Goal: Task Accomplishment & Management: Complete application form

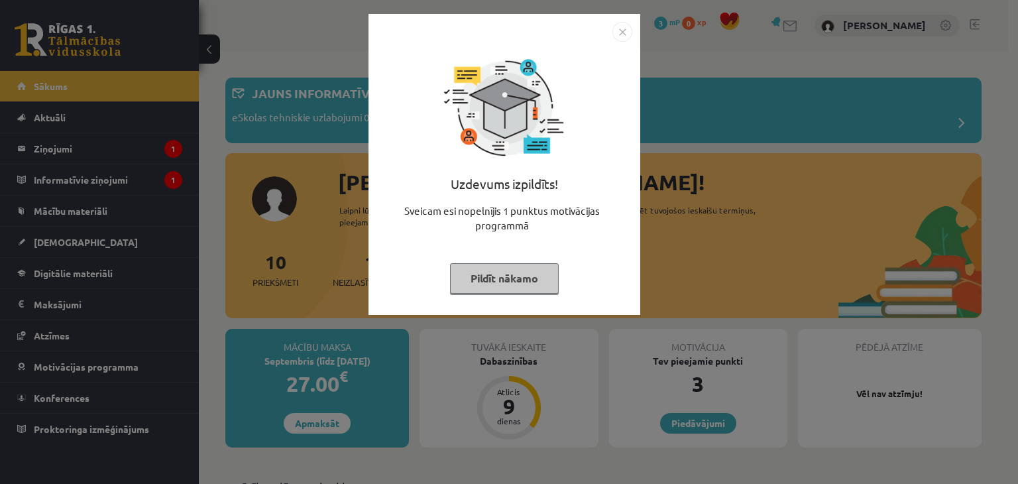
click at [509, 268] on button "Pildīt nākamo" at bounding box center [504, 278] width 109 height 30
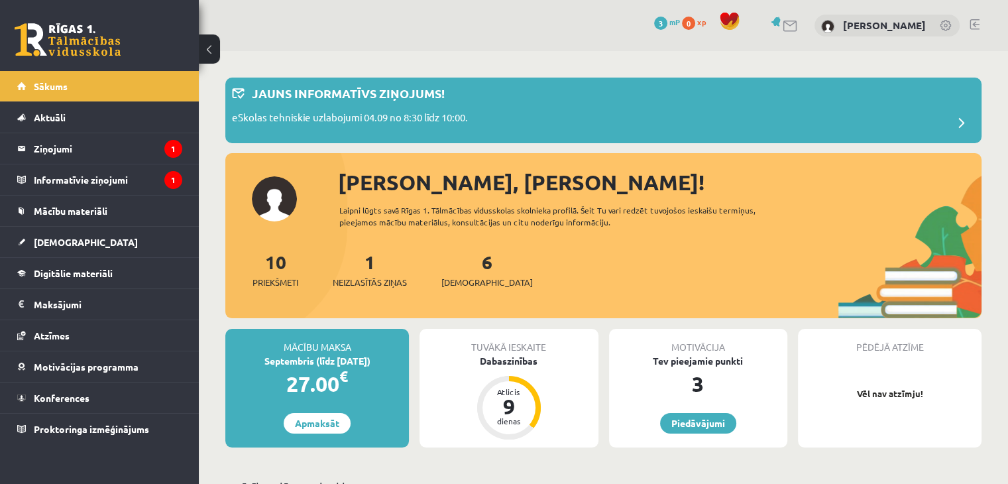
click at [527, 265] on div "10 Priekšmeti 1 Neizlasītās ziņas 6 Ieskaites" at bounding box center [603, 283] width 756 height 71
drag, startPoint x: 527, startPoint y: 265, endPoint x: 529, endPoint y: 275, distance: 10.1
click at [530, 276] on div "10 Priekšmeti 1 Neizlasītās ziņas 6 Ieskaites" at bounding box center [603, 283] width 756 height 71
drag, startPoint x: 530, startPoint y: 276, endPoint x: 543, endPoint y: 311, distance: 36.7
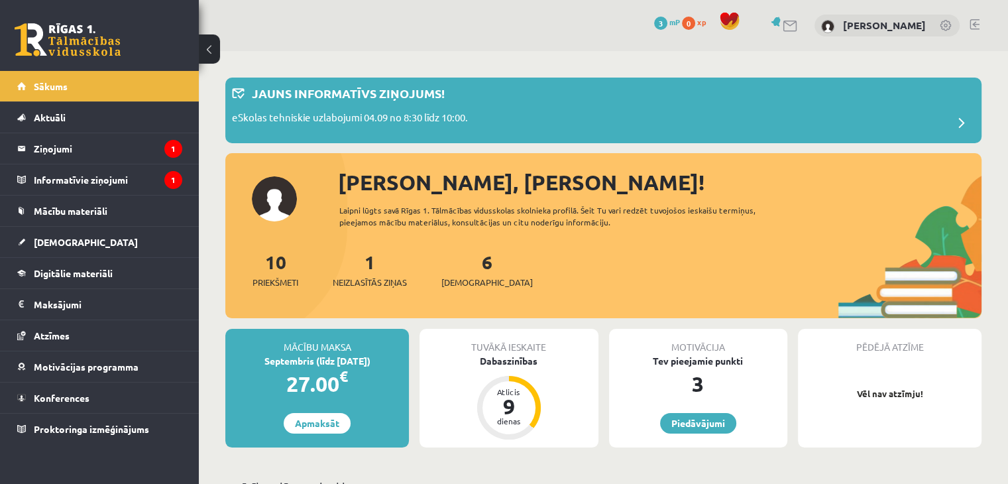
click at [543, 313] on div "10 Priekšmeti 1 Neizlasītās ziņas 6 Ieskaites" at bounding box center [603, 283] width 756 height 71
drag, startPoint x: 544, startPoint y: 313, endPoint x: 578, endPoint y: 353, distance: 52.2
drag, startPoint x: 578, startPoint y: 353, endPoint x: 603, endPoint y: 396, distance: 49.3
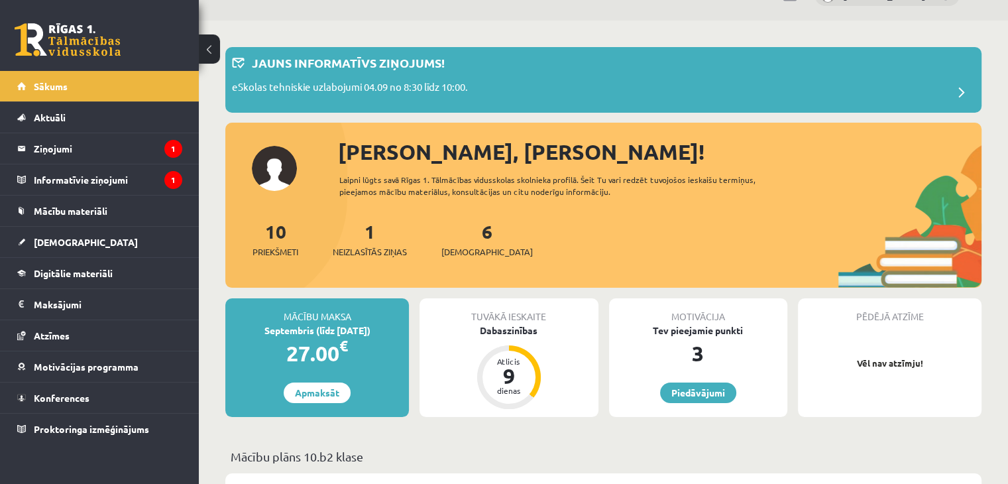
scroll to position [24, 0]
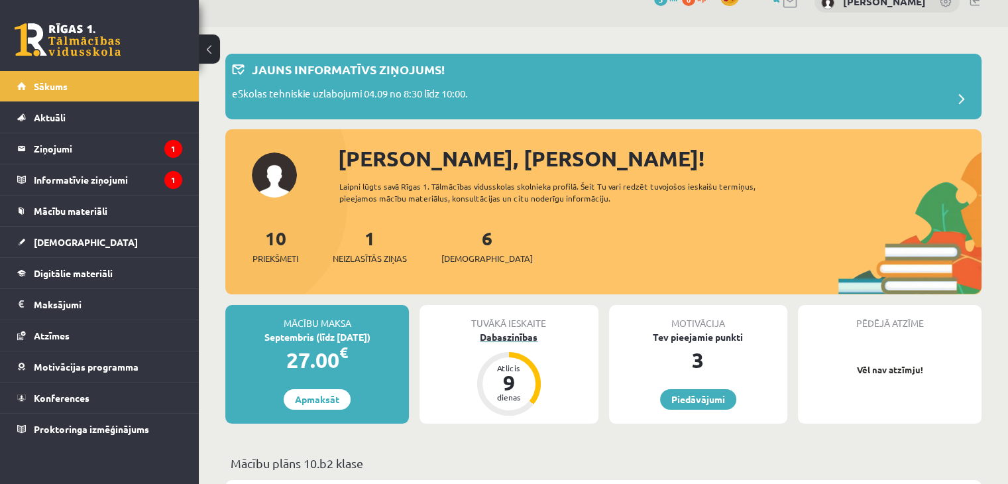
click at [506, 335] on div "Dabaszinības" at bounding box center [508, 337] width 178 height 14
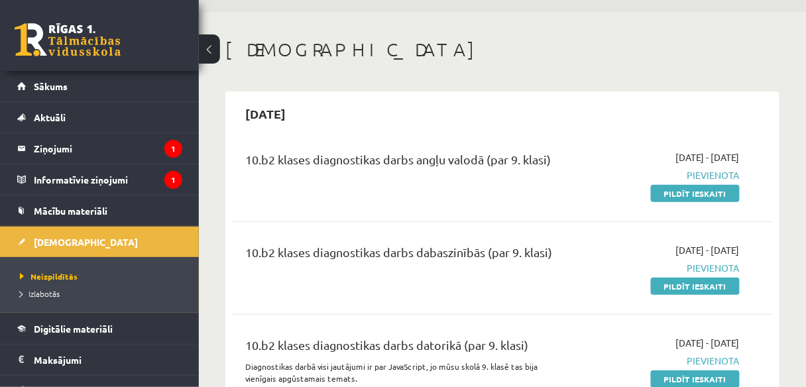
scroll to position [36, 0]
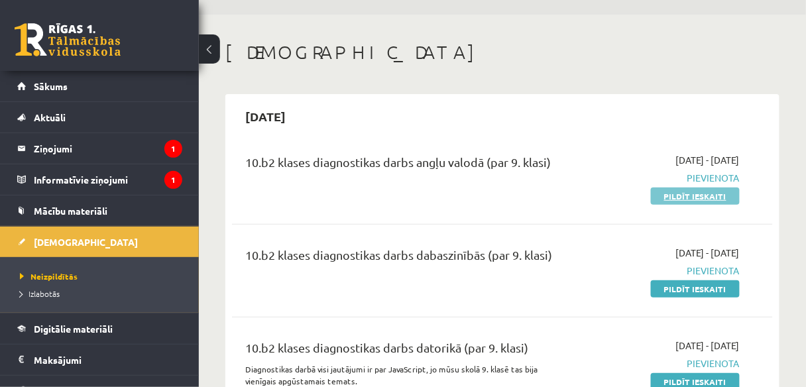
click at [692, 200] on link "Pildīt ieskaiti" at bounding box center [695, 196] width 89 height 17
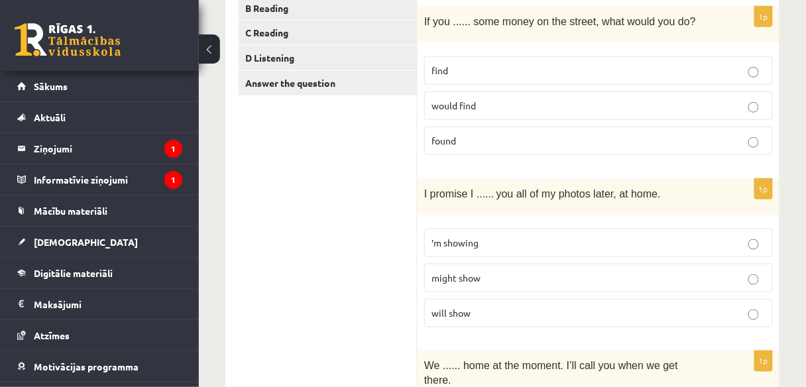
scroll to position [249, 0]
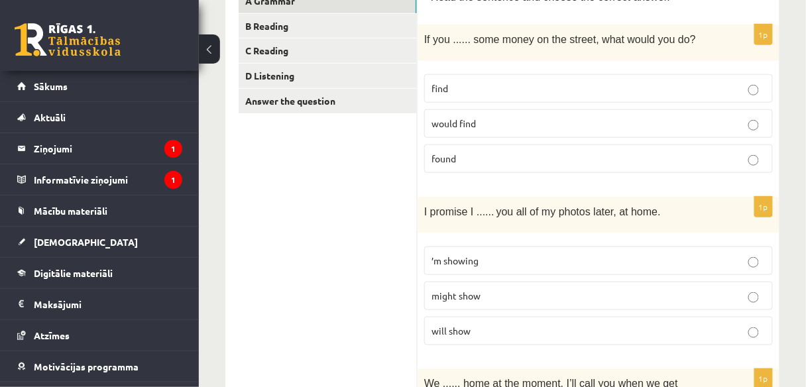
click at [718, 152] on p "found" at bounding box center [598, 159] width 334 height 14
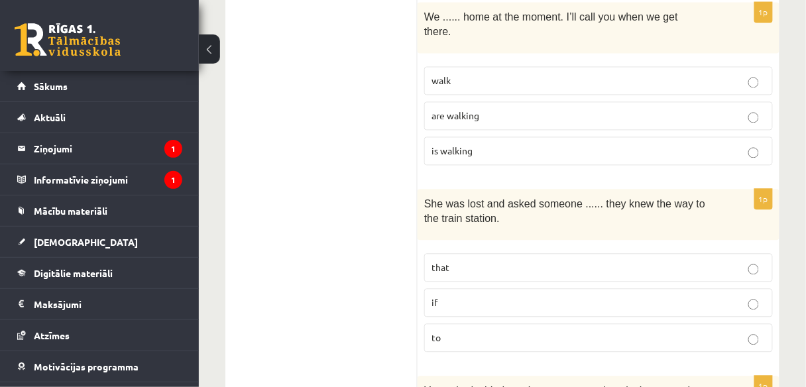
scroll to position [615, 0]
click at [752, 105] on label "are walking" at bounding box center [598, 117] width 349 height 28
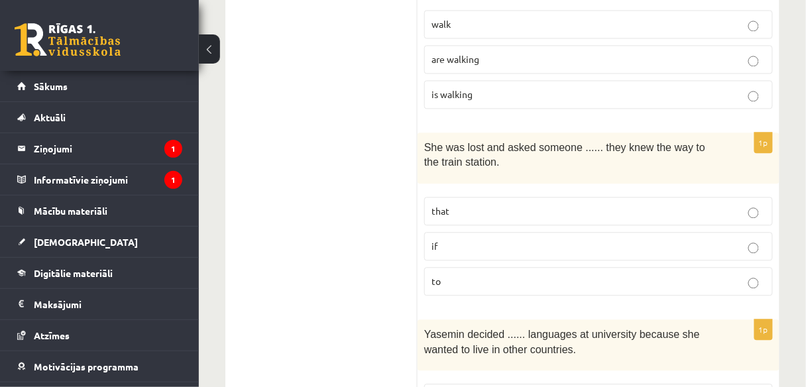
scroll to position [675, 0]
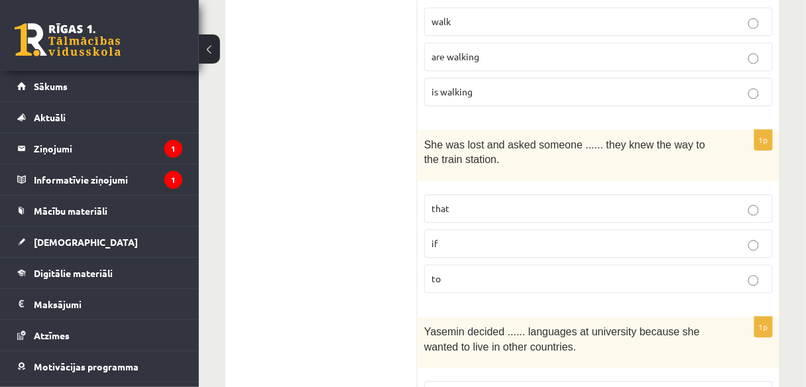
click at [739, 237] on p "if" at bounding box center [598, 244] width 334 height 14
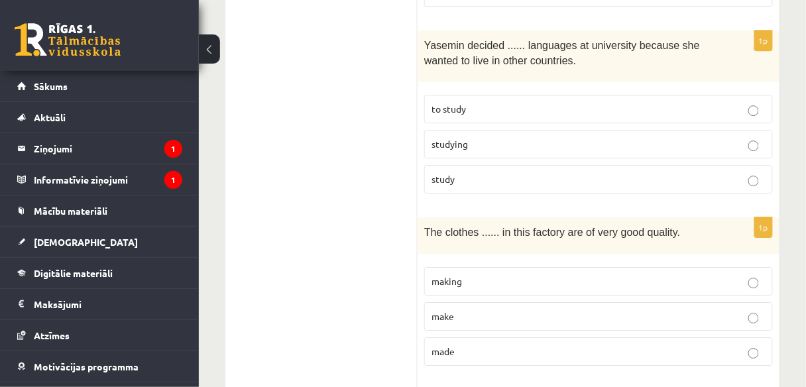
scroll to position [959, 0]
click at [639, 104] on p "to study" at bounding box center [598, 111] width 334 height 14
click at [656, 347] on p "made" at bounding box center [598, 354] width 334 height 14
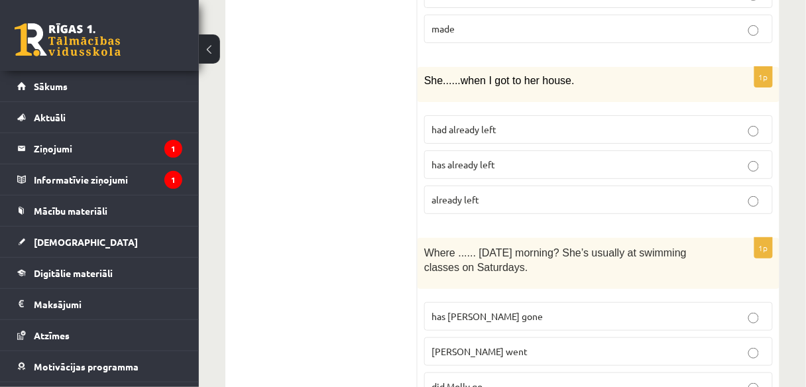
scroll to position [1291, 0]
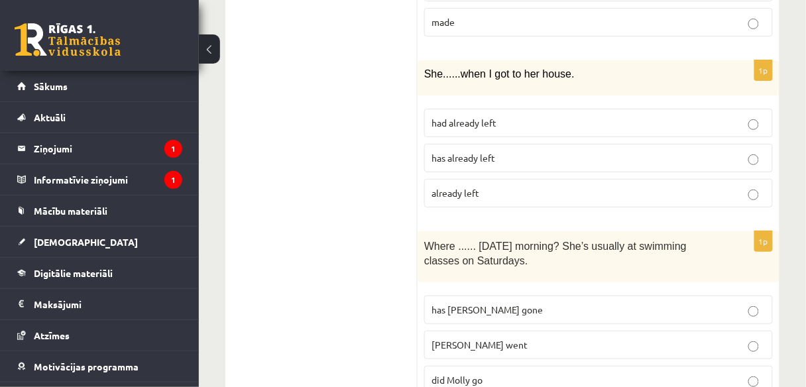
click at [682, 116] on p "had already left" at bounding box center [598, 123] width 334 height 14
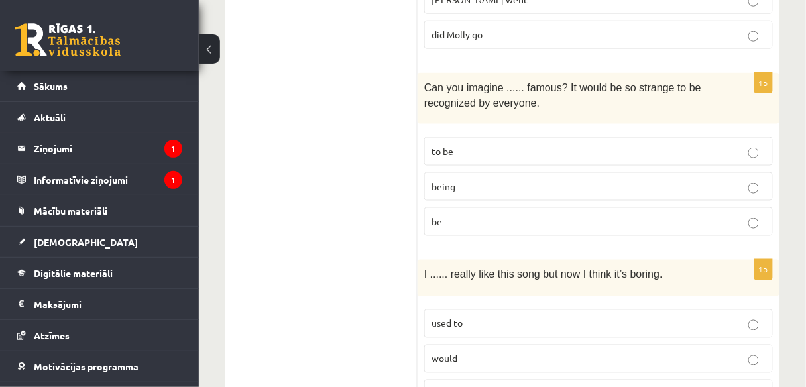
scroll to position [1639, 0]
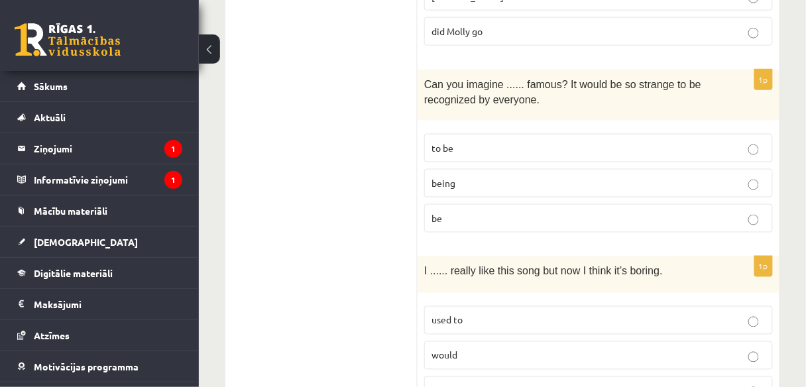
click at [759, 176] on p "being" at bounding box center [598, 183] width 334 height 14
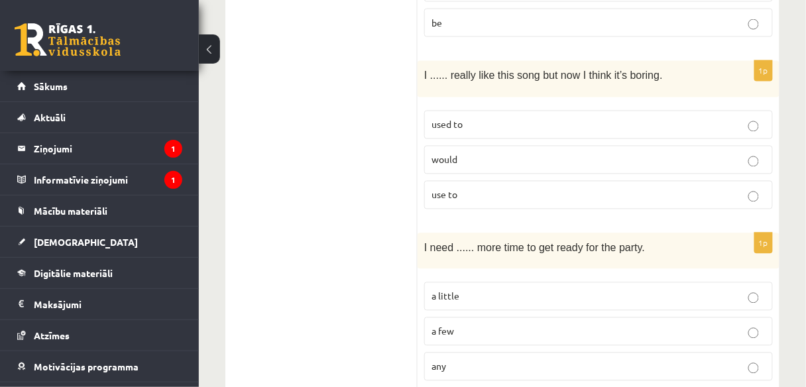
scroll to position [1831, 0]
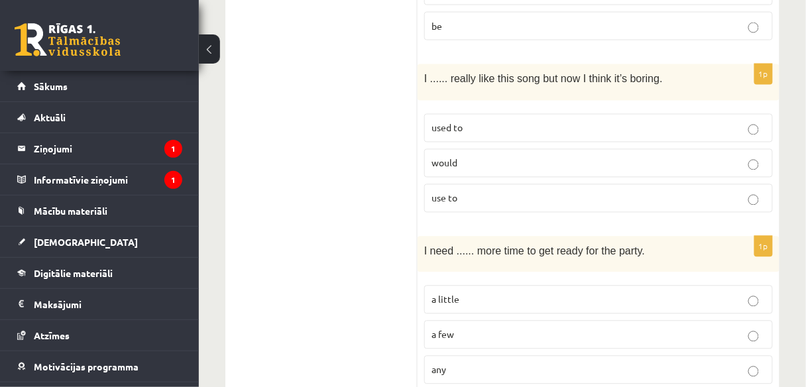
click at [643, 121] on p "used to" at bounding box center [598, 128] width 334 height 14
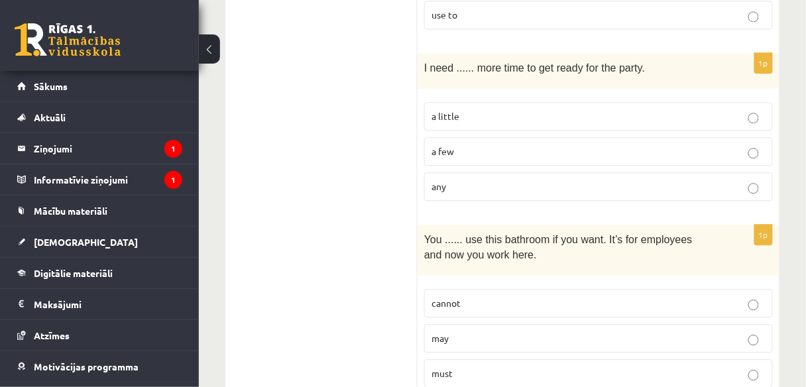
scroll to position [2016, 0]
click at [524, 101] on label "a little" at bounding box center [598, 115] width 349 height 28
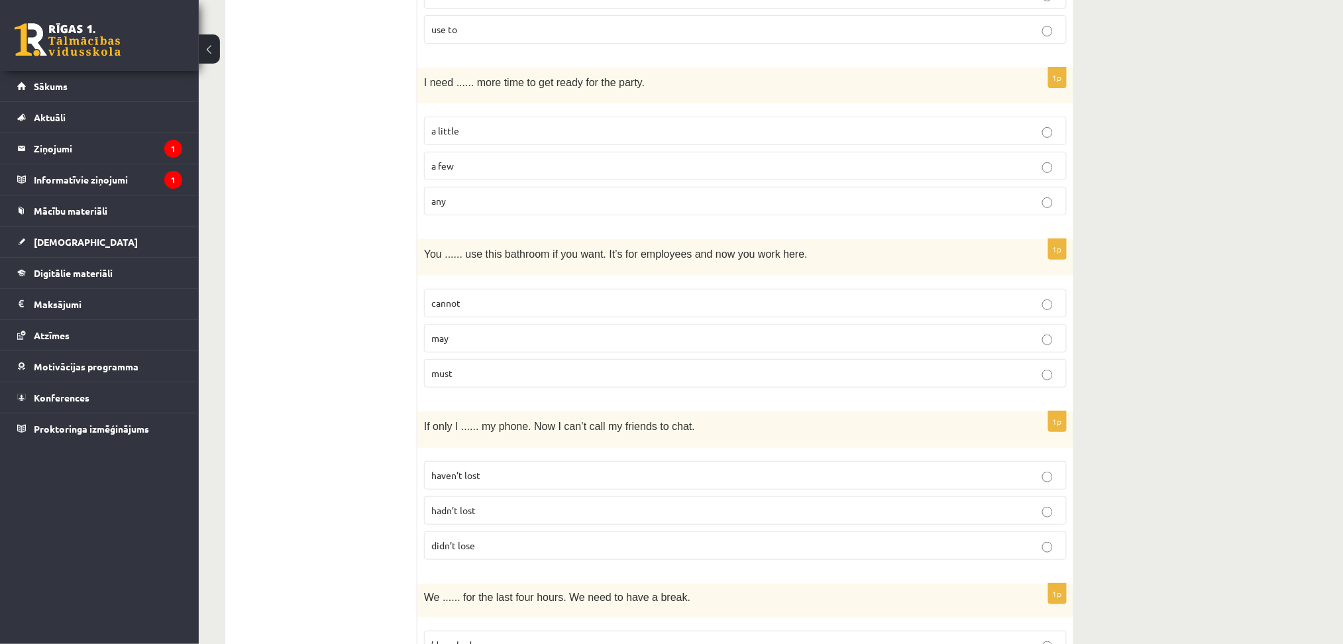
scroll to position [1864, 0]
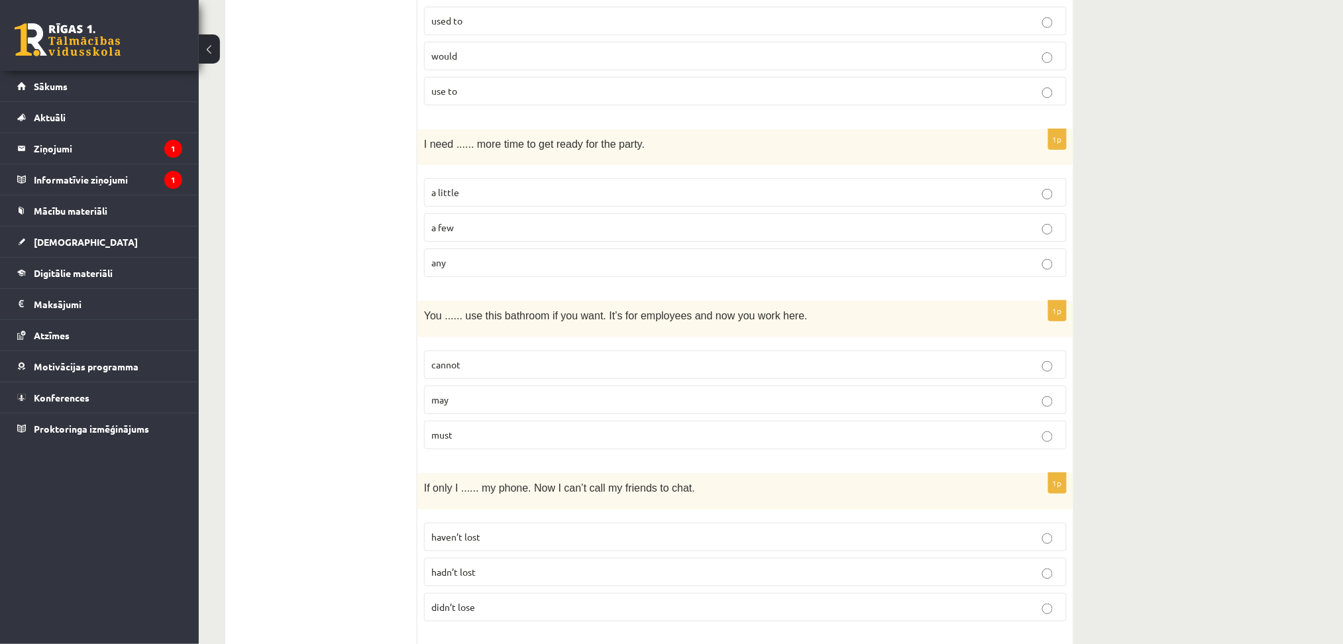
click at [805, 258] on div "10.b2 klases diagnosticējošais darbs angļu valodā par 9.klases mācību vielu , E…" at bounding box center [649, 29] width 901 height 3684
drag, startPoint x: 859, startPoint y: 402, endPoint x: 913, endPoint y: 408, distance: 54.0
drag, startPoint x: 913, startPoint y: 408, endPoint x: 834, endPoint y: 426, distance: 80.9
click at [805, 386] on label "must" at bounding box center [745, 435] width 643 height 28
click at [805, 386] on p "may" at bounding box center [745, 400] width 628 height 14
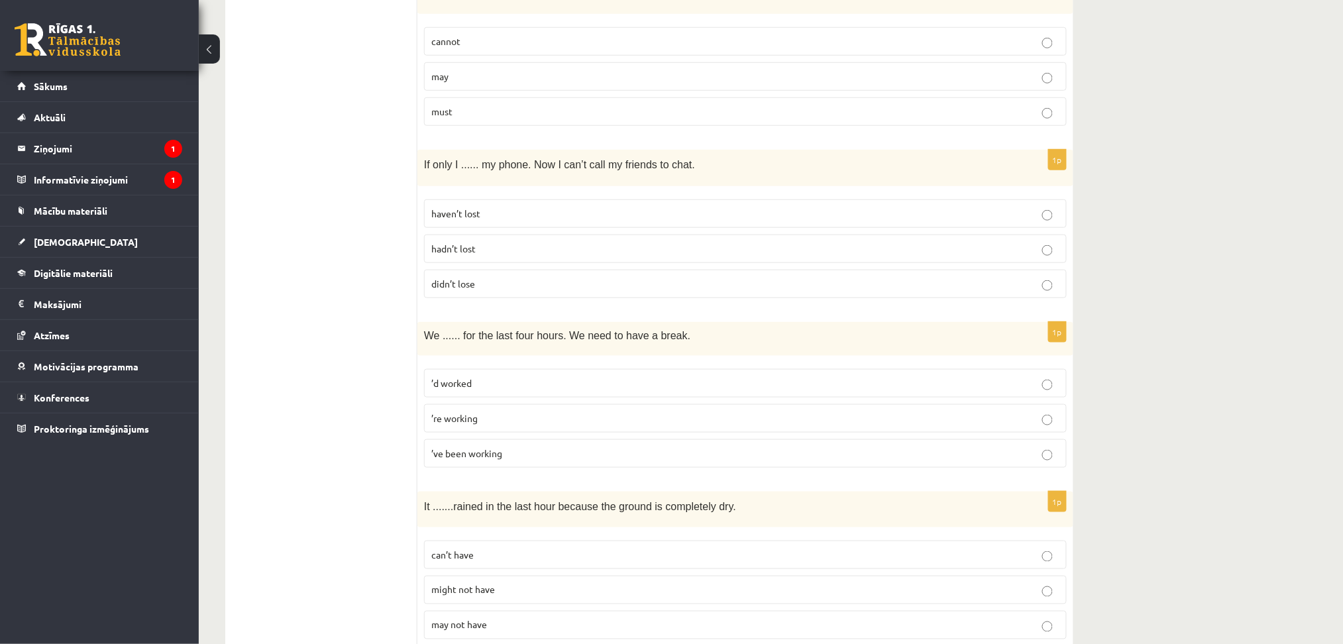
scroll to position [2274, 0]
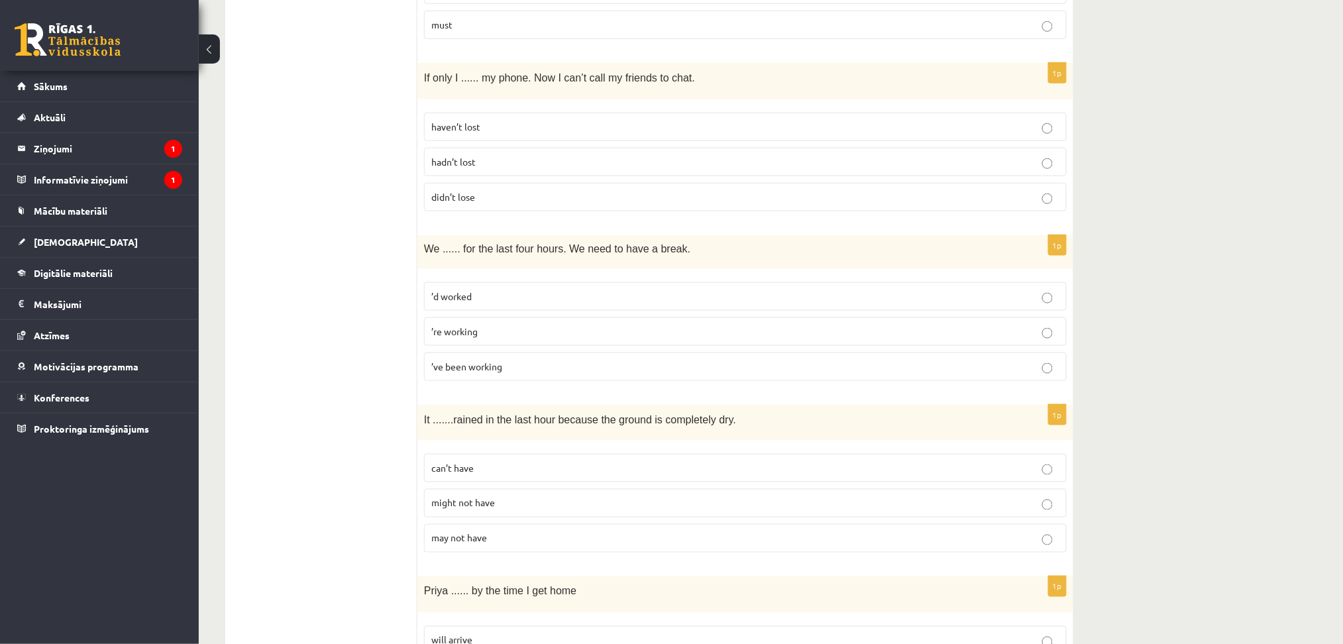
click at [728, 132] on p "haven’t lost" at bounding box center [745, 127] width 628 height 14
drag, startPoint x: 743, startPoint y: 361, endPoint x: 857, endPoint y: 372, distance: 113.8
drag, startPoint x: 857, startPoint y: 372, endPoint x: 881, endPoint y: 374, distance: 24.6
drag, startPoint x: 881, startPoint y: 374, endPoint x: 834, endPoint y: 358, distance: 49.7
drag, startPoint x: 834, startPoint y: 361, endPoint x: 834, endPoint y: 372, distance: 11.3
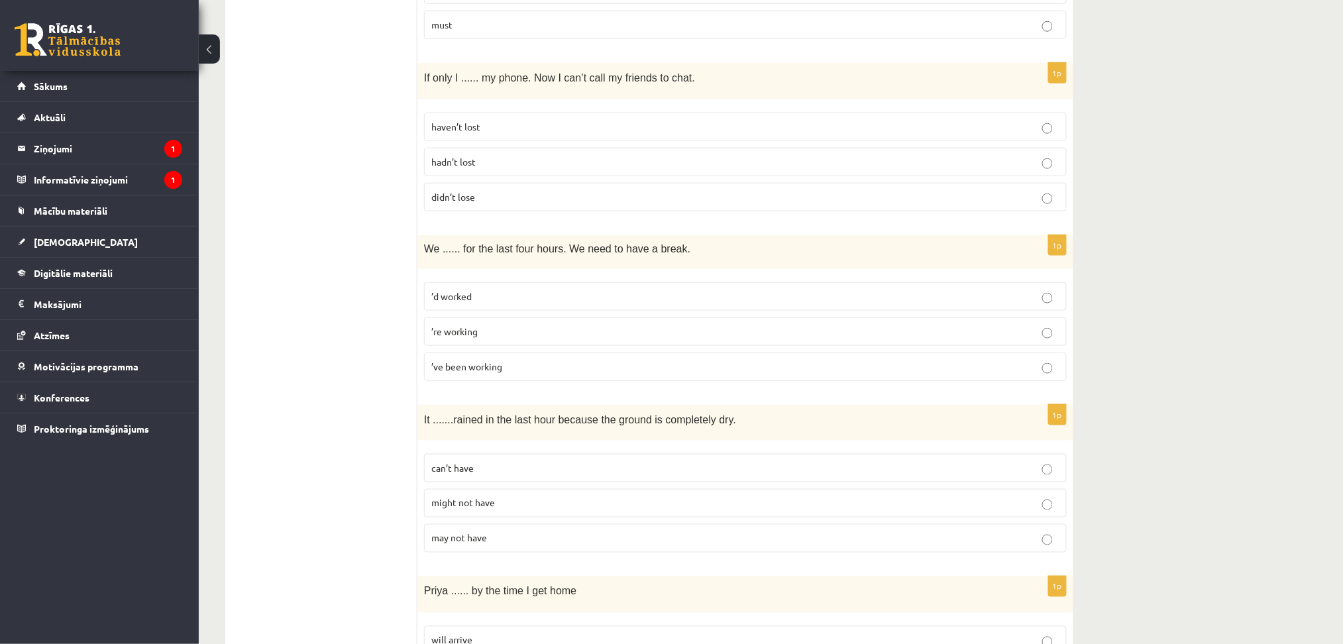
drag, startPoint x: 832, startPoint y: 373, endPoint x: 754, endPoint y: 372, distance: 78.2
click at [754, 372] on p "’ve been working" at bounding box center [745, 367] width 628 height 14
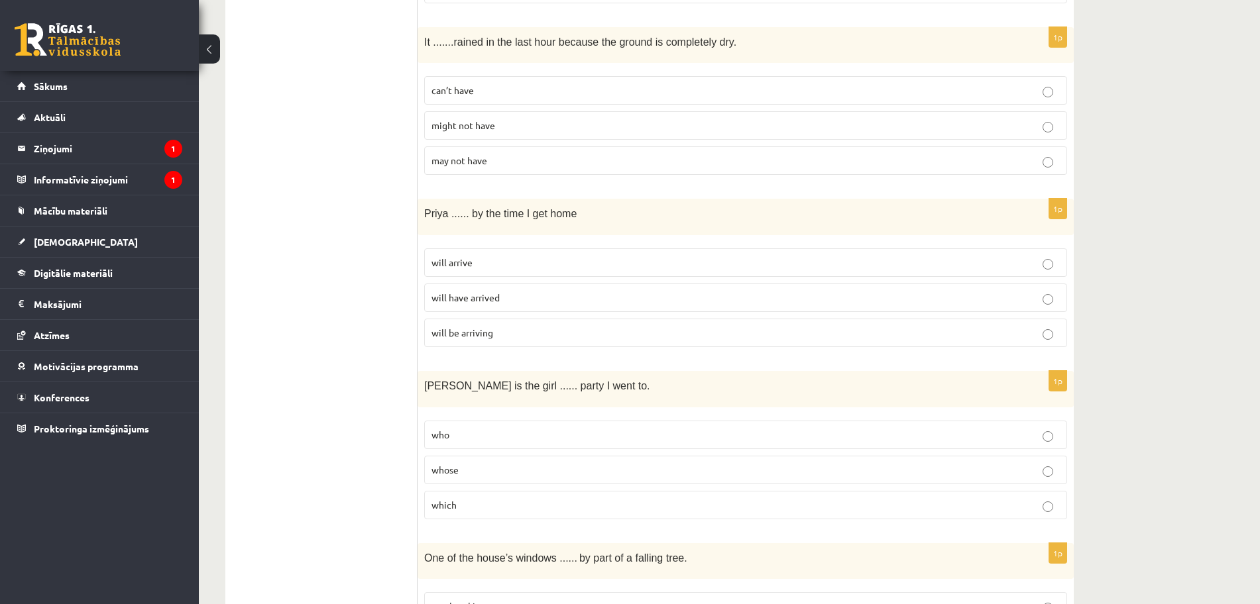
scroll to position [2662, 0]
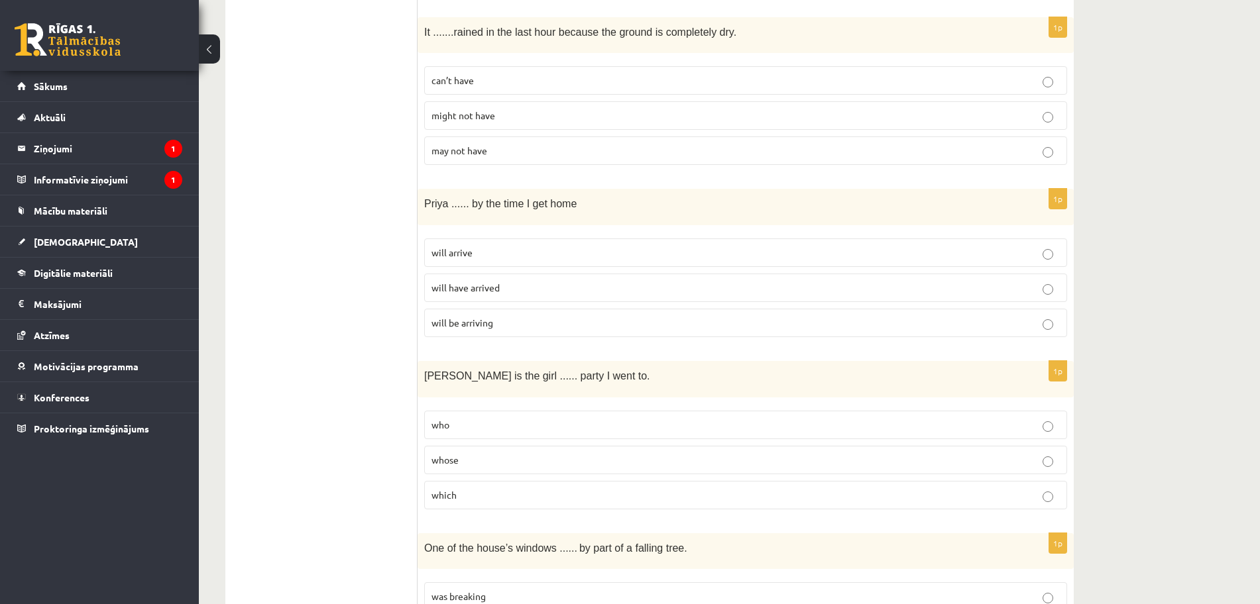
click at [746, 91] on label "can’t have" at bounding box center [745, 80] width 643 height 28
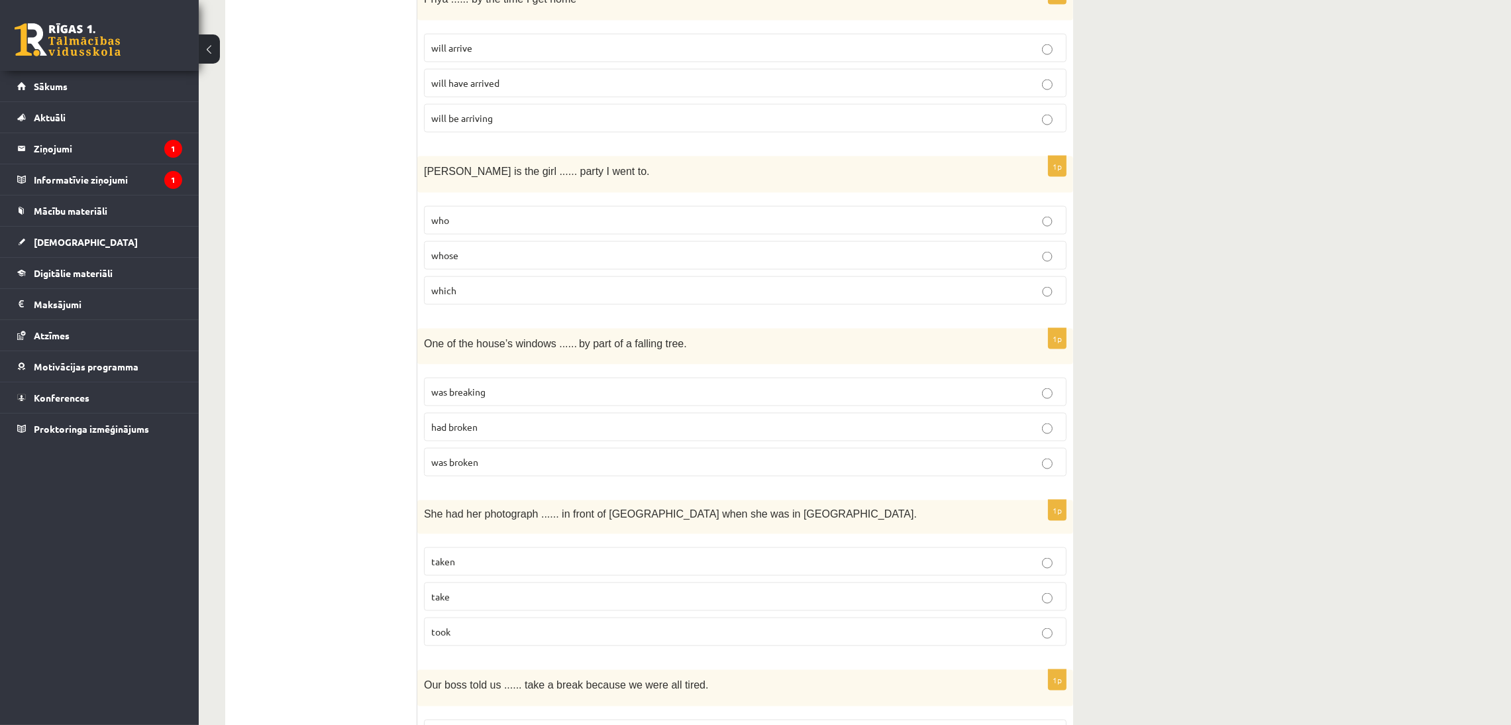
scroll to position [2861, 0]
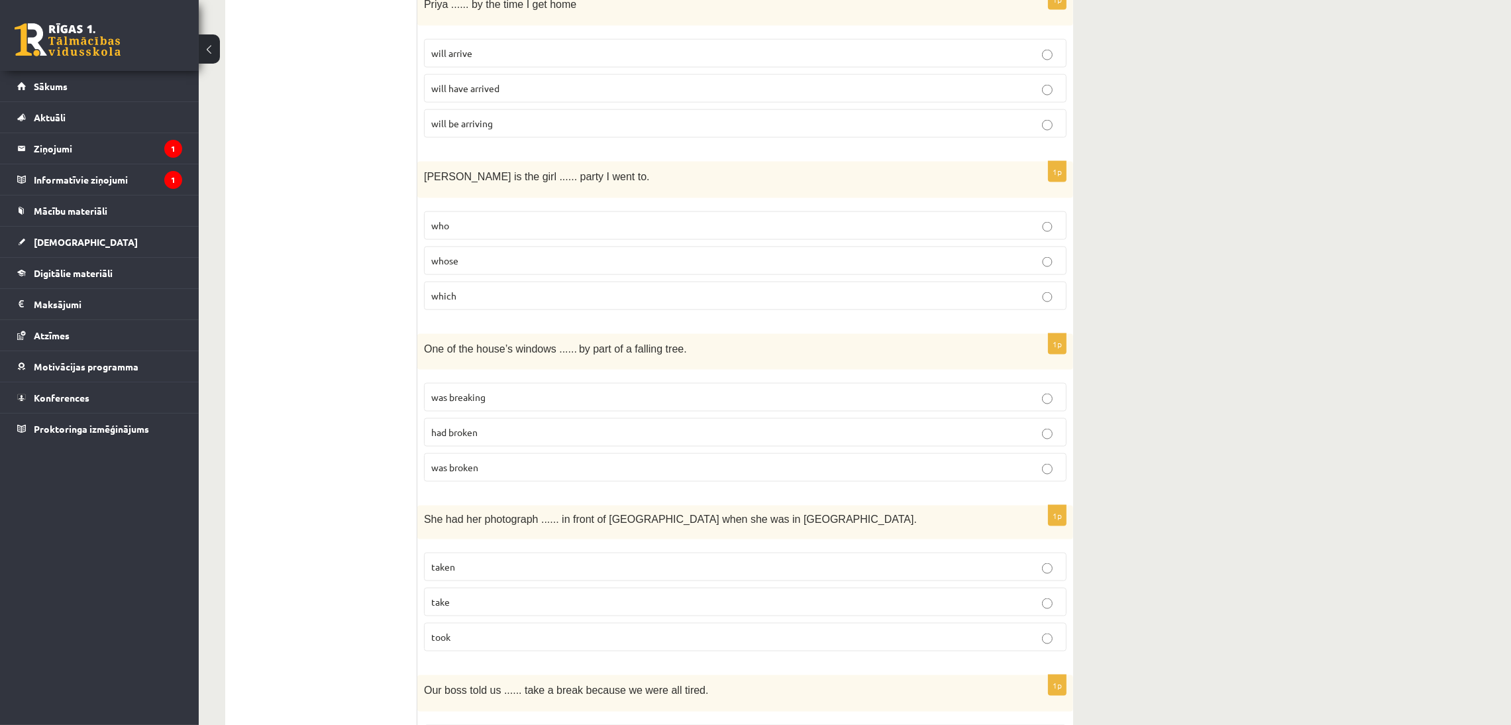
click at [805, 95] on p "will have arrived" at bounding box center [745, 89] width 628 height 14
click at [805, 386] on p "was broken" at bounding box center [745, 468] width 628 height 14
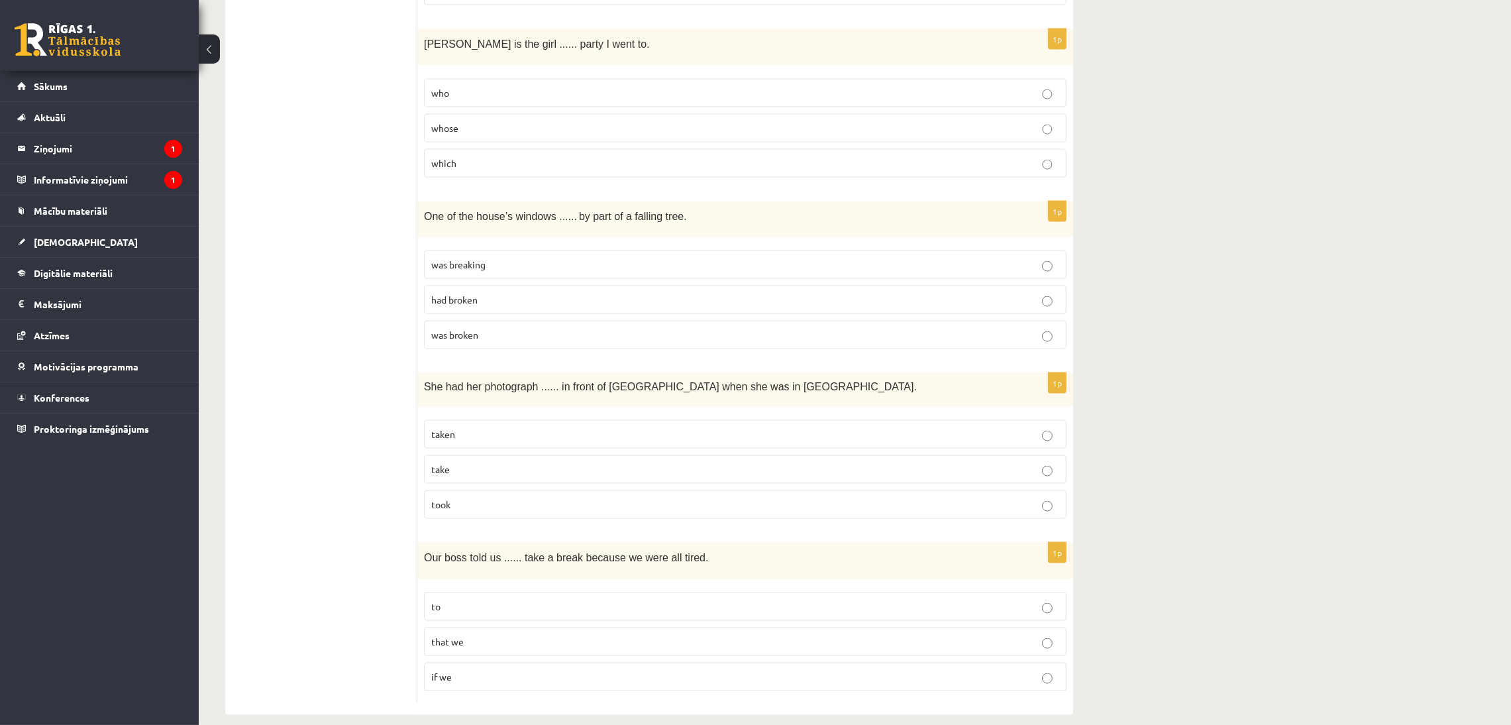
scroll to position [3023, 0]
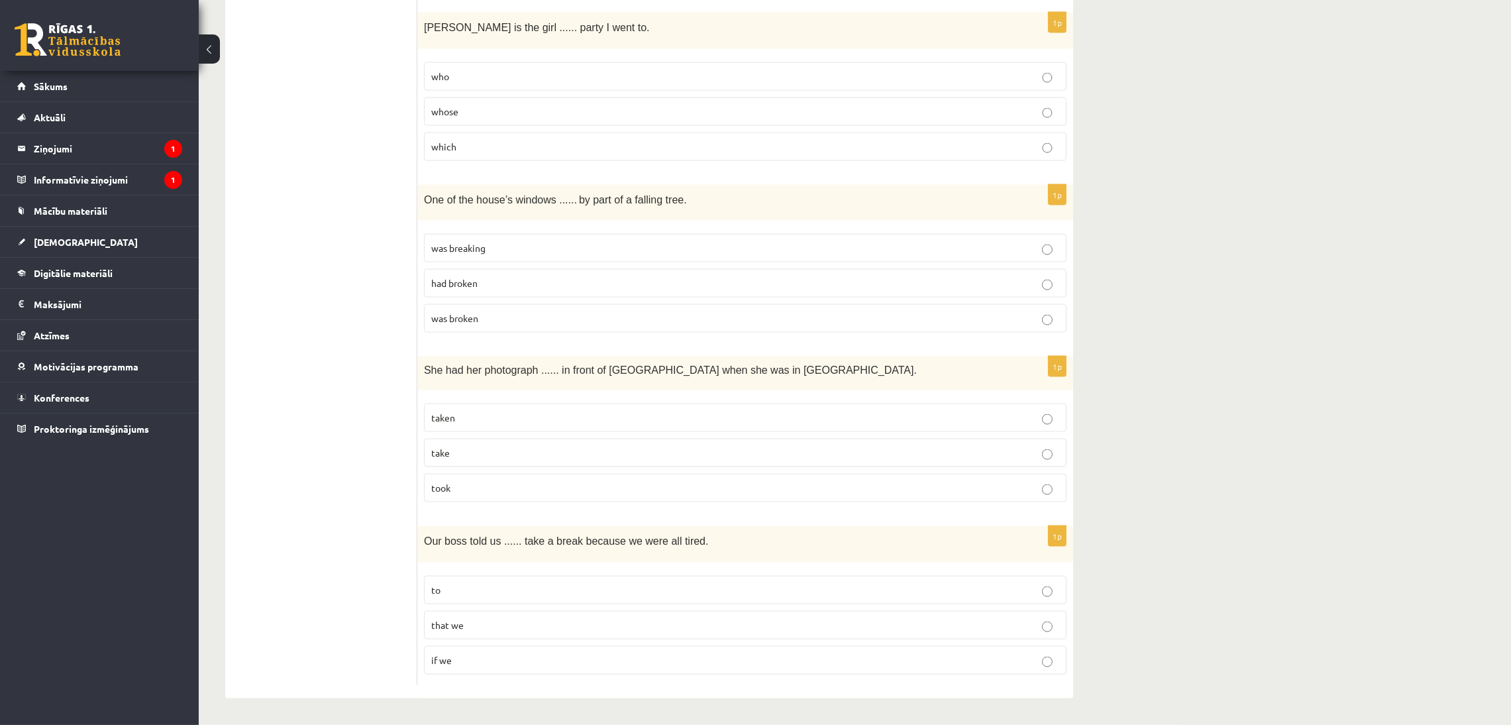
click at [805, 386] on label "taken" at bounding box center [745, 418] width 643 height 28
click at [805, 386] on p "to" at bounding box center [745, 590] width 628 height 14
drag, startPoint x: 1021, startPoint y: 625, endPoint x: 1001, endPoint y: 629, distance: 20.4
click at [805, 386] on p "that we" at bounding box center [745, 625] width 628 height 14
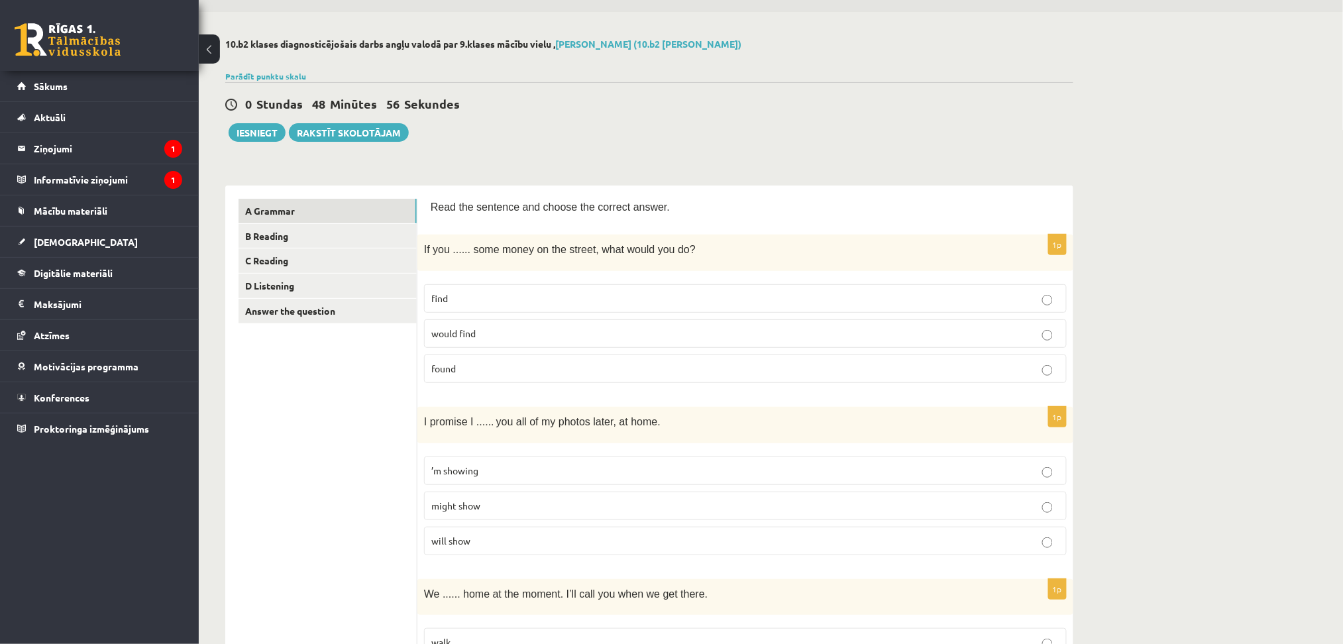
scroll to position [0, 0]
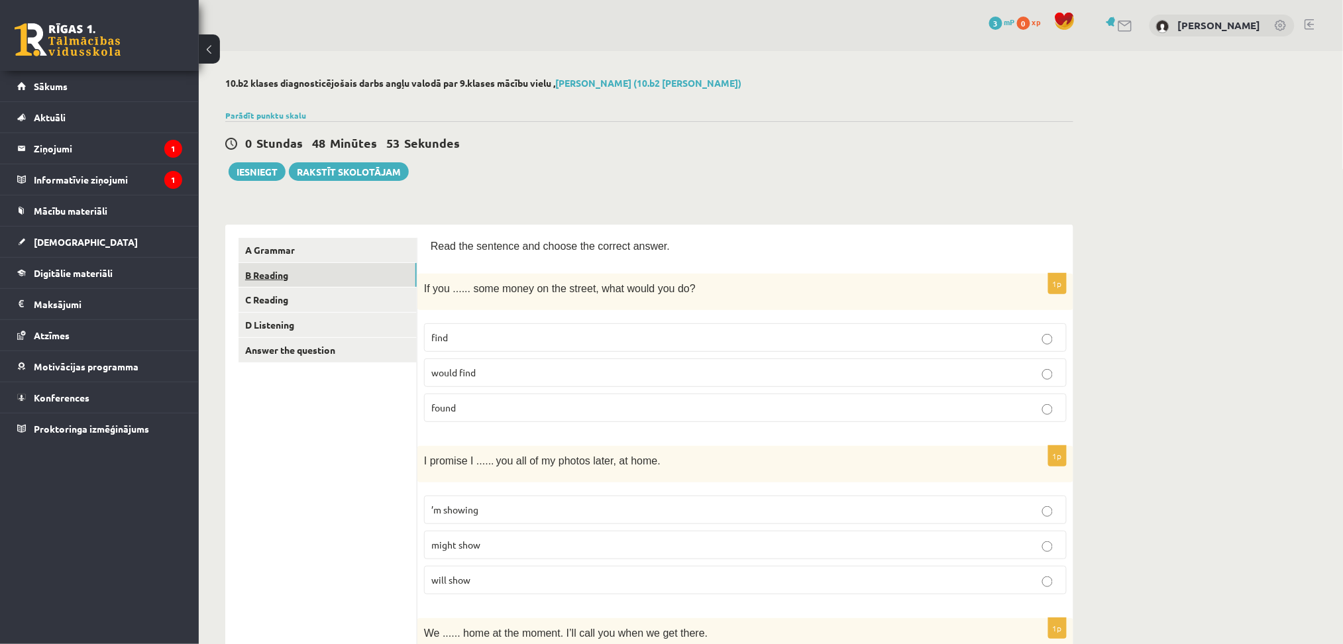
click at [274, 271] on link "B Reading" at bounding box center [328, 275] width 178 height 25
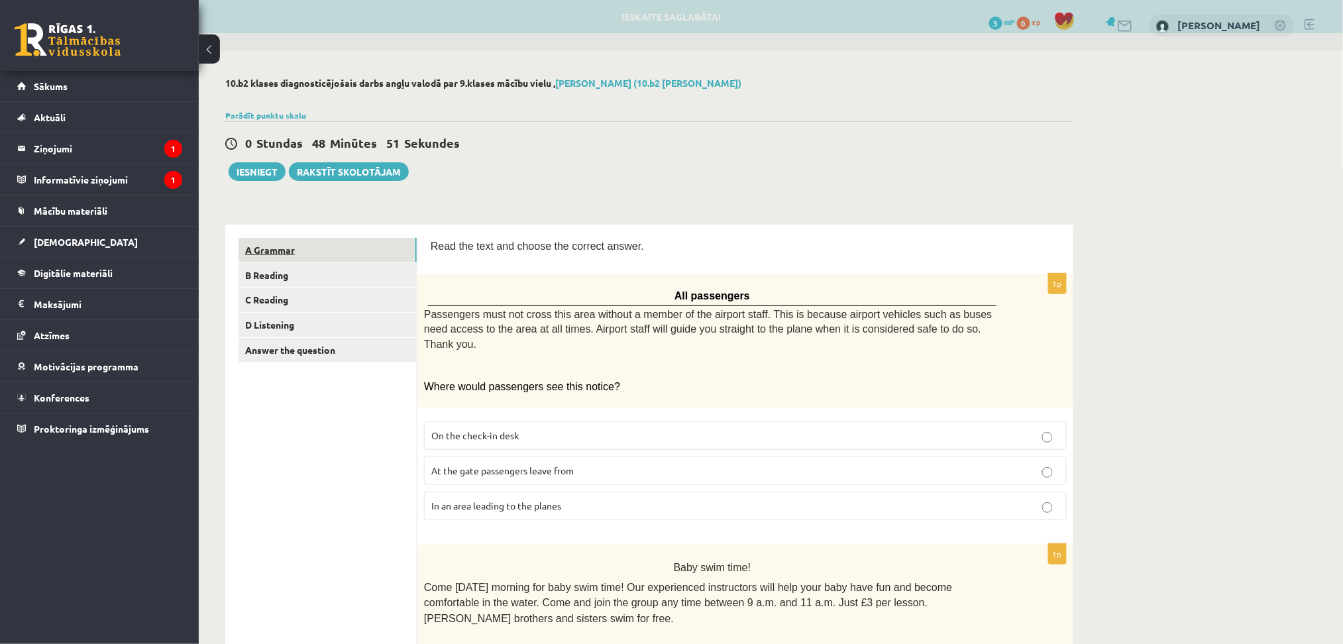
click at [274, 246] on link "A Grammar" at bounding box center [328, 250] width 178 height 25
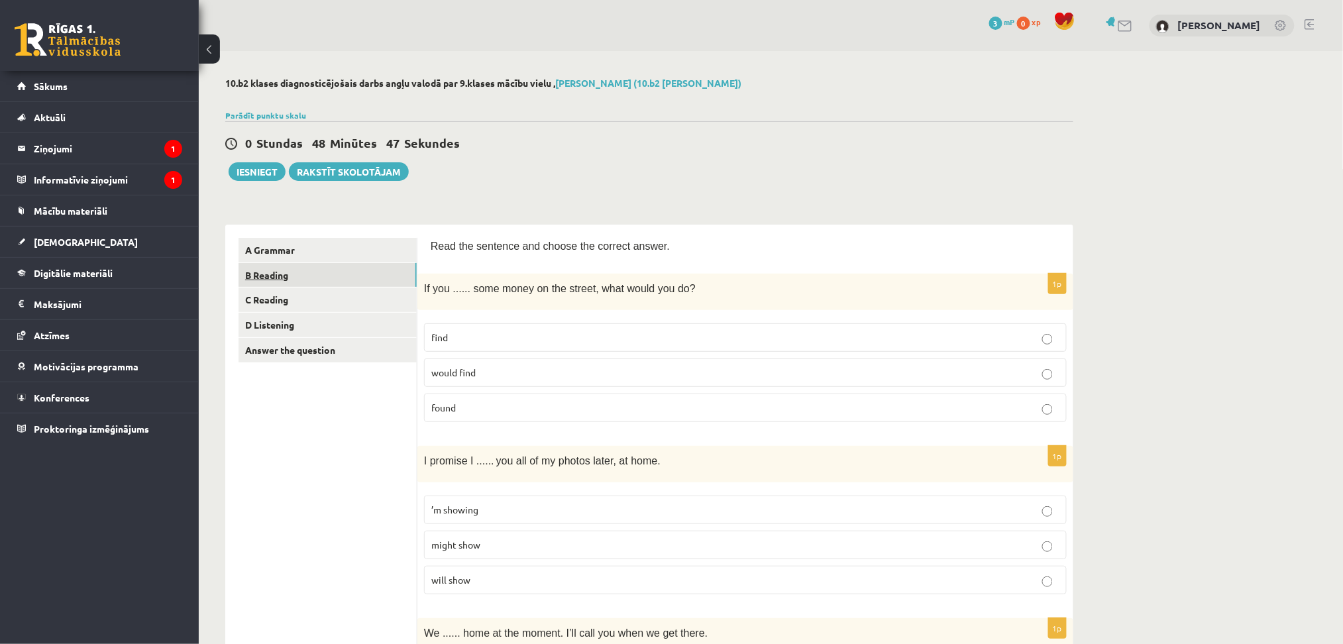
click at [276, 271] on link "B Reading" at bounding box center [328, 275] width 178 height 25
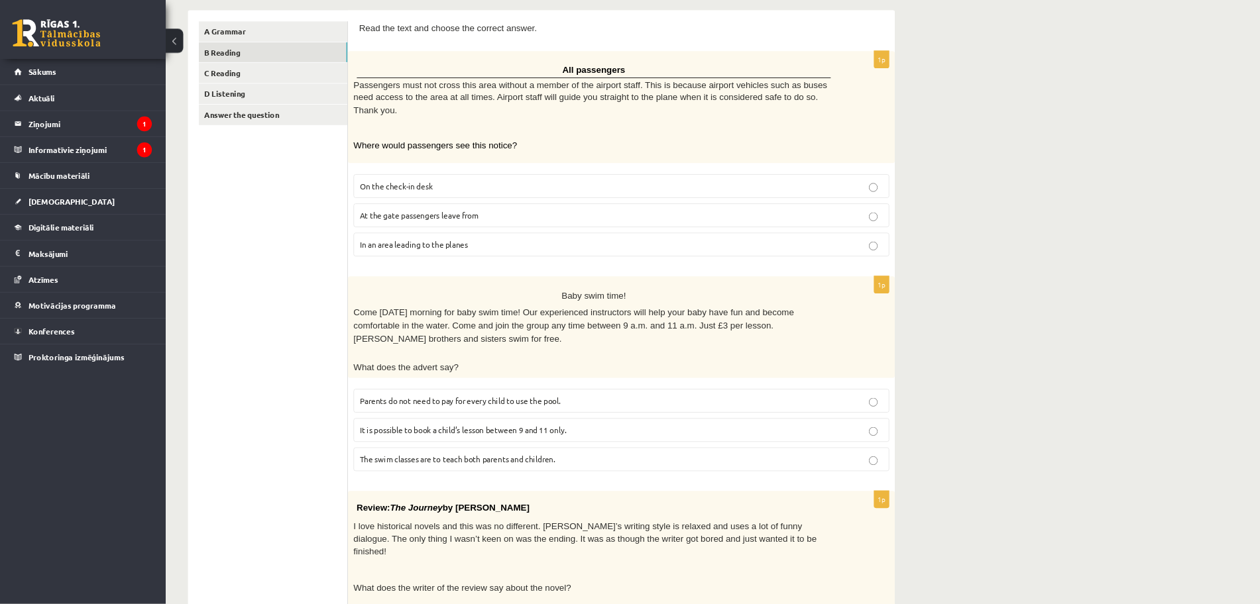
scroll to position [212, 0]
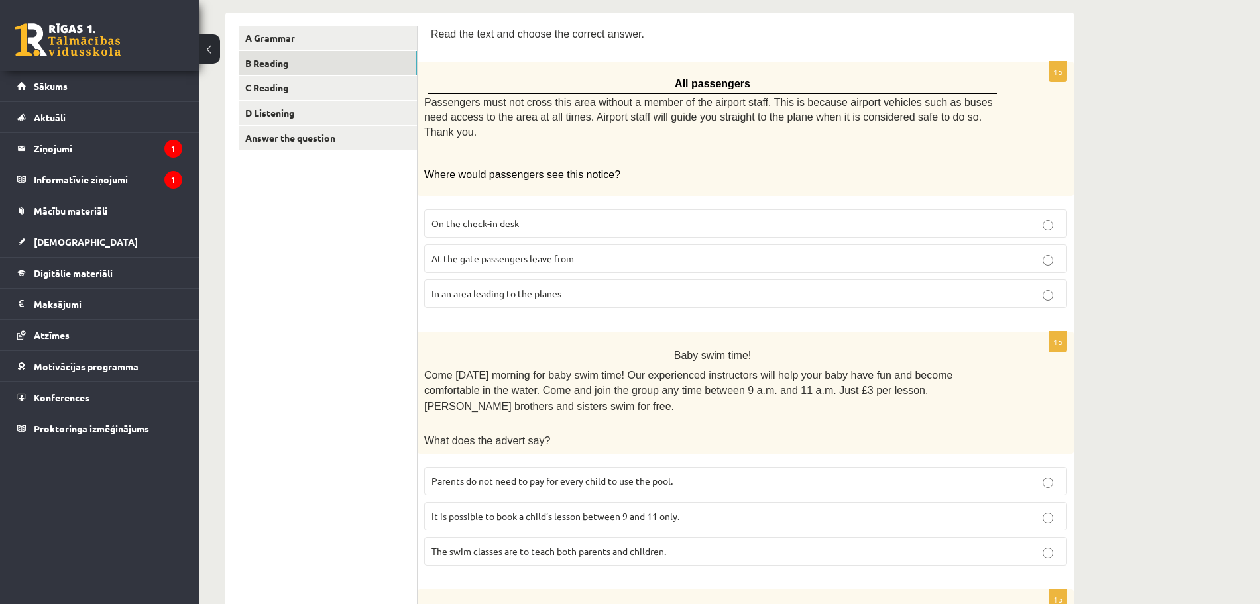
drag, startPoint x: 563, startPoint y: 276, endPoint x: 1042, endPoint y: 281, distance: 478.4
click at [805, 287] on p "In an area leading to the planes" at bounding box center [745, 294] width 628 height 14
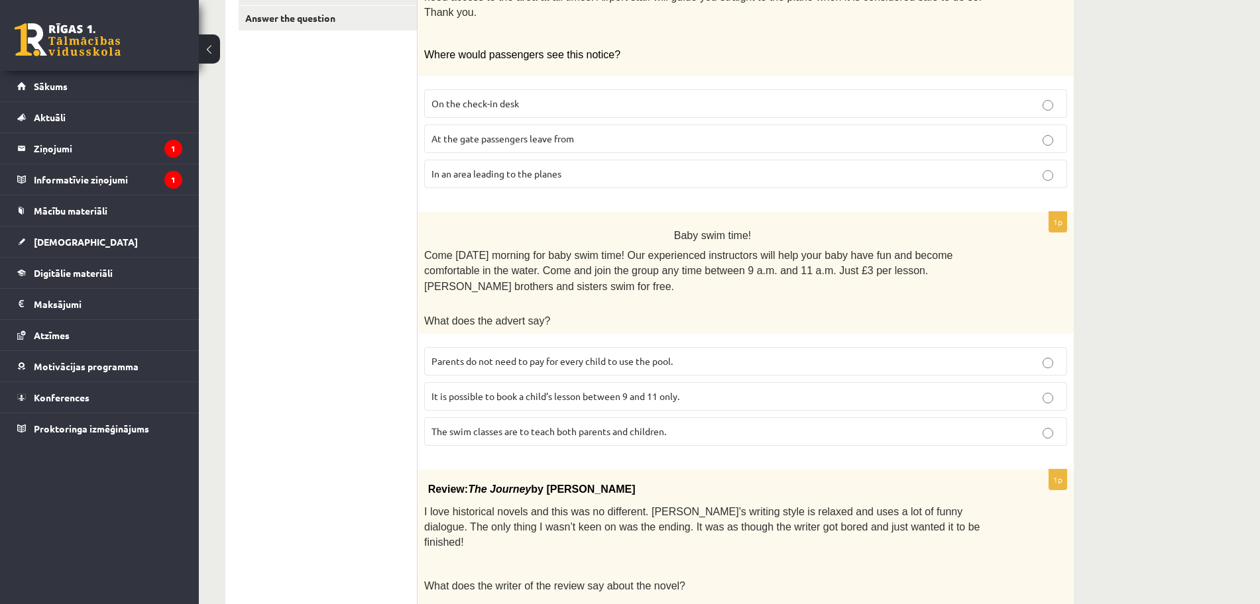
scroll to position [400, 0]
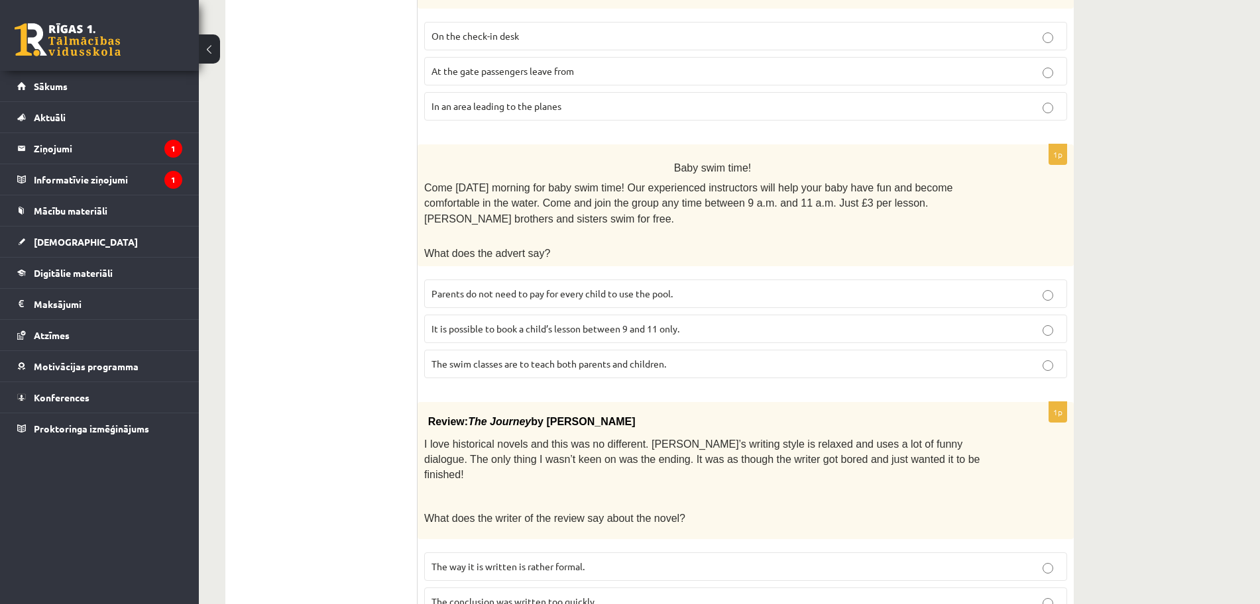
click at [716, 287] on p "Parents do not need to pay for every child to use the pool." at bounding box center [745, 294] width 628 height 14
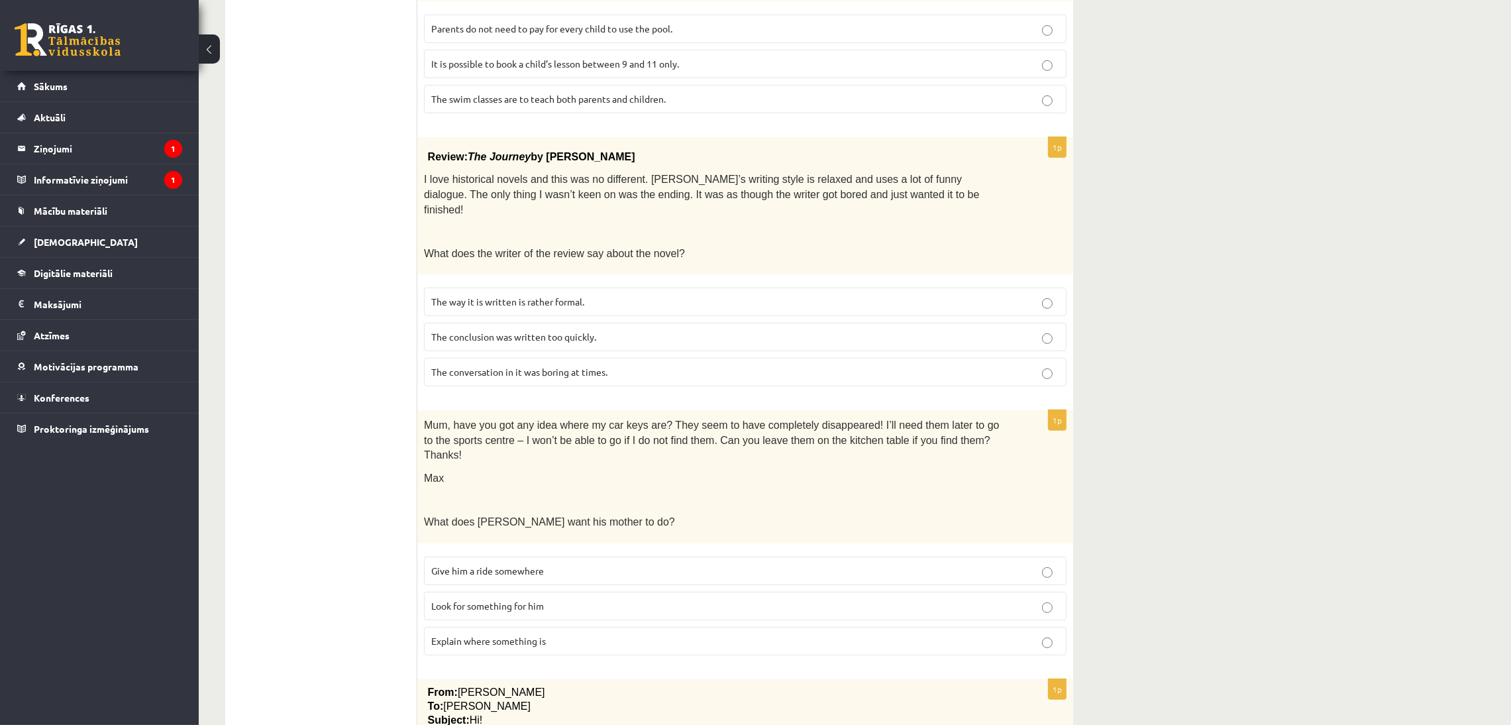
scroll to position [667, 0]
click at [661, 327] on p "The conclusion was written too quickly." at bounding box center [745, 334] width 628 height 14
click at [796, 386] on p "Look for something for him" at bounding box center [745, 603] width 628 height 14
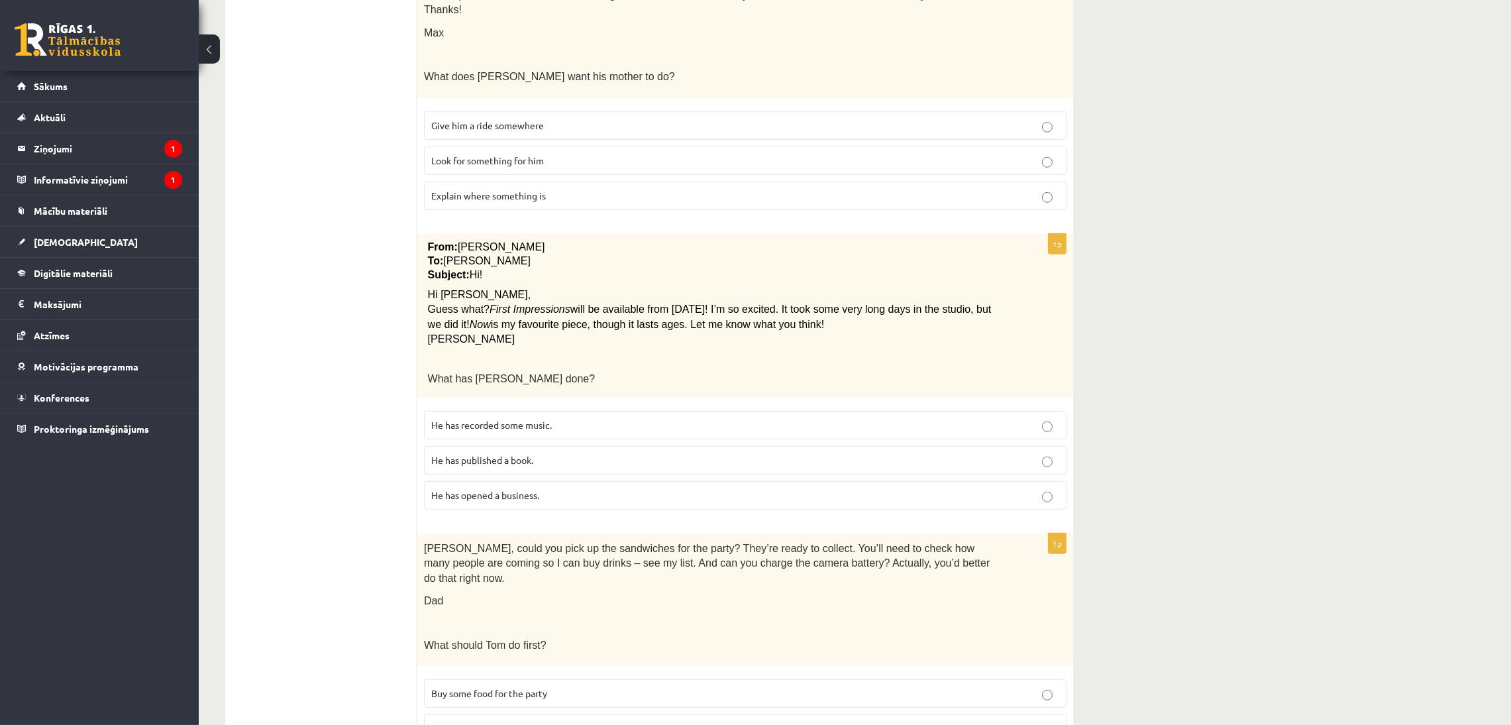
scroll to position [1132, 0]
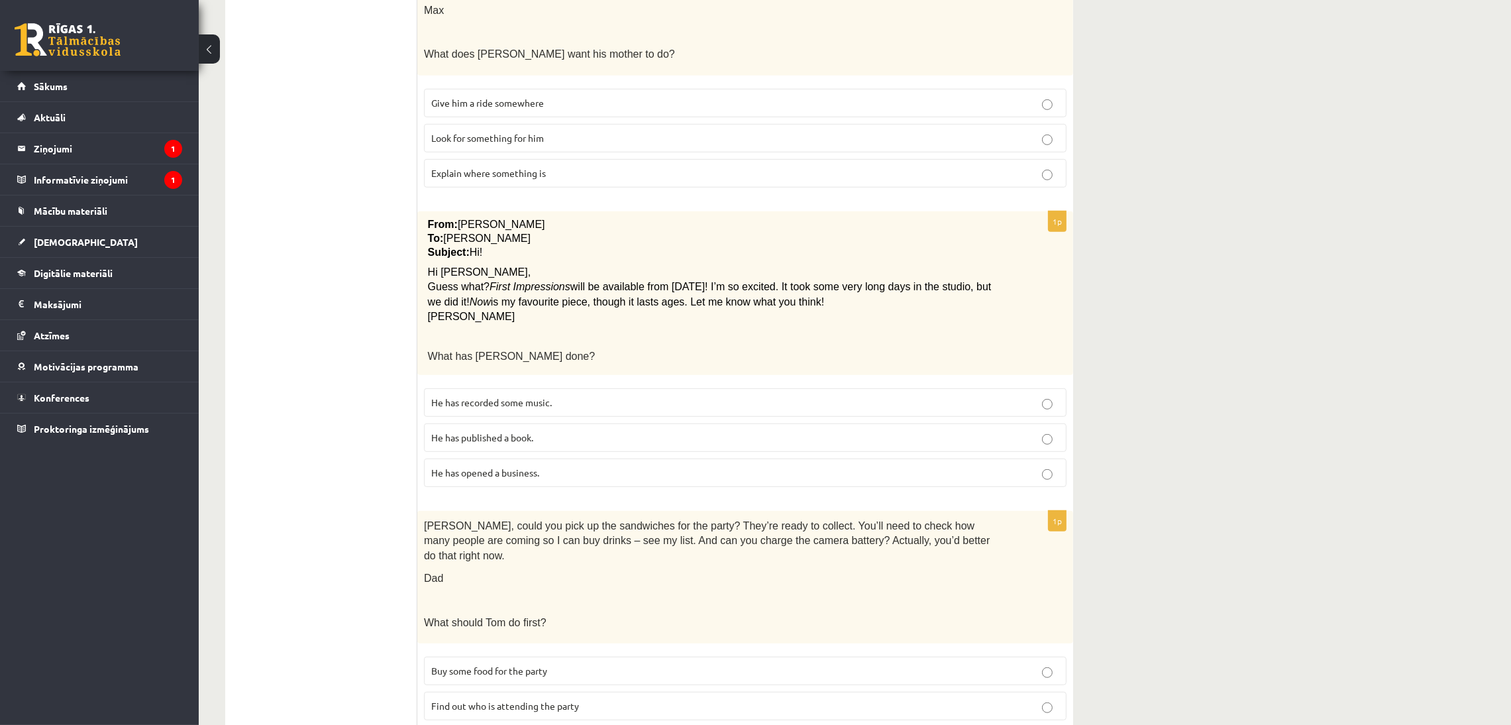
click at [629, 386] on p "He has recorded some music." at bounding box center [745, 403] width 628 height 14
drag, startPoint x: 626, startPoint y: 660, endPoint x: 649, endPoint y: 672, distance: 26.1
drag, startPoint x: 649, startPoint y: 672, endPoint x: 578, endPoint y: 661, distance: 71.8
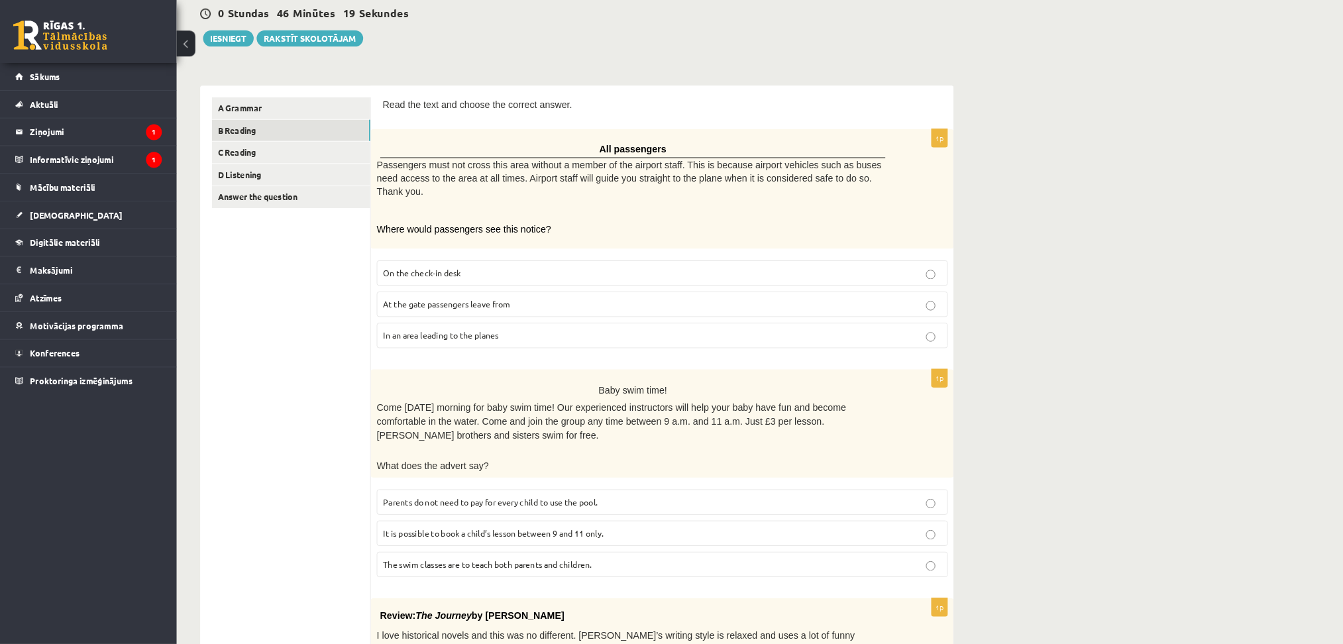
scroll to position [0, 0]
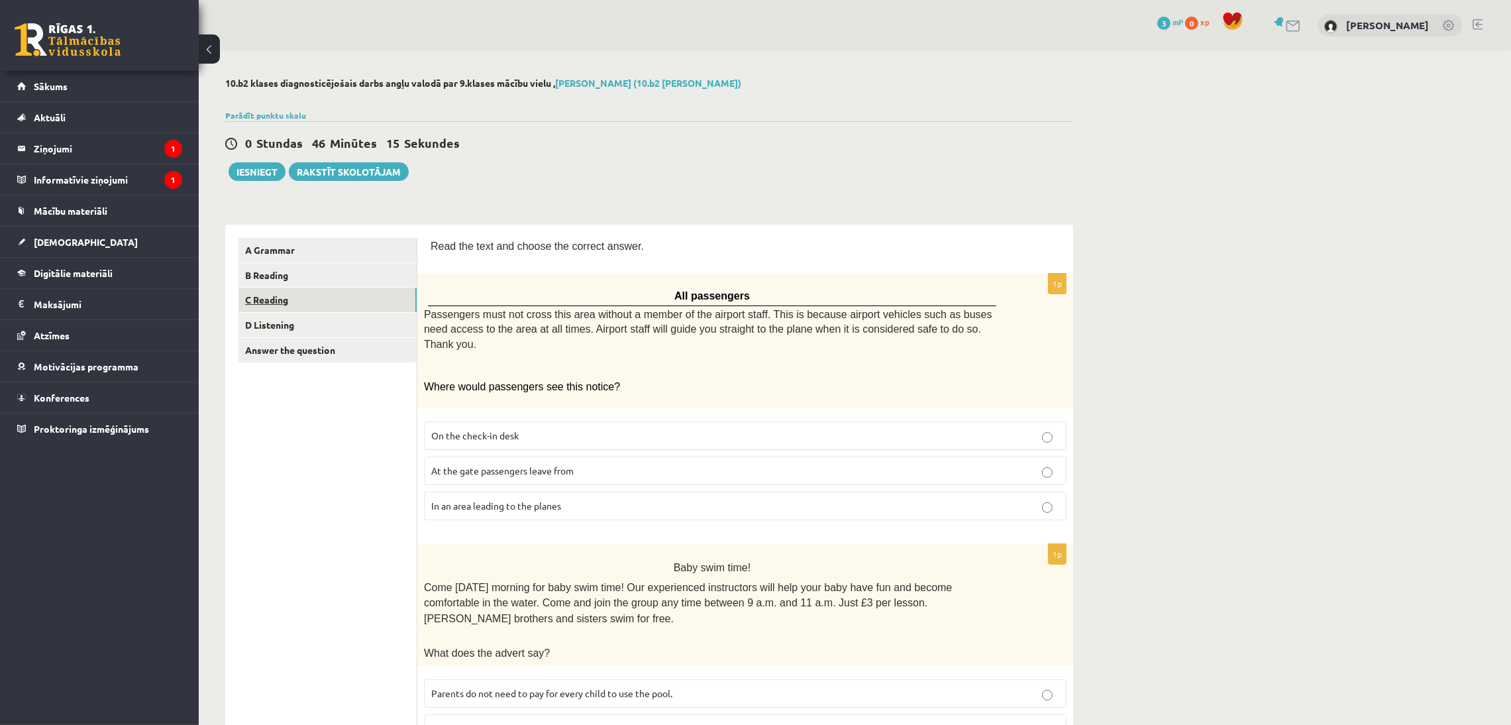
click at [276, 300] on link "C Reading" at bounding box center [328, 300] width 178 height 25
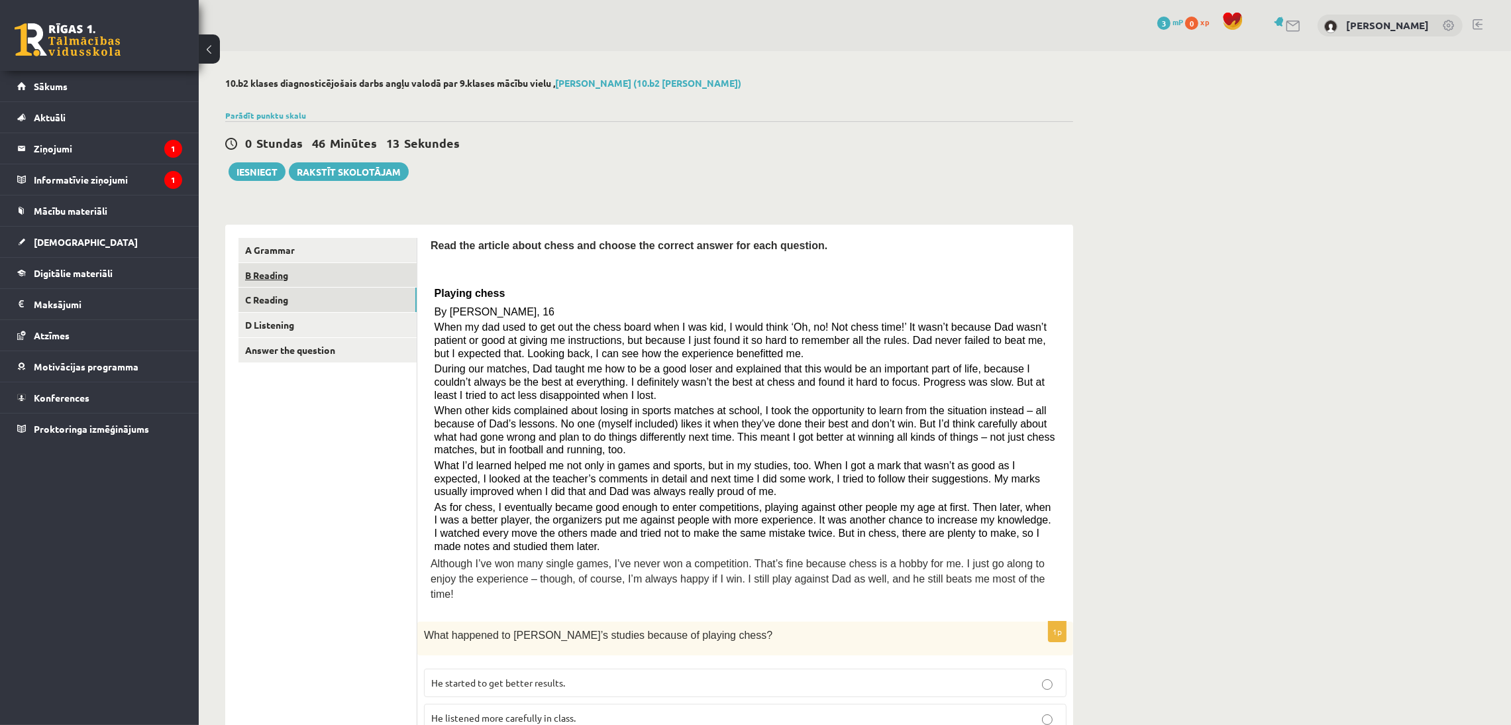
click at [271, 278] on link "B Reading" at bounding box center [328, 275] width 178 height 25
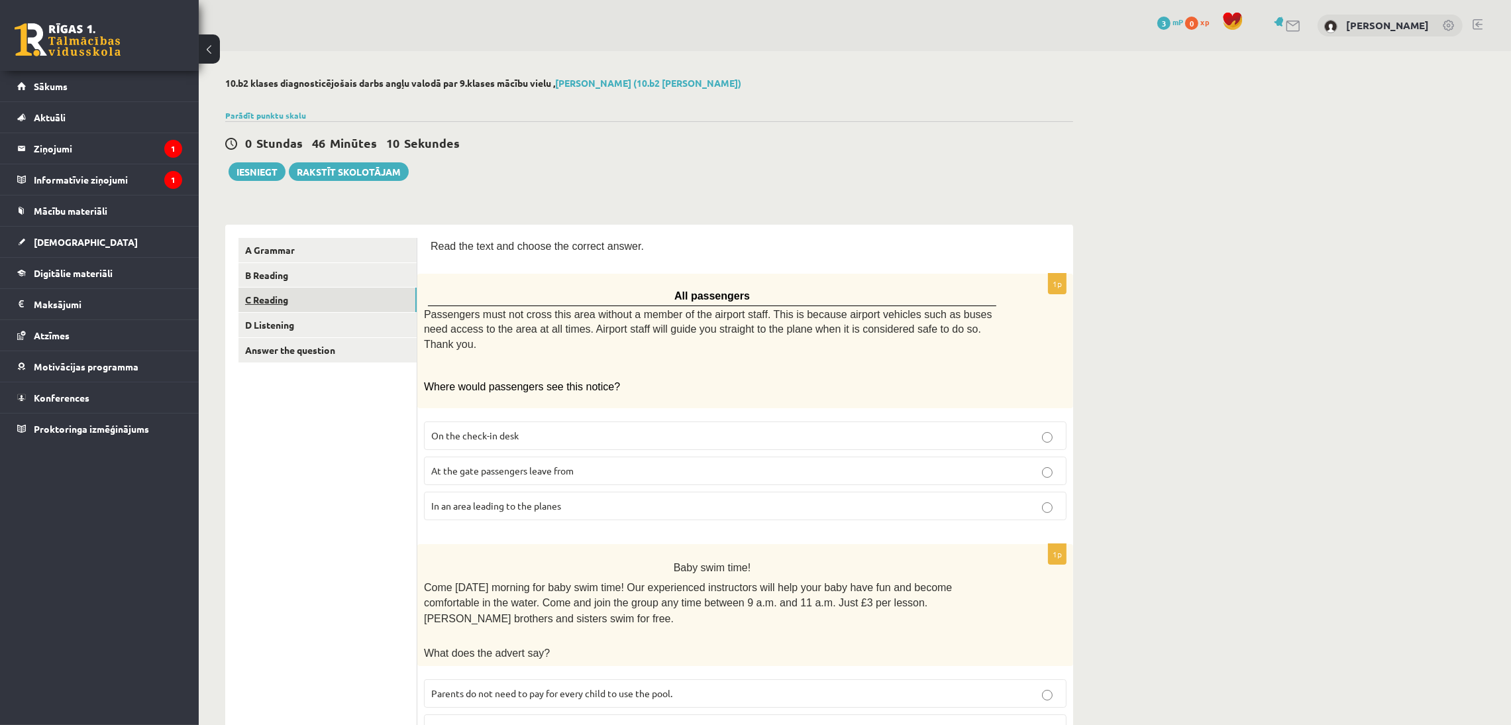
drag, startPoint x: 272, startPoint y: 298, endPoint x: 261, endPoint y: 298, distance: 10.6
click at [261, 298] on link "C Reading" at bounding box center [328, 300] width 178 height 25
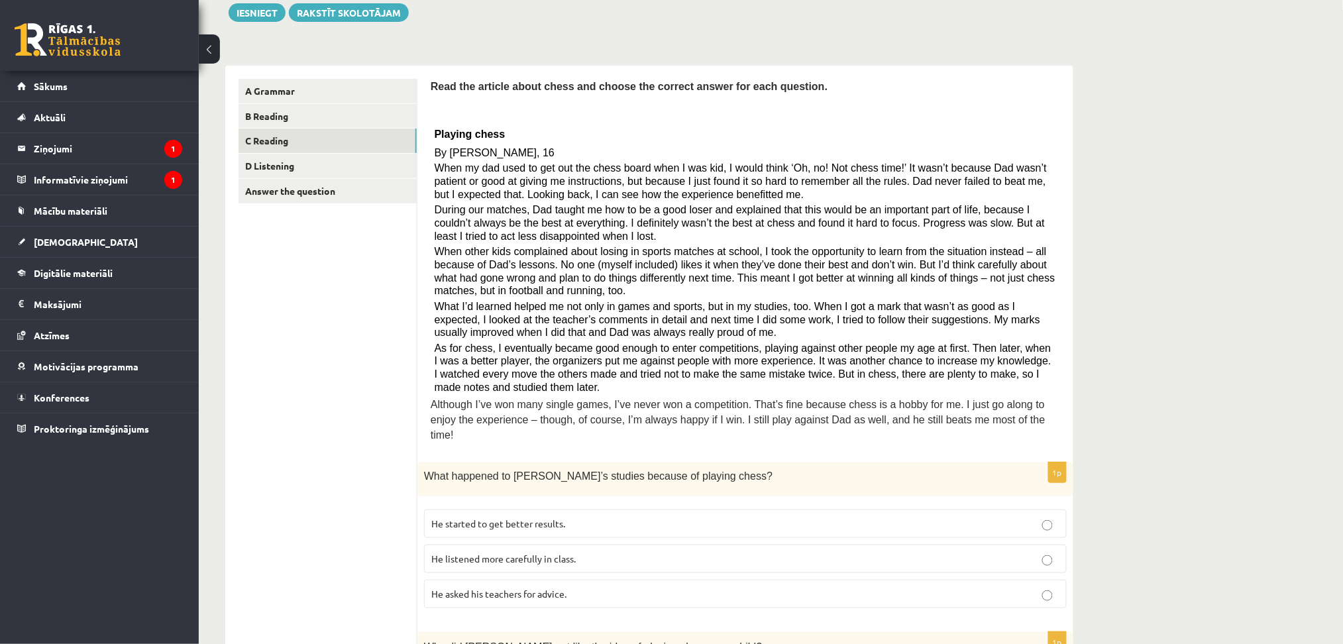
scroll to position [190, 0]
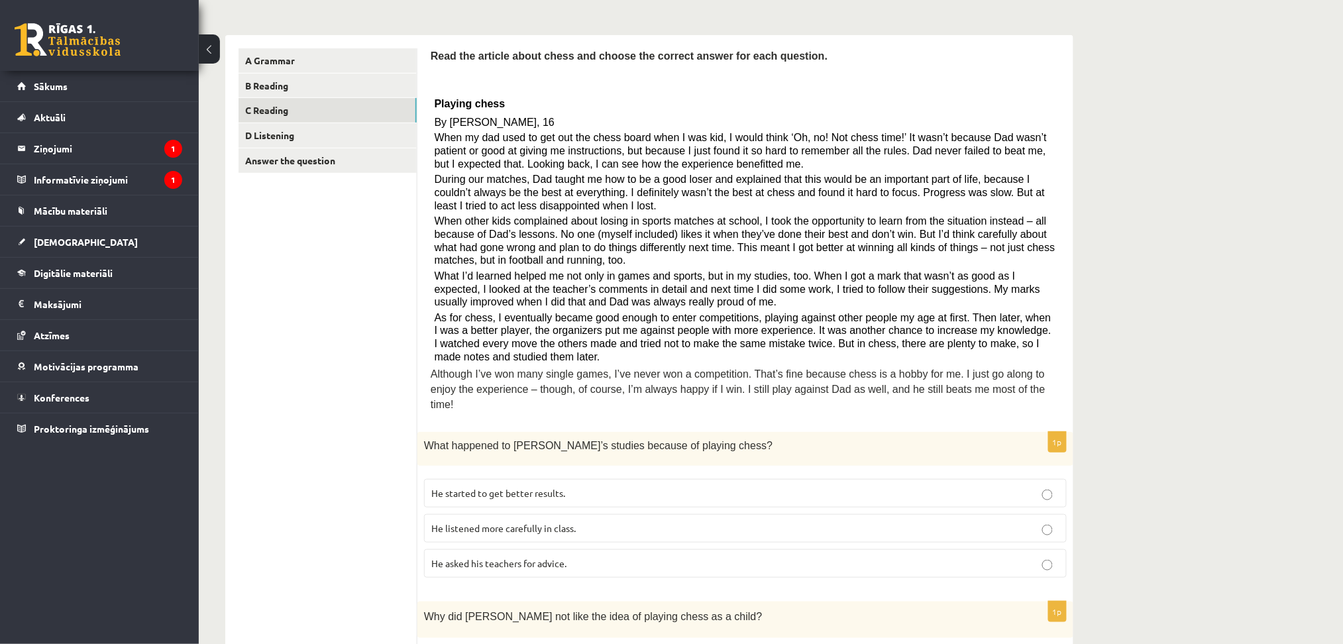
drag, startPoint x: 665, startPoint y: 480, endPoint x: 651, endPoint y: 482, distance: 14.7
drag, startPoint x: 651, startPoint y: 482, endPoint x: 597, endPoint y: 479, distance: 53.7
click at [597, 386] on p "He started to get better results." at bounding box center [745, 493] width 628 height 14
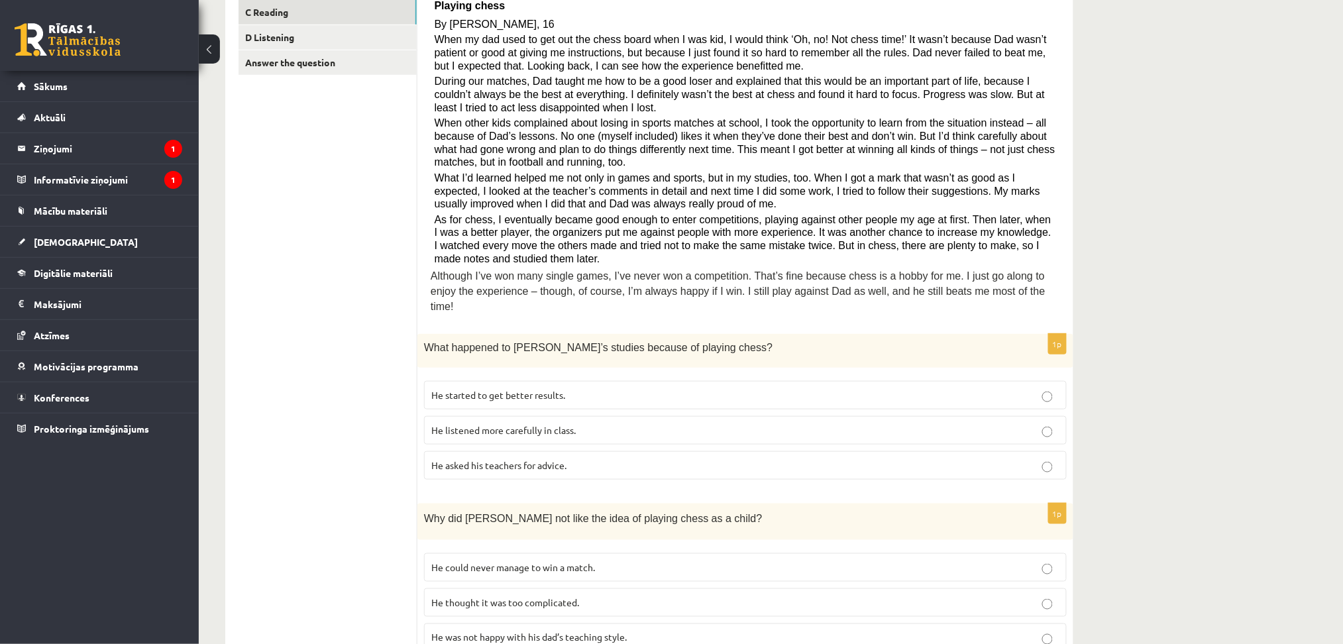
scroll to position [290, 0]
click at [672, 386] on p "He thought it was too complicated." at bounding box center [745, 600] width 628 height 14
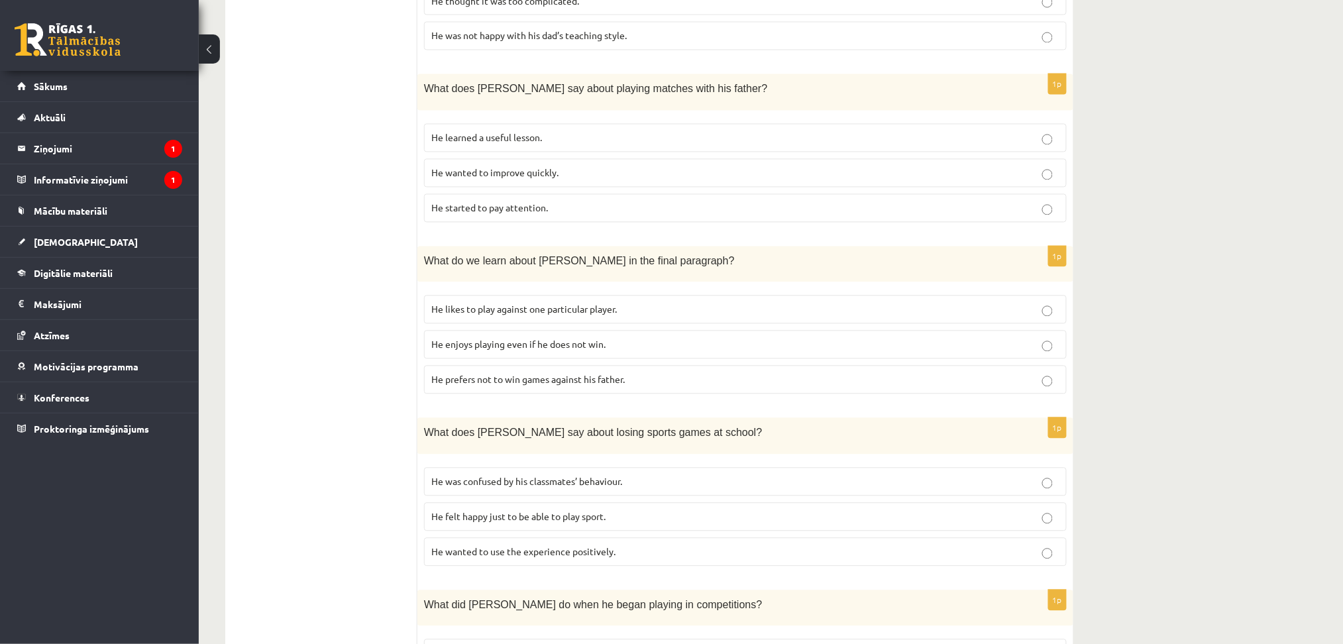
scroll to position [891, 0]
click at [700, 129] on p "He learned a useful lesson." at bounding box center [745, 136] width 628 height 14
click at [662, 339] on label "He enjoys playing even if he does not win." at bounding box center [745, 343] width 643 height 28
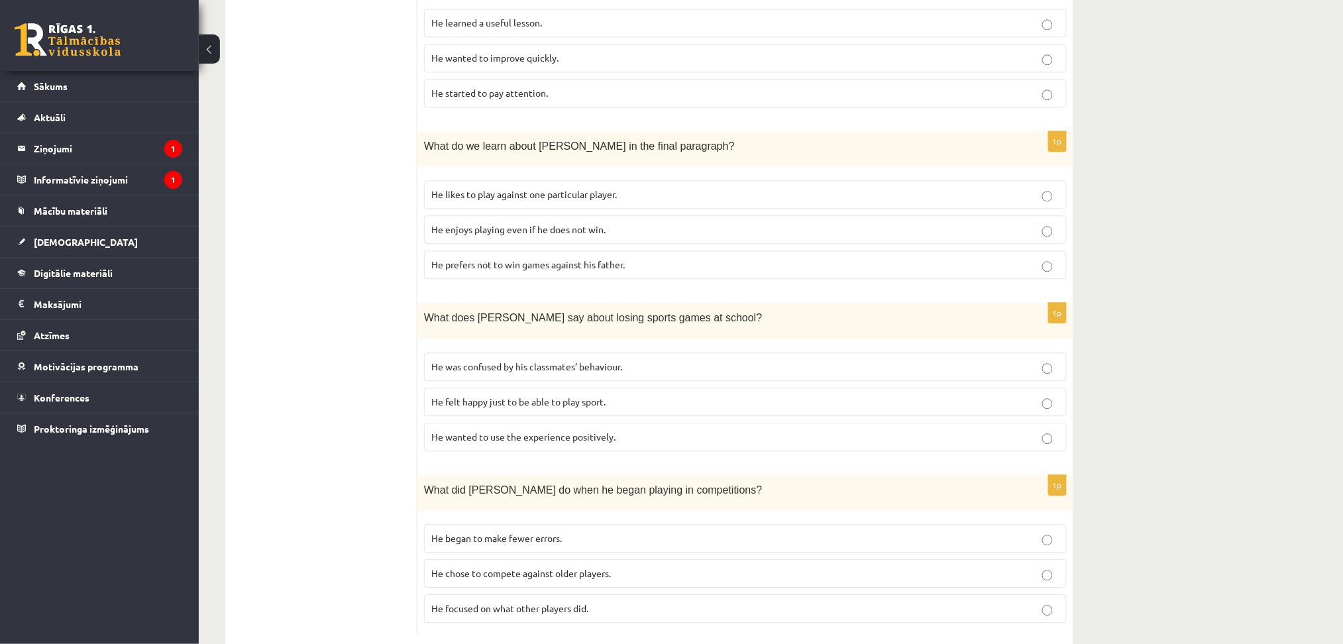
scroll to position [1019, 0]
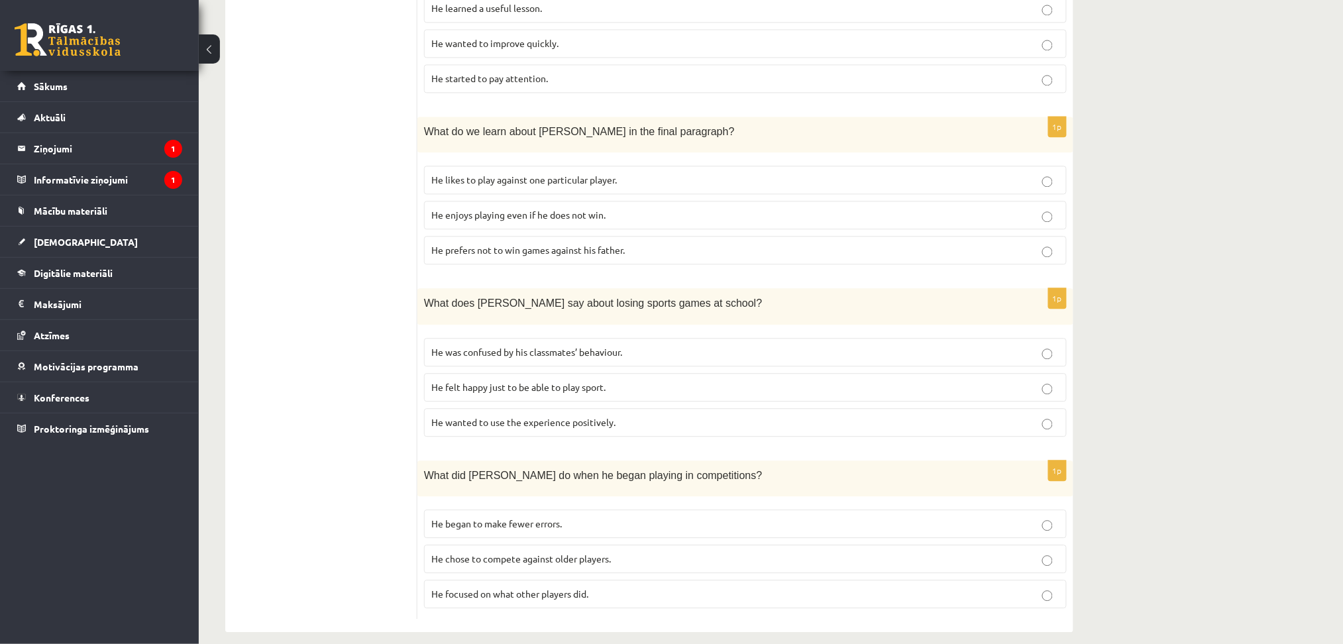
click at [674, 386] on p "He wanted to use the experience positively." at bounding box center [745, 422] width 628 height 14
click at [635, 386] on p "He focused on what other players did." at bounding box center [745, 594] width 628 height 14
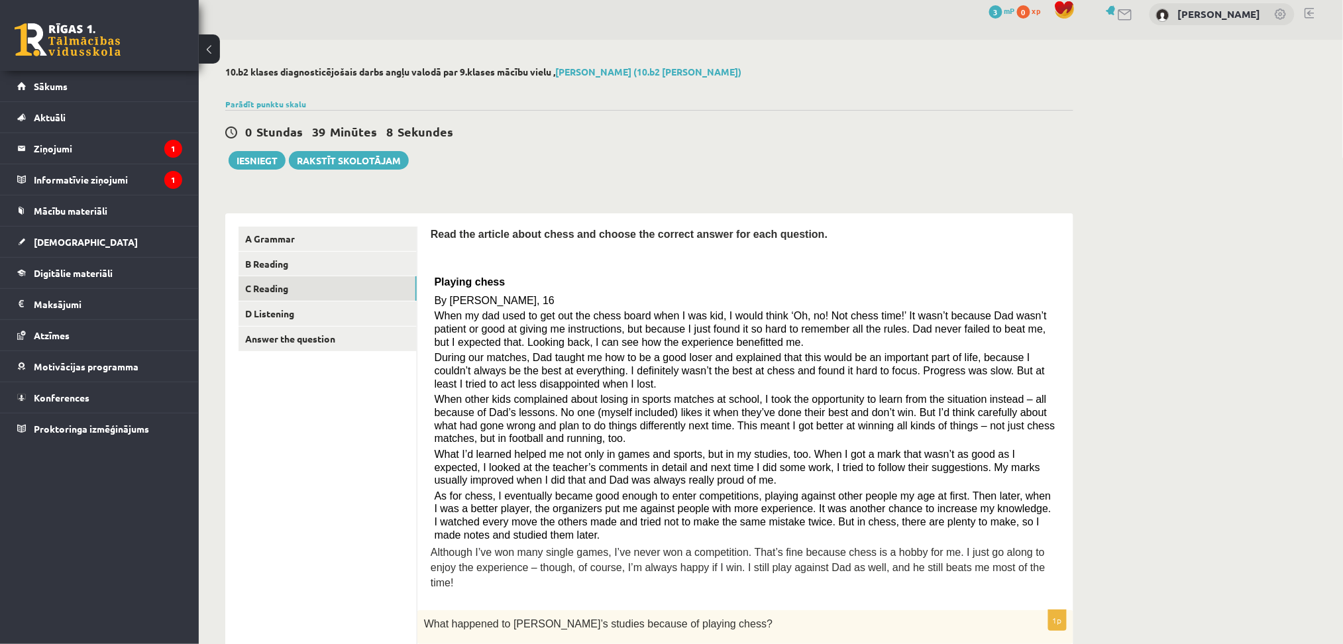
scroll to position [0, 0]
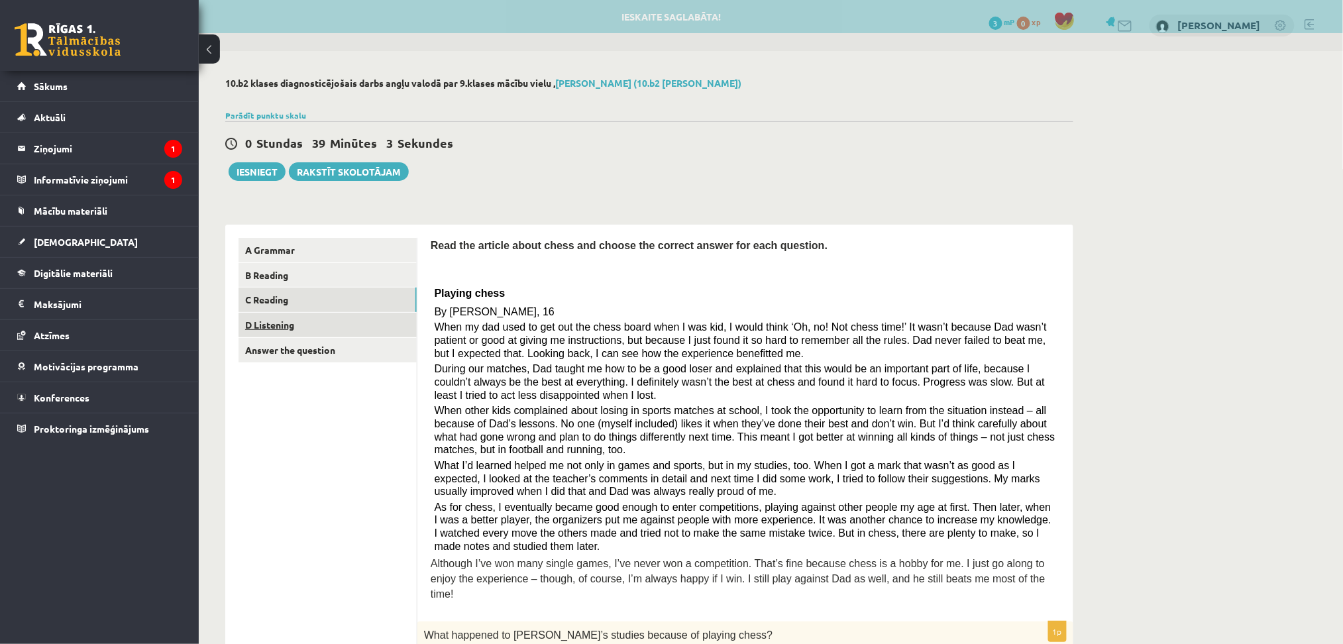
click at [265, 322] on link "D Listening" at bounding box center [328, 325] width 178 height 25
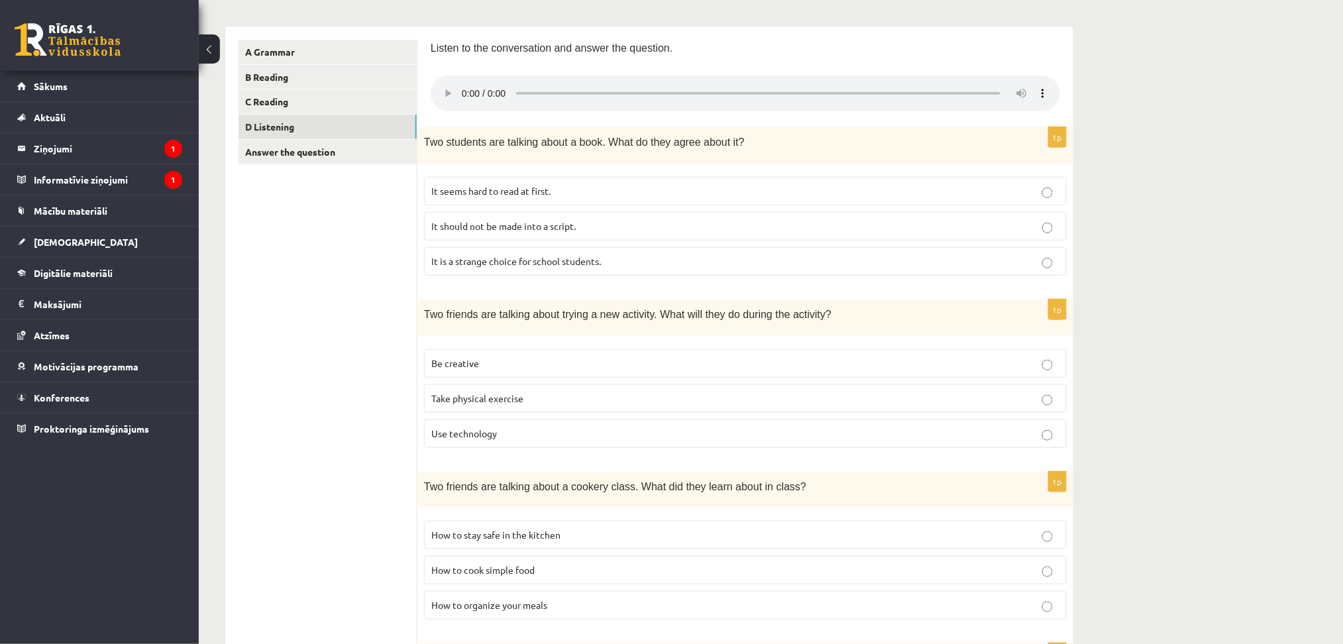
scroll to position [199, 0]
click at [343, 157] on link "Answer the question" at bounding box center [328, 150] width 178 height 25
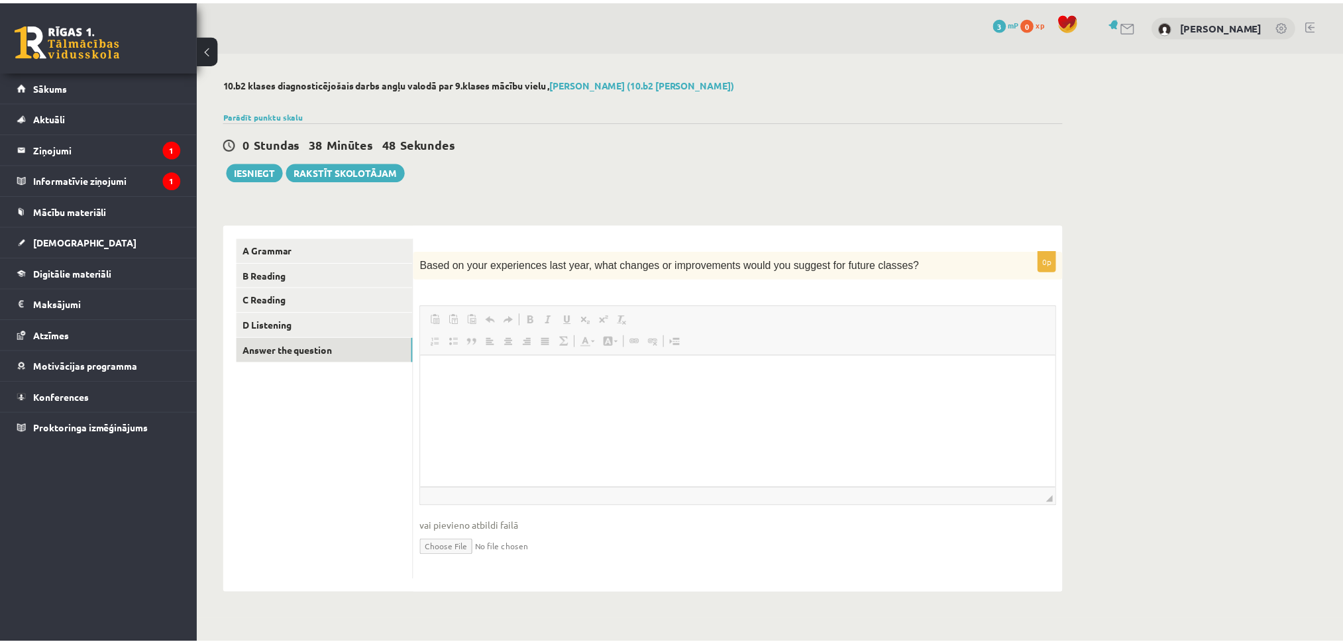
scroll to position [0, 0]
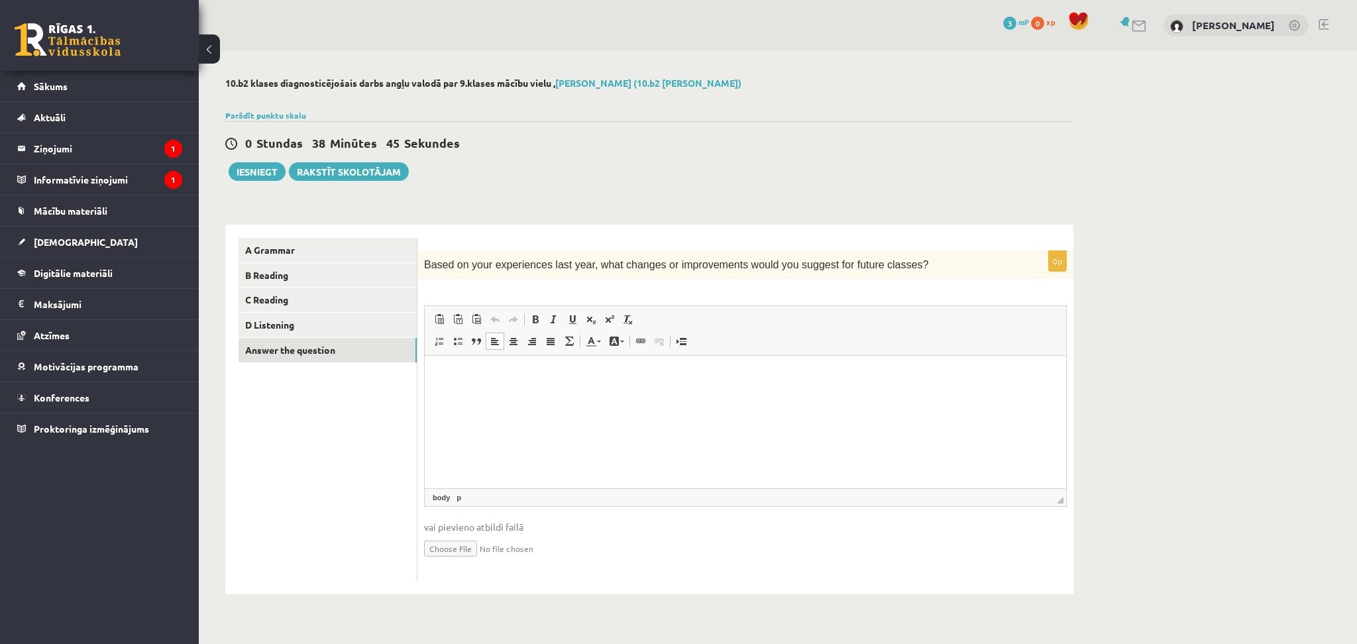
click at [489, 379] on p "Визуальный текстовый редактор, wiswyg-editor-user-answer-47024830531620" at bounding box center [745, 376] width 615 height 14
click at [295, 327] on link "D Listening" at bounding box center [328, 325] width 178 height 25
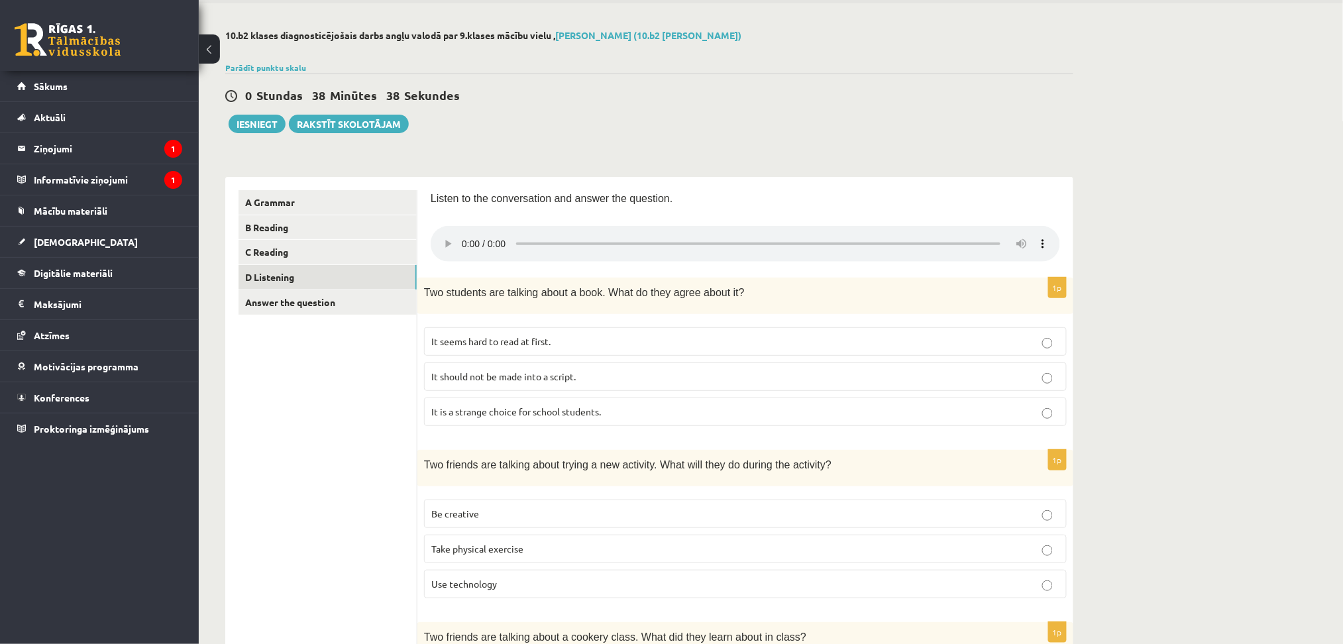
scroll to position [47, 0]
click at [805, 105] on div "0 Stundas 36 Minūtes 51 Sekundes" at bounding box center [649, 96] width 848 height 17
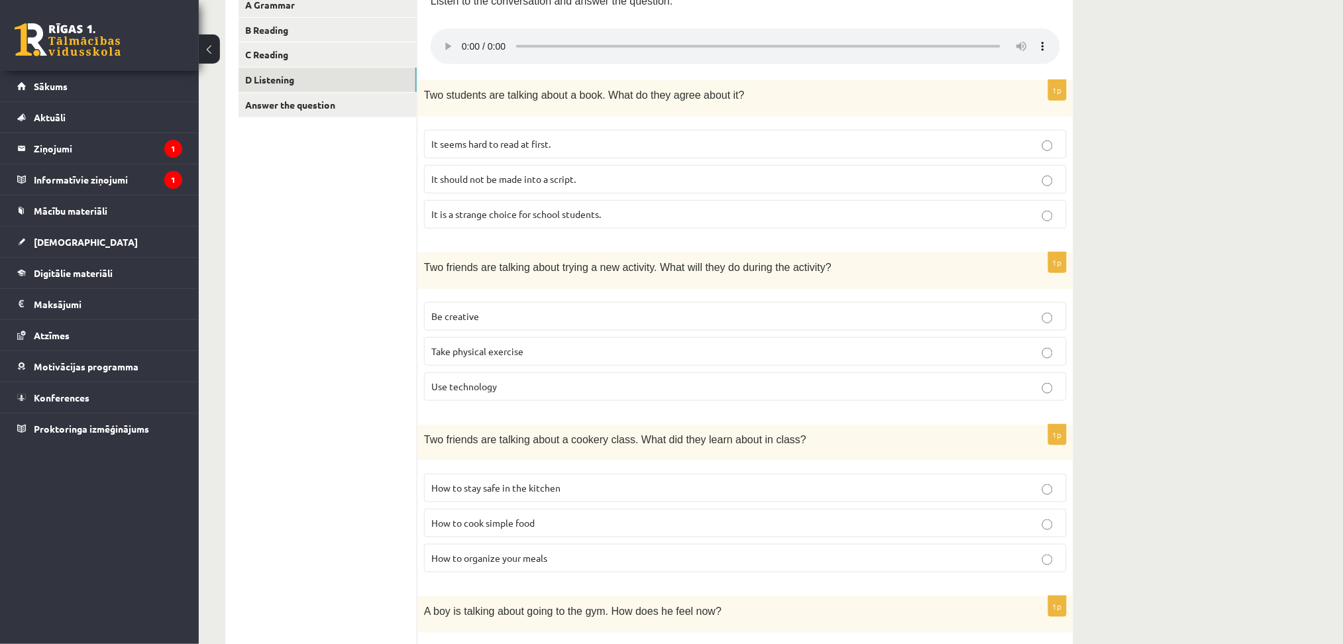
scroll to position [245, 0]
click at [614, 386] on p "How to cook simple food" at bounding box center [745, 524] width 628 height 14
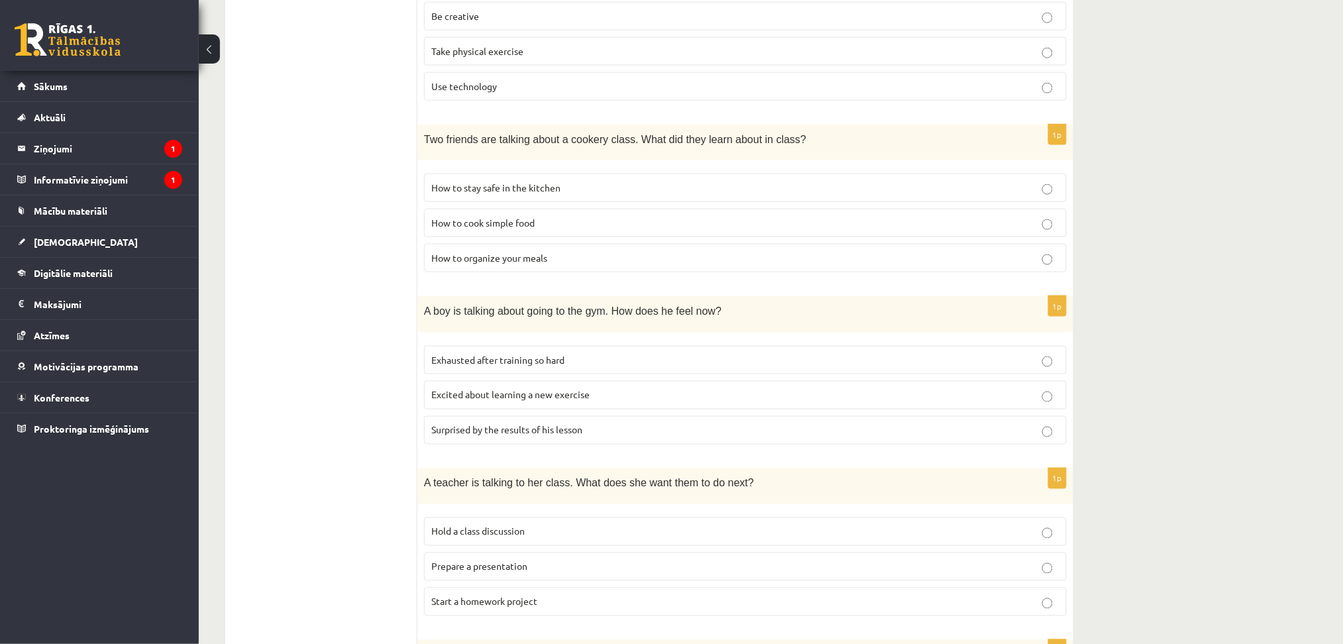
scroll to position [568, 0]
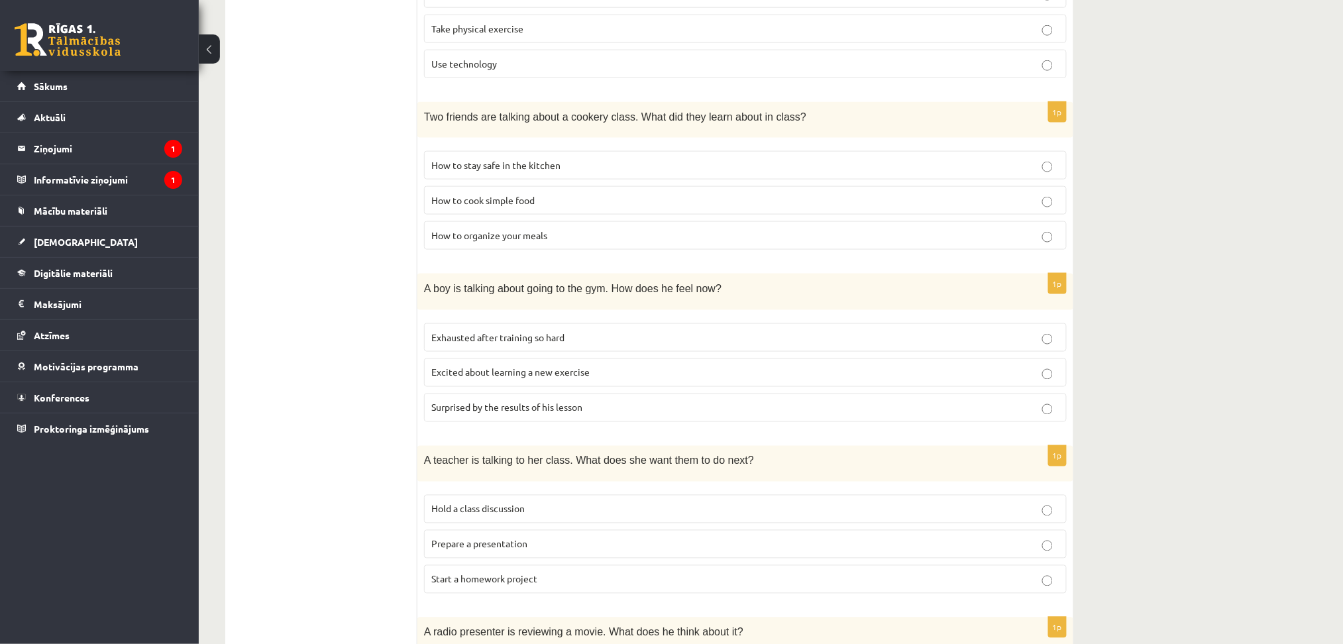
click at [631, 367] on p "Excited about learning a new exercise" at bounding box center [745, 373] width 628 height 14
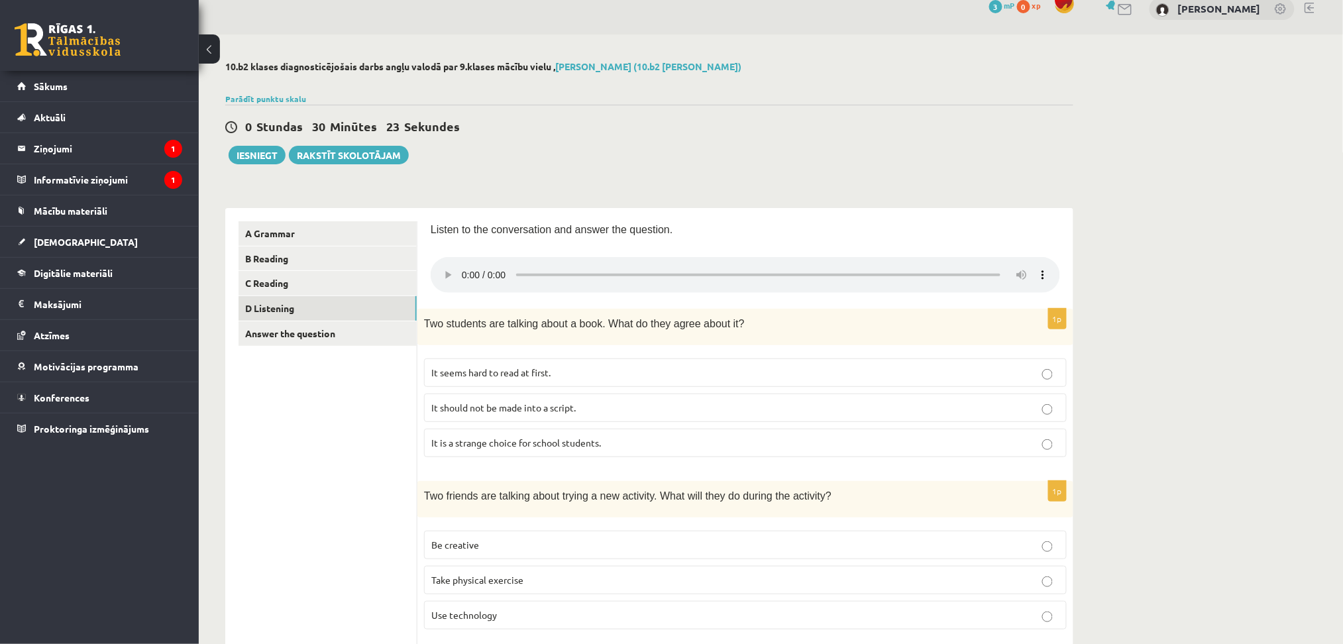
scroll to position [25, 0]
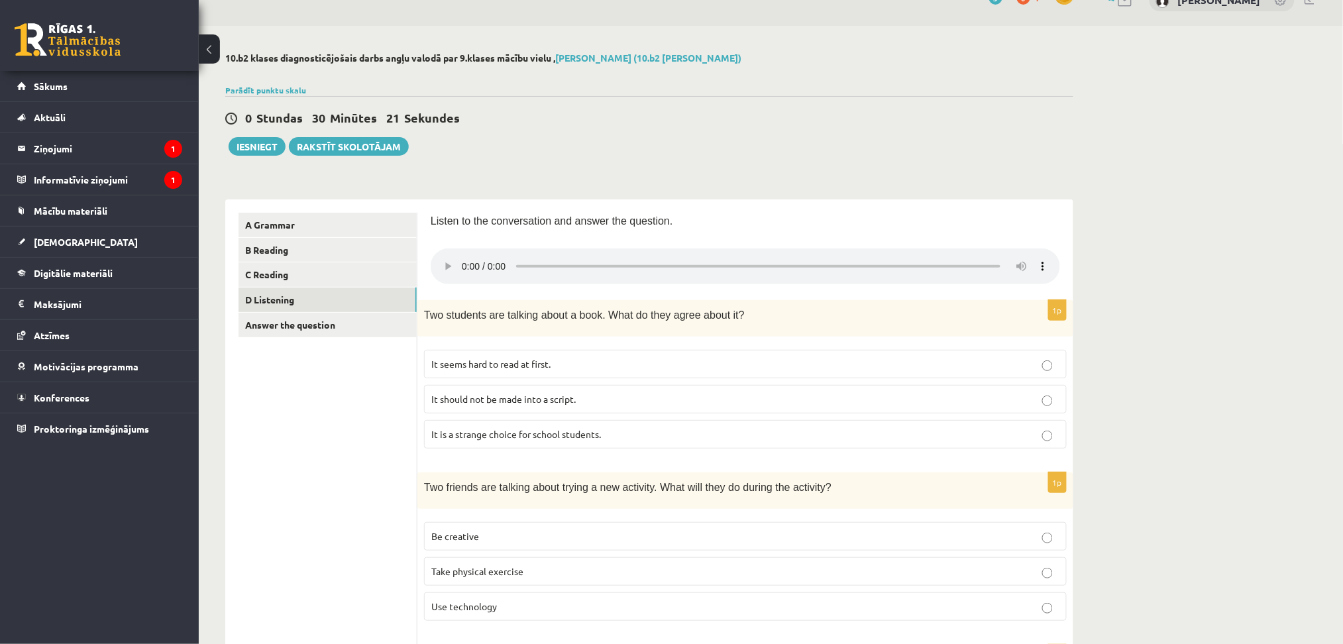
click at [567, 369] on p "It seems hard to read at first." at bounding box center [745, 364] width 628 height 14
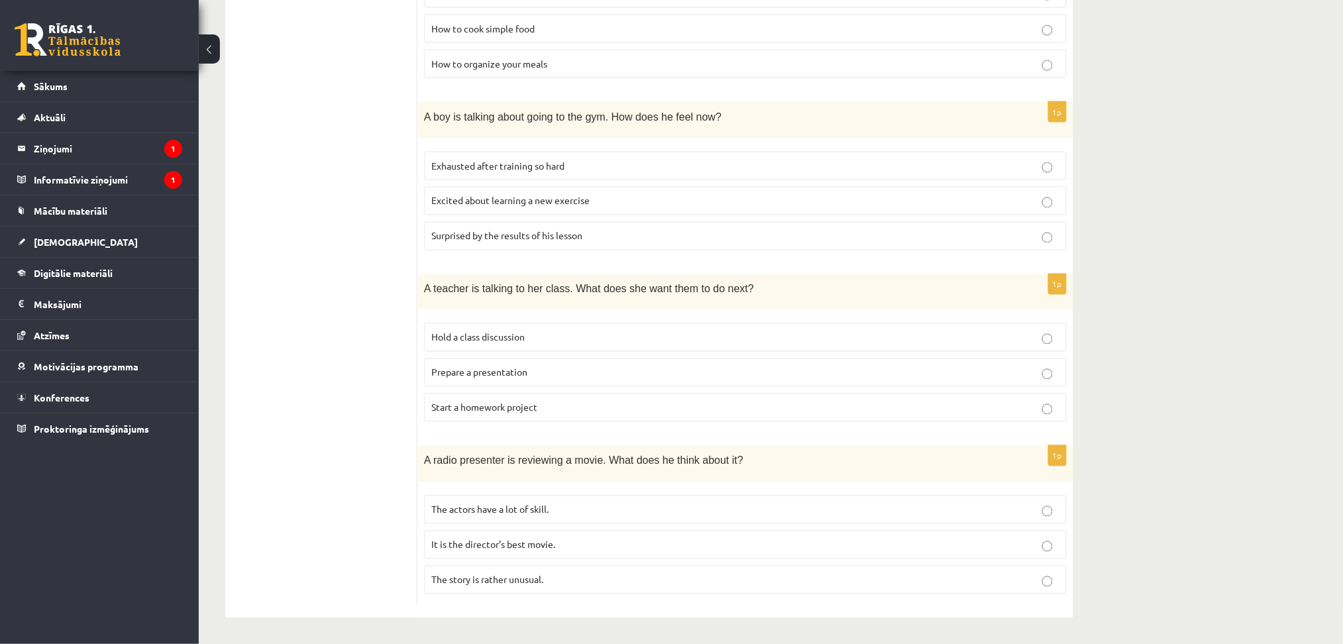
scroll to position [742, 0]
click at [628, 386] on p "Start a homework project" at bounding box center [745, 407] width 628 height 14
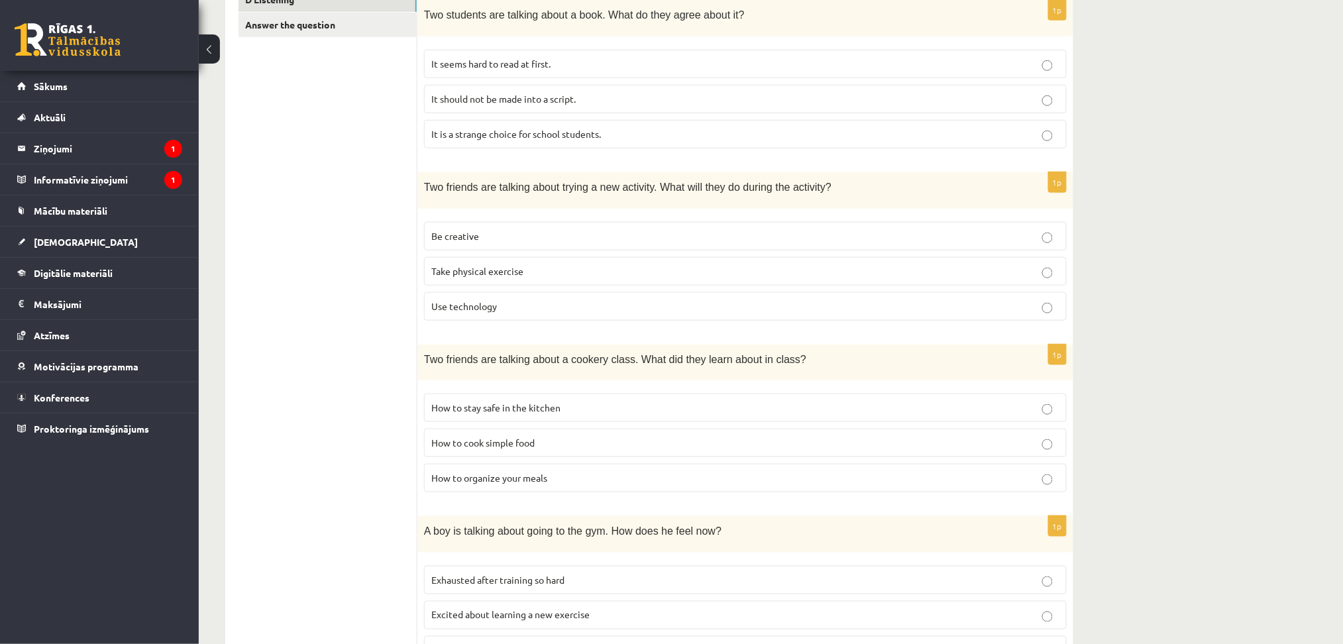
scroll to position [335, 0]
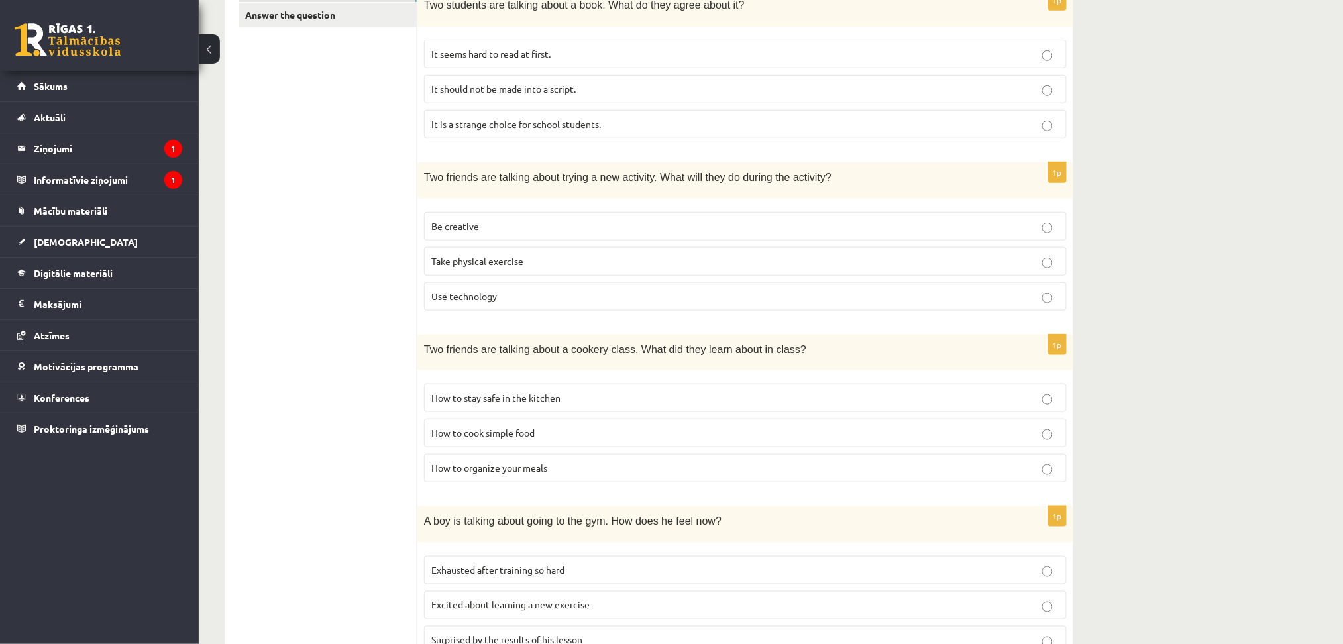
click at [529, 229] on p "Be creative" at bounding box center [745, 226] width 628 height 14
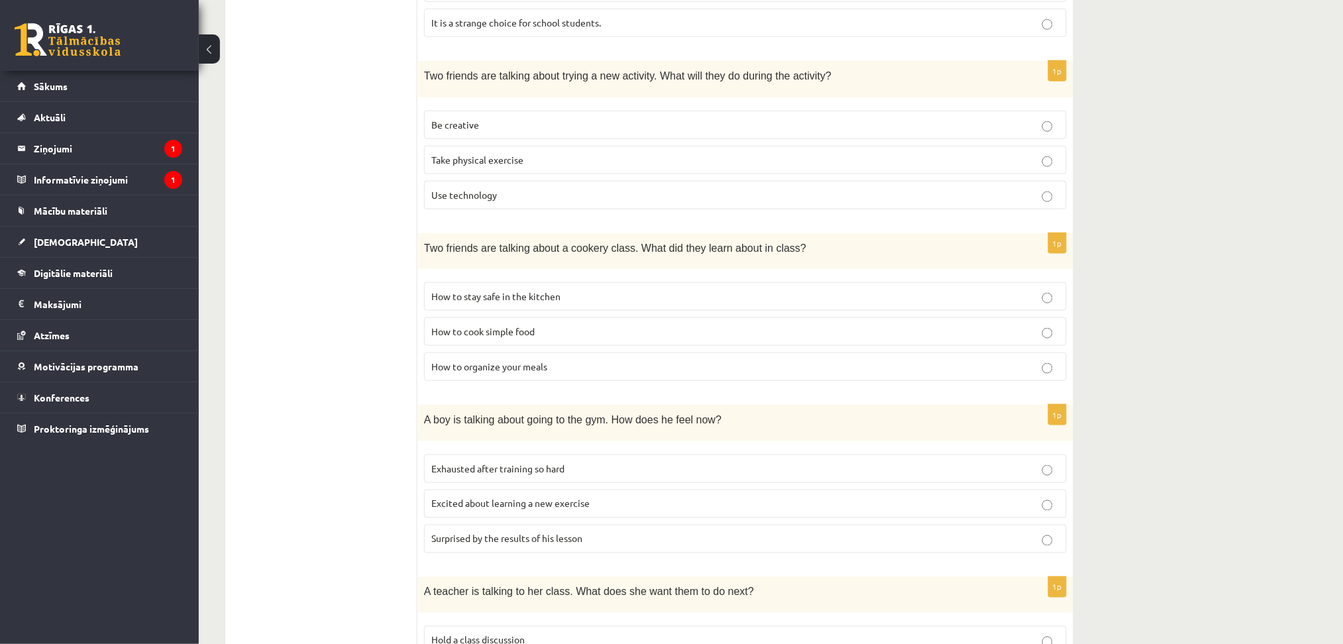
scroll to position [429, 0]
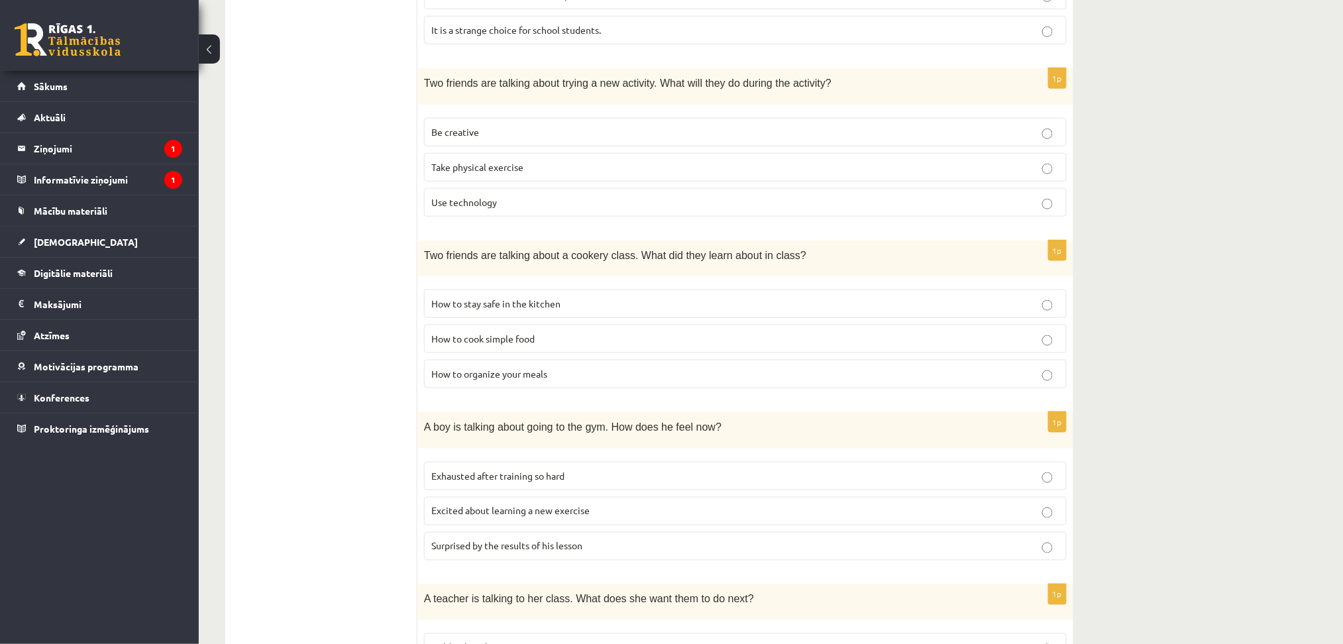
click at [484, 266] on div "Two friends are talking about a cookery class. What did they learn about in cla…" at bounding box center [745, 259] width 656 height 36
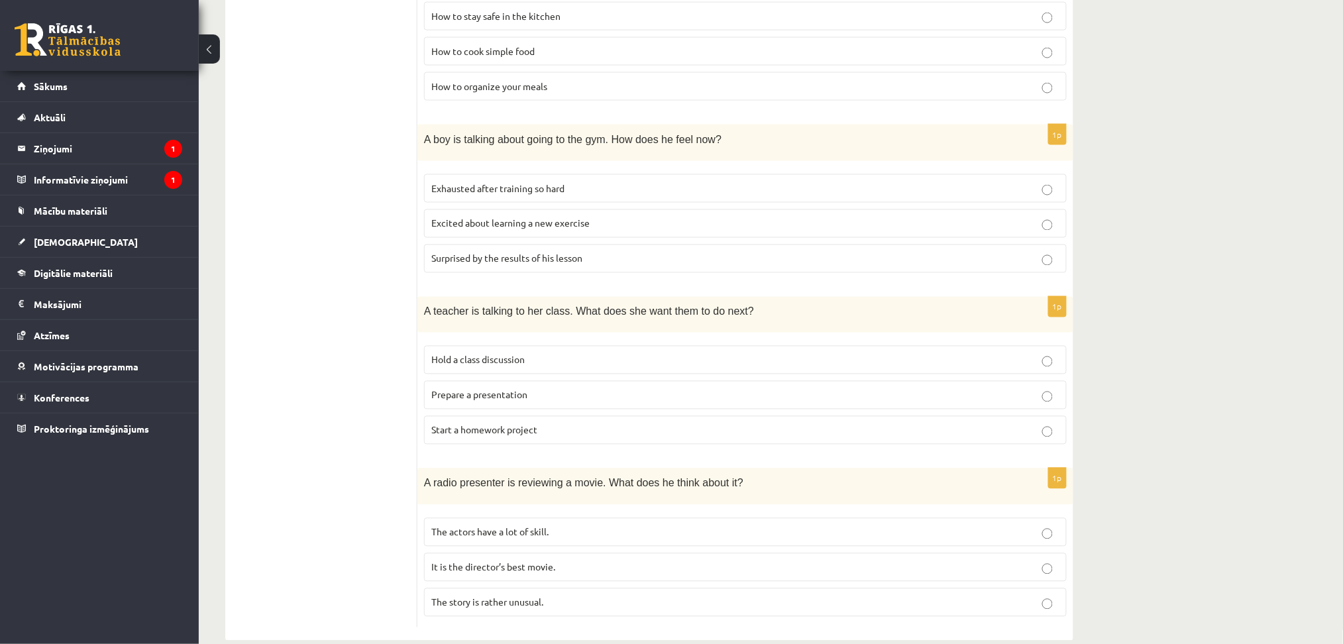
scroll to position [742, 0]
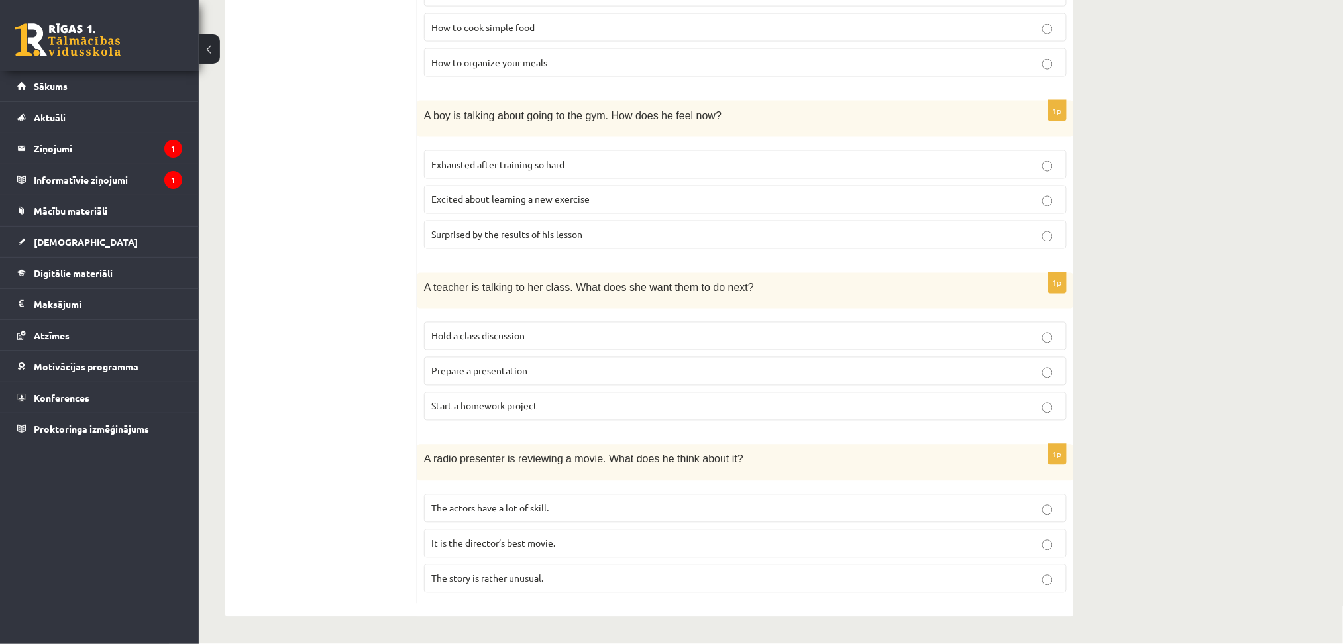
click at [411, 386] on ul "A Grammar B Reading C Reading D Listening Answer the question" at bounding box center [328, 50] width 179 height 1107
drag, startPoint x: 690, startPoint y: 571, endPoint x: 658, endPoint y: 586, distance: 35.6
drag, startPoint x: 658, startPoint y: 586, endPoint x: 574, endPoint y: 541, distance: 94.9
drag, startPoint x: 574, startPoint y: 541, endPoint x: 637, endPoint y: 580, distance: 73.5
click at [637, 386] on p "The story is rather unusual." at bounding box center [745, 579] width 628 height 14
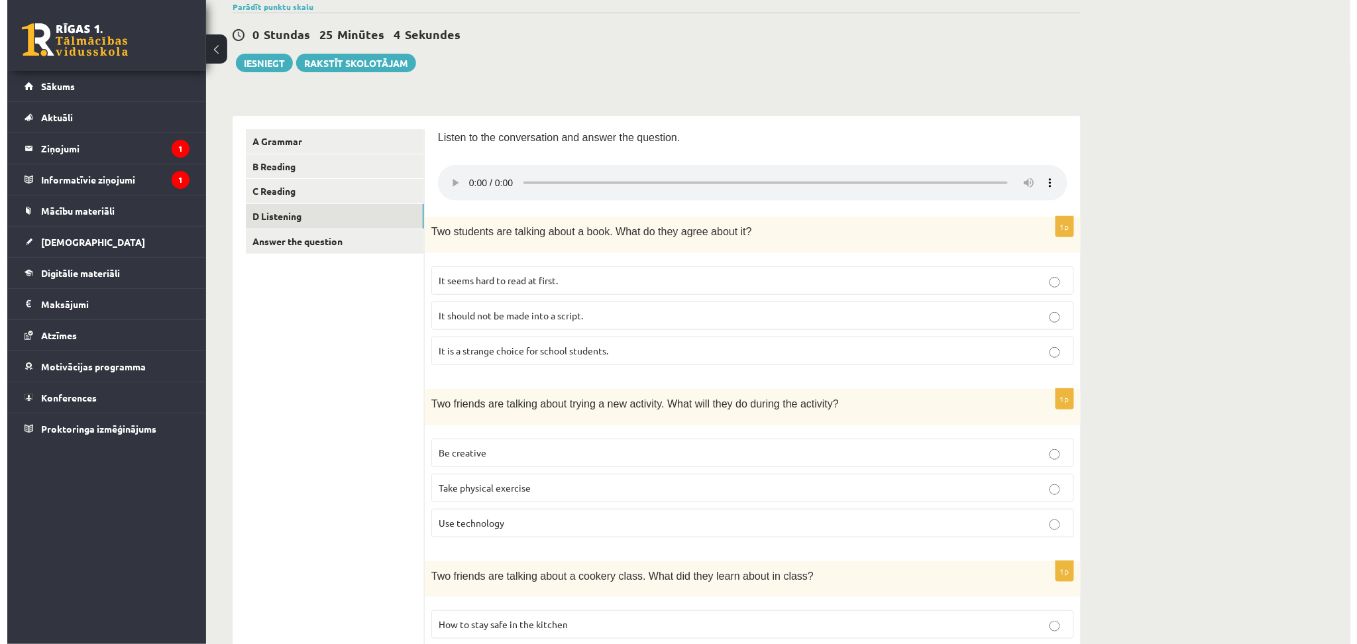
scroll to position [0, 0]
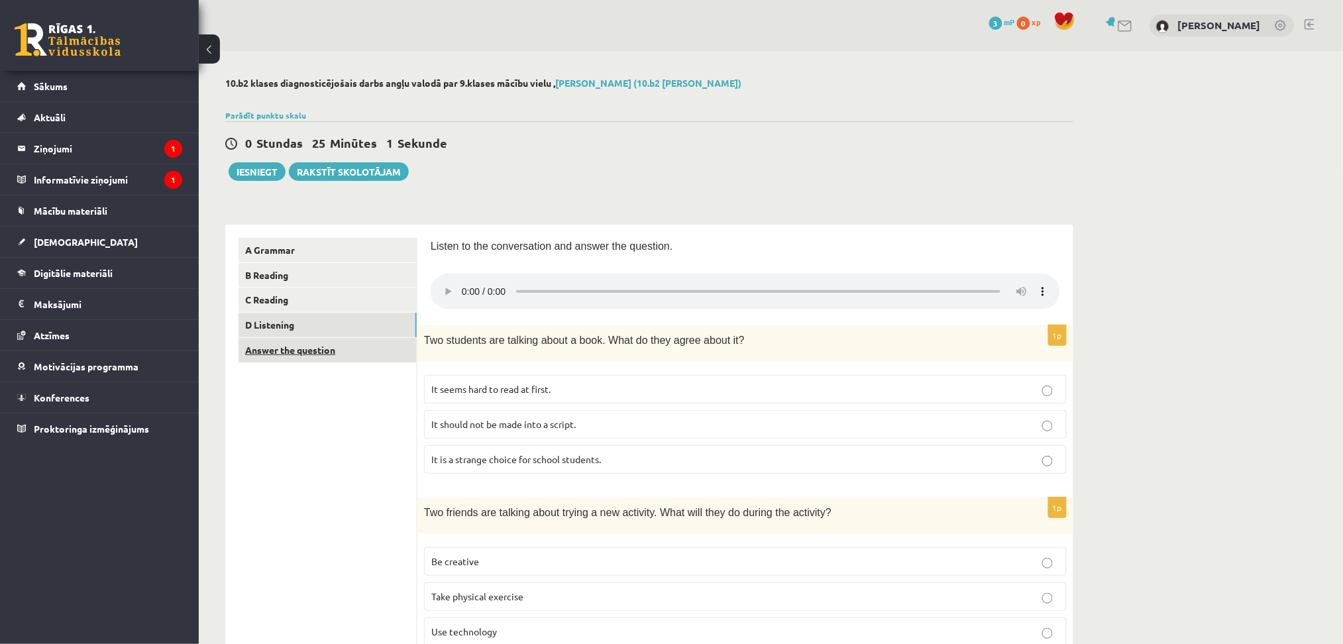
drag, startPoint x: 317, startPoint y: 353, endPoint x: 282, endPoint y: 352, distance: 34.5
click at [282, 352] on link "Answer the question" at bounding box center [328, 350] width 178 height 25
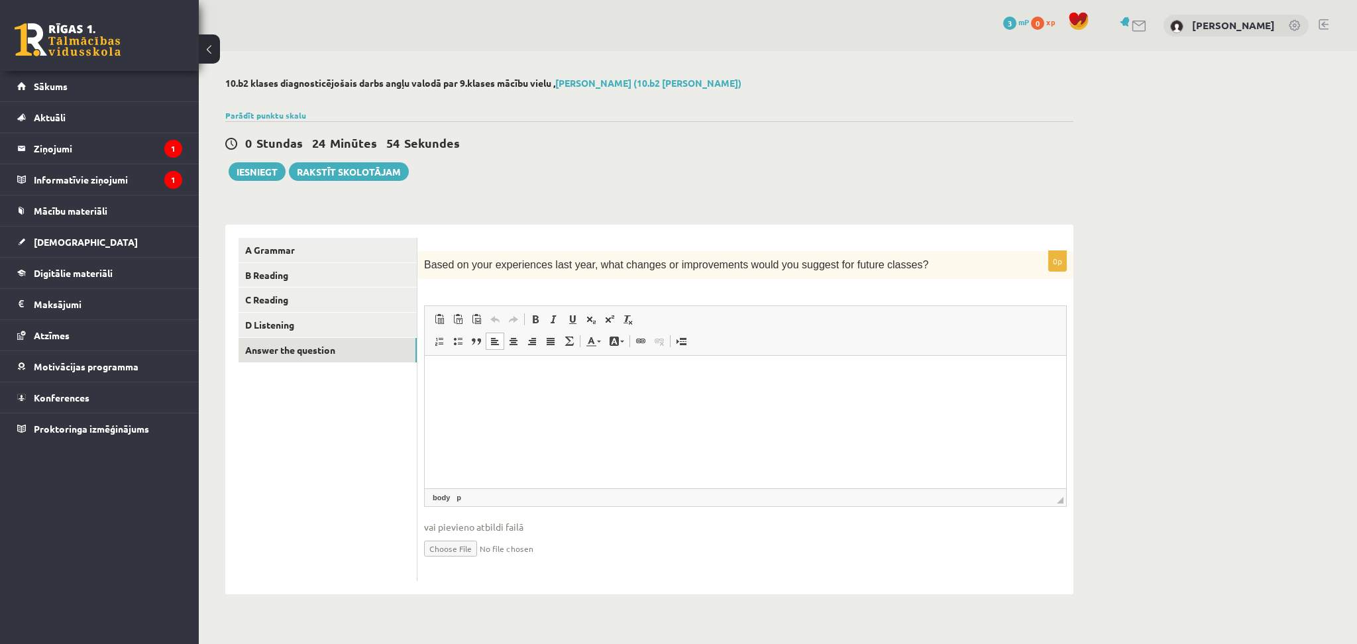
drag, startPoint x: 588, startPoint y: 406, endPoint x: 493, endPoint y: 470, distance: 114.9
drag, startPoint x: 493, startPoint y: 470, endPoint x: 916, endPoint y: 366, distance: 435.4
click at [805, 366] on html at bounding box center [745, 376] width 641 height 40
click at [805, 386] on html at bounding box center [745, 376] width 641 height 40
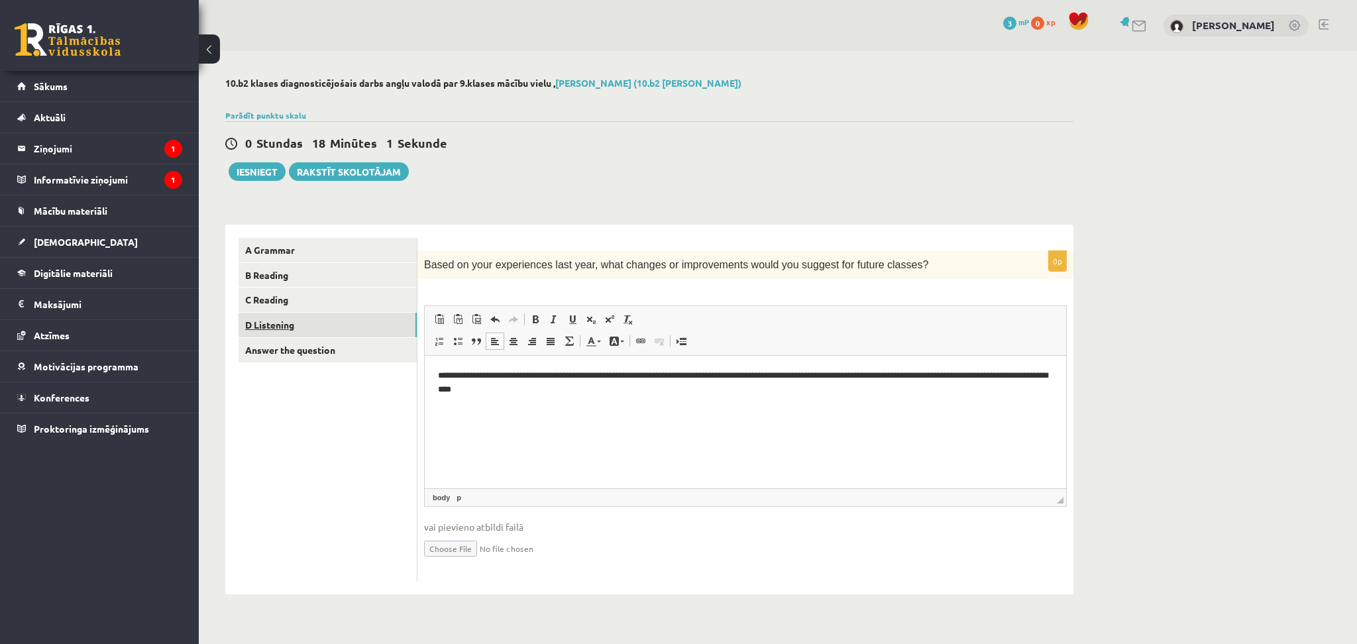
click at [353, 333] on link "D Listening" at bounding box center [328, 325] width 178 height 25
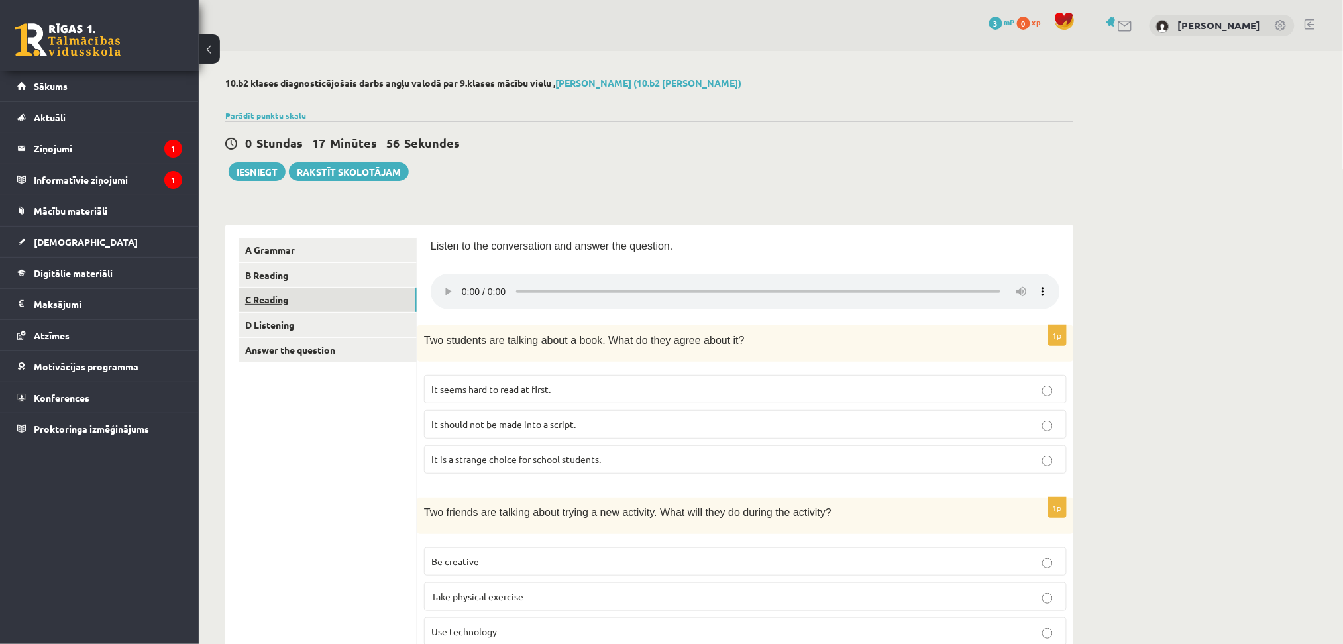
click at [303, 301] on link "C Reading" at bounding box center [328, 300] width 178 height 25
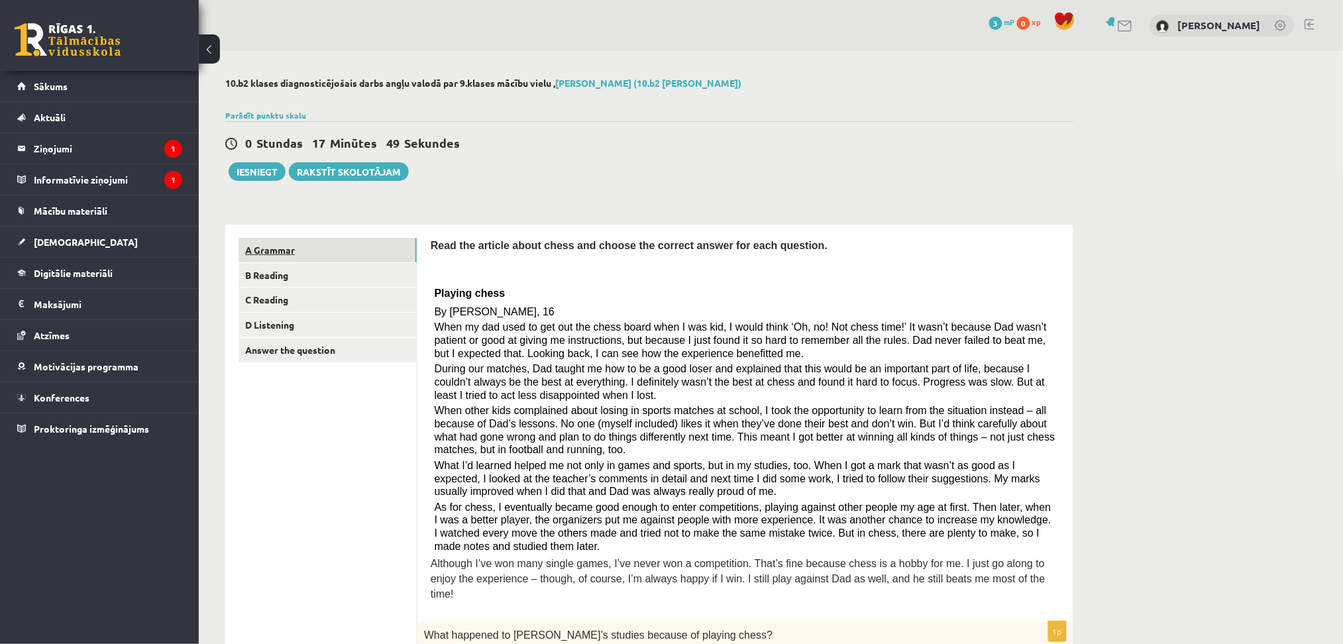
click at [308, 254] on link "A Grammar" at bounding box center [328, 250] width 178 height 25
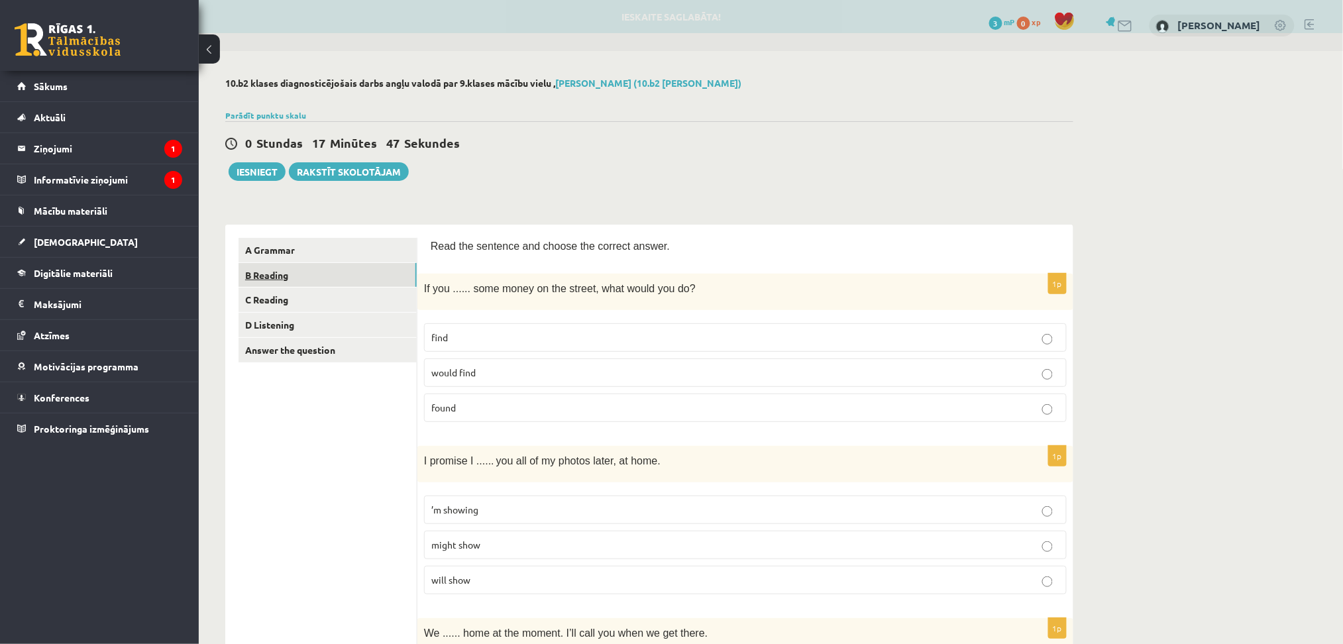
click at [319, 275] on link "B Reading" at bounding box center [328, 275] width 178 height 25
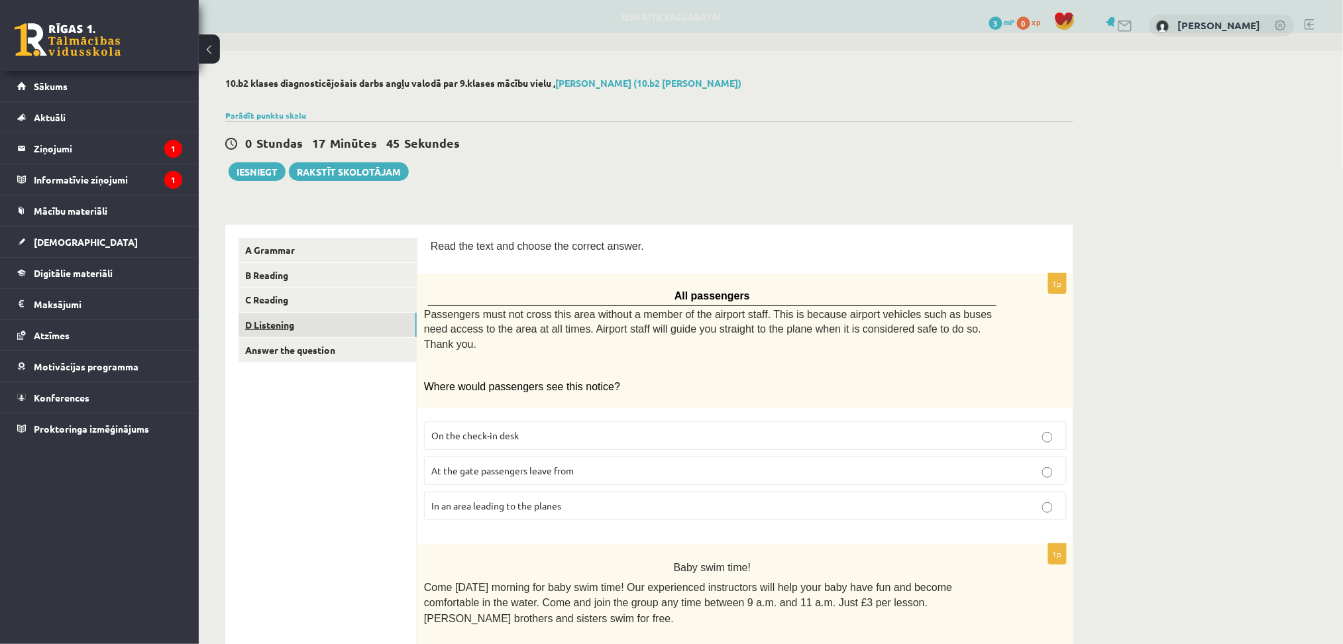
click at [304, 323] on link "D Listening" at bounding box center [328, 325] width 178 height 25
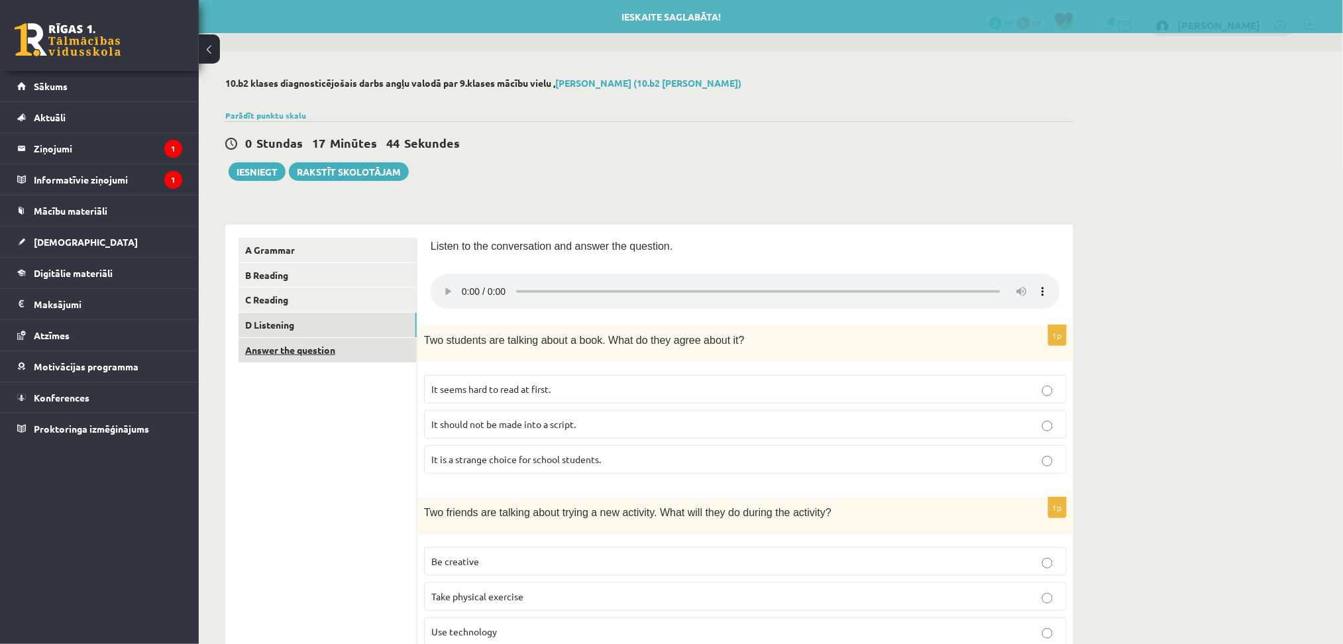
click at [311, 354] on link "Answer the question" at bounding box center [328, 350] width 178 height 25
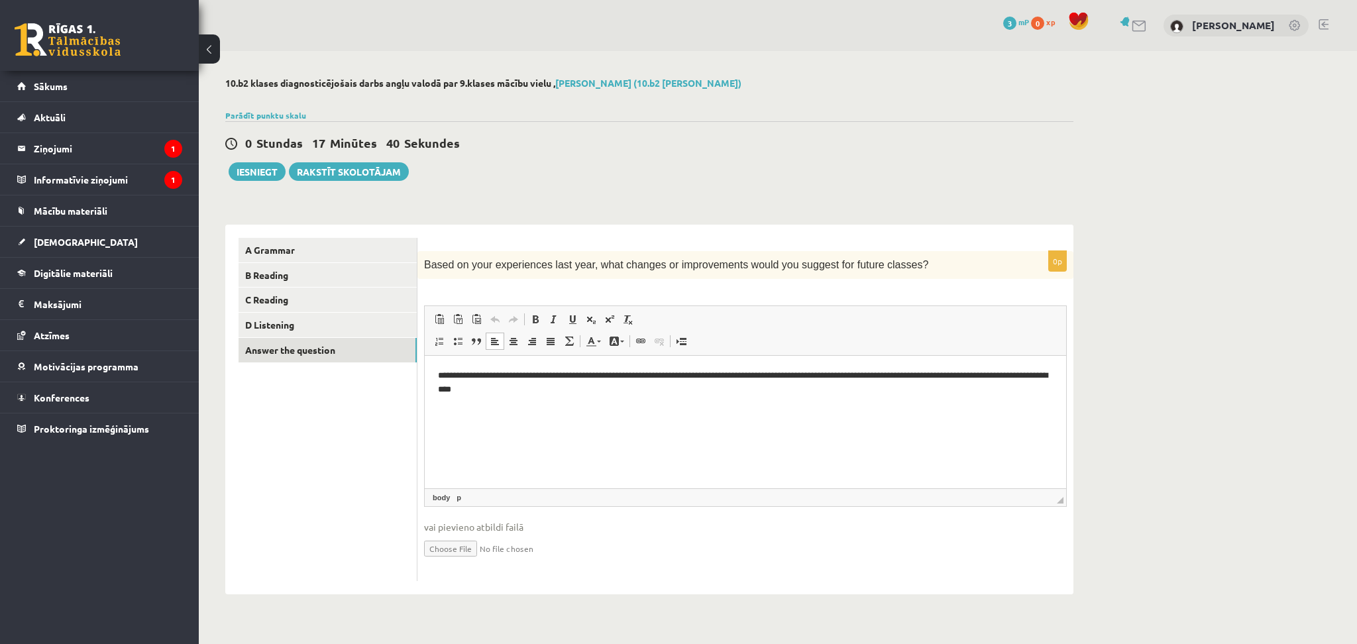
click at [568, 386] on html "**********" at bounding box center [745, 383] width 641 height 54
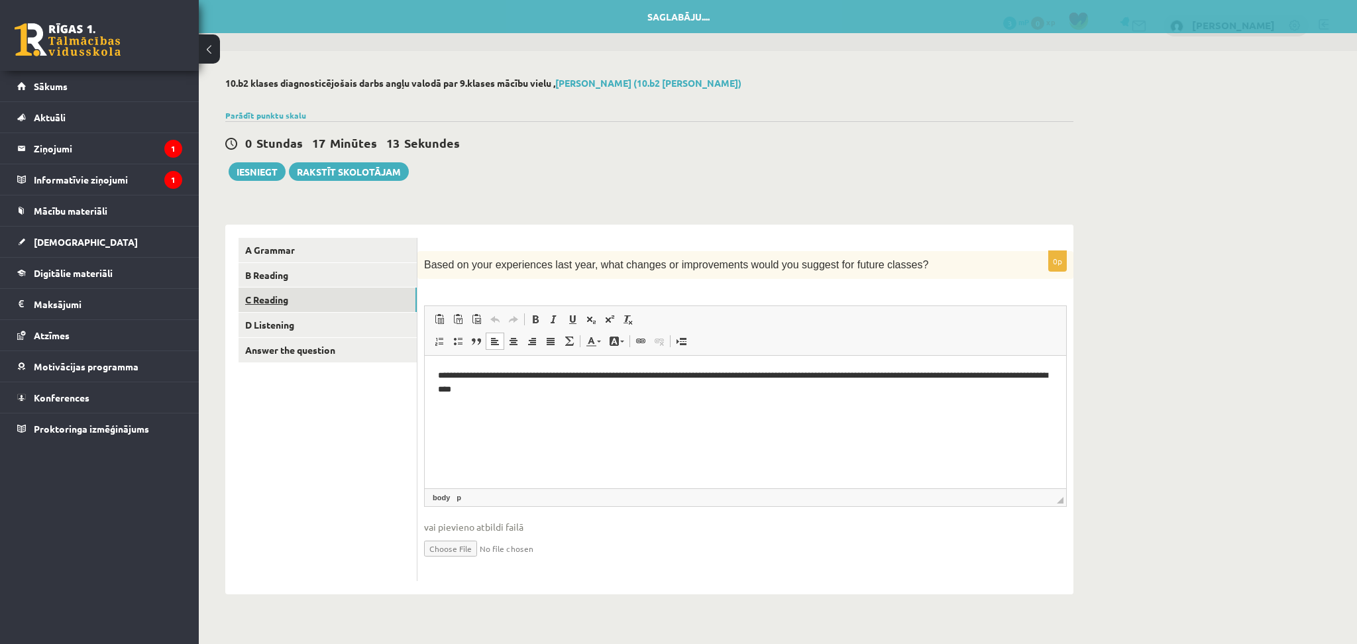
click at [341, 306] on link "C Reading" at bounding box center [328, 300] width 178 height 25
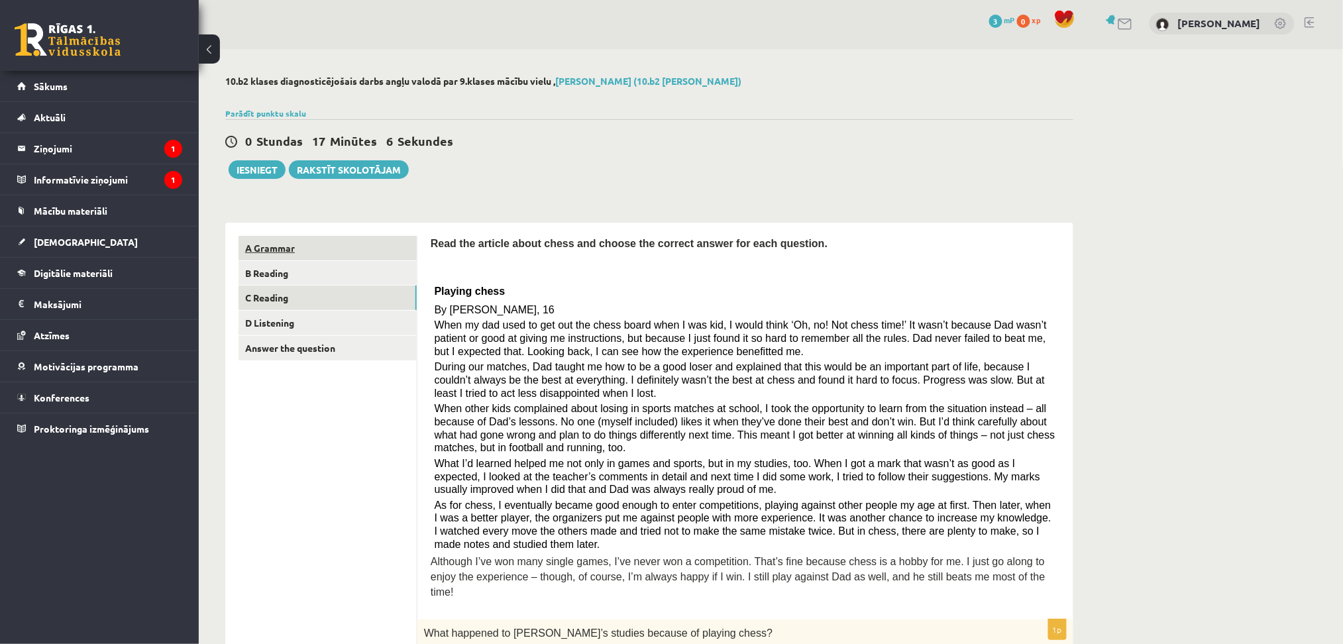
scroll to position [1, 0]
click at [299, 276] on link "B Reading" at bounding box center [328, 274] width 178 height 25
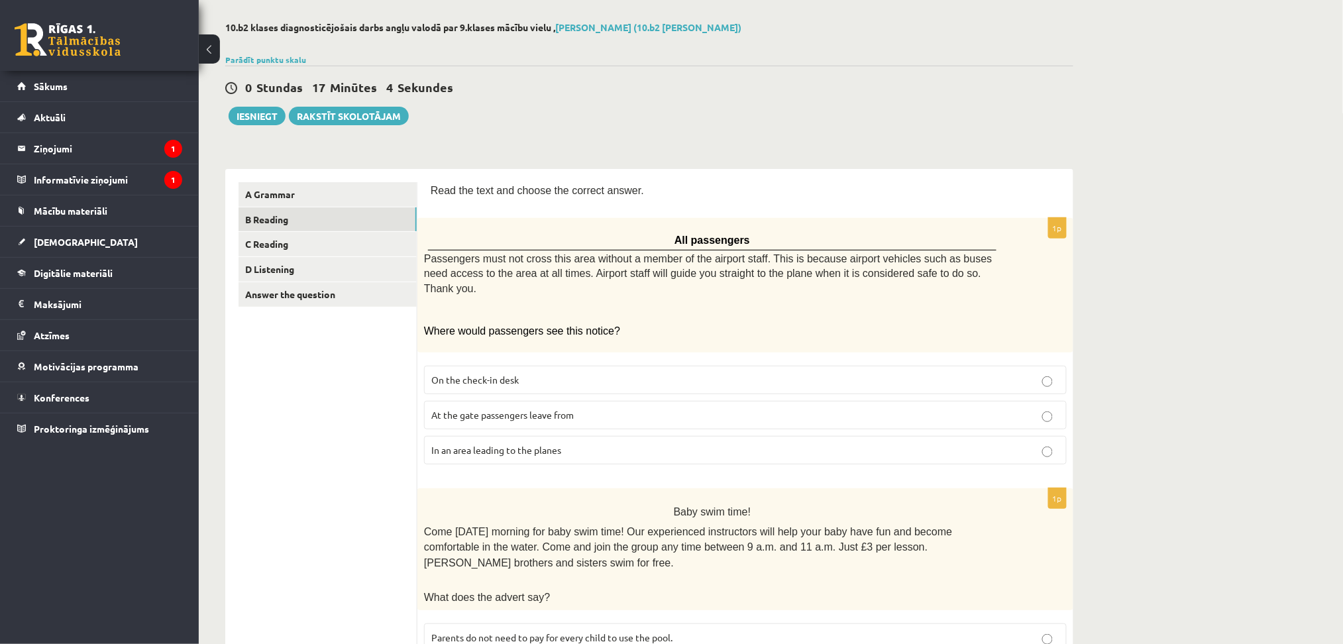
scroll to position [73, 0]
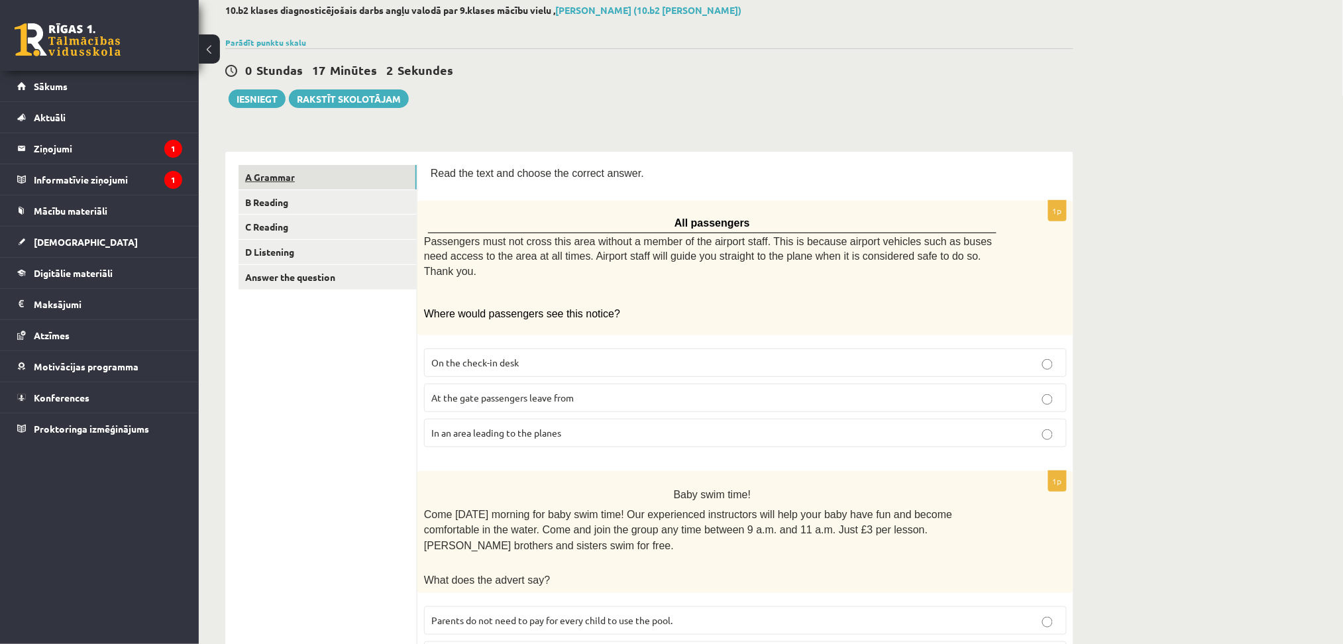
click at [362, 176] on link "A Grammar" at bounding box center [328, 177] width 178 height 25
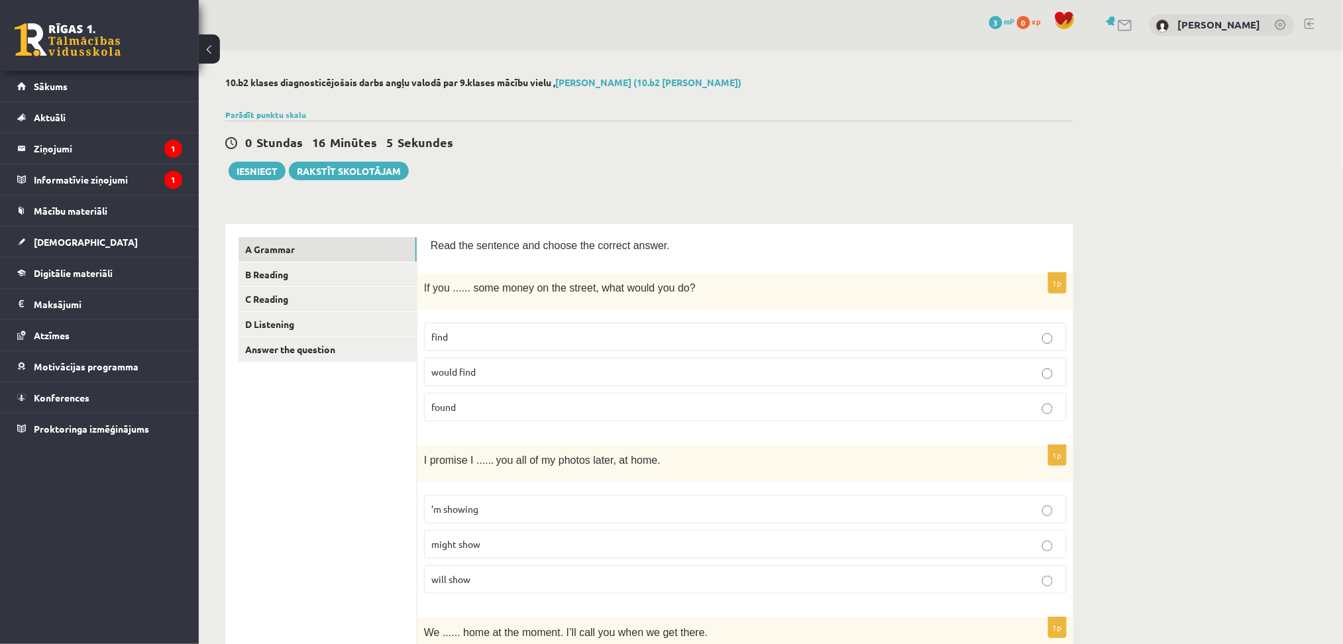
scroll to position [0, 0]
click at [253, 180] on button "Iesniegt" at bounding box center [257, 171] width 57 height 19
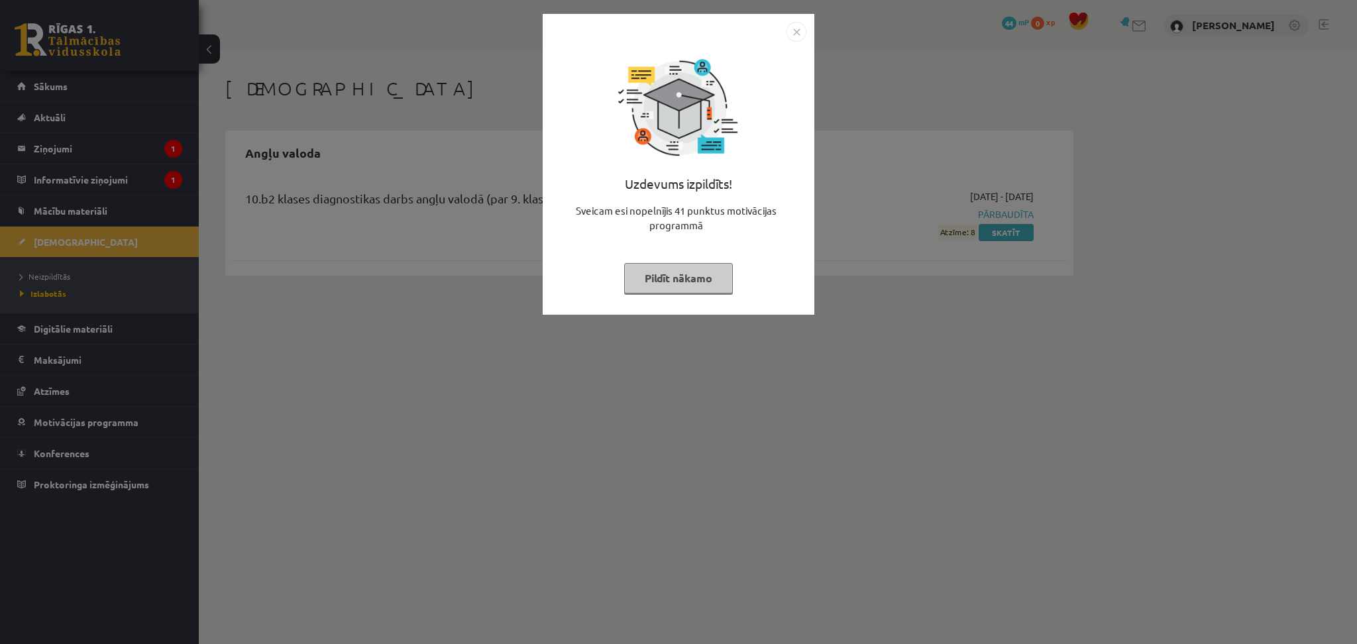
click at [690, 281] on button "Pildīt nākamo" at bounding box center [678, 278] width 109 height 30
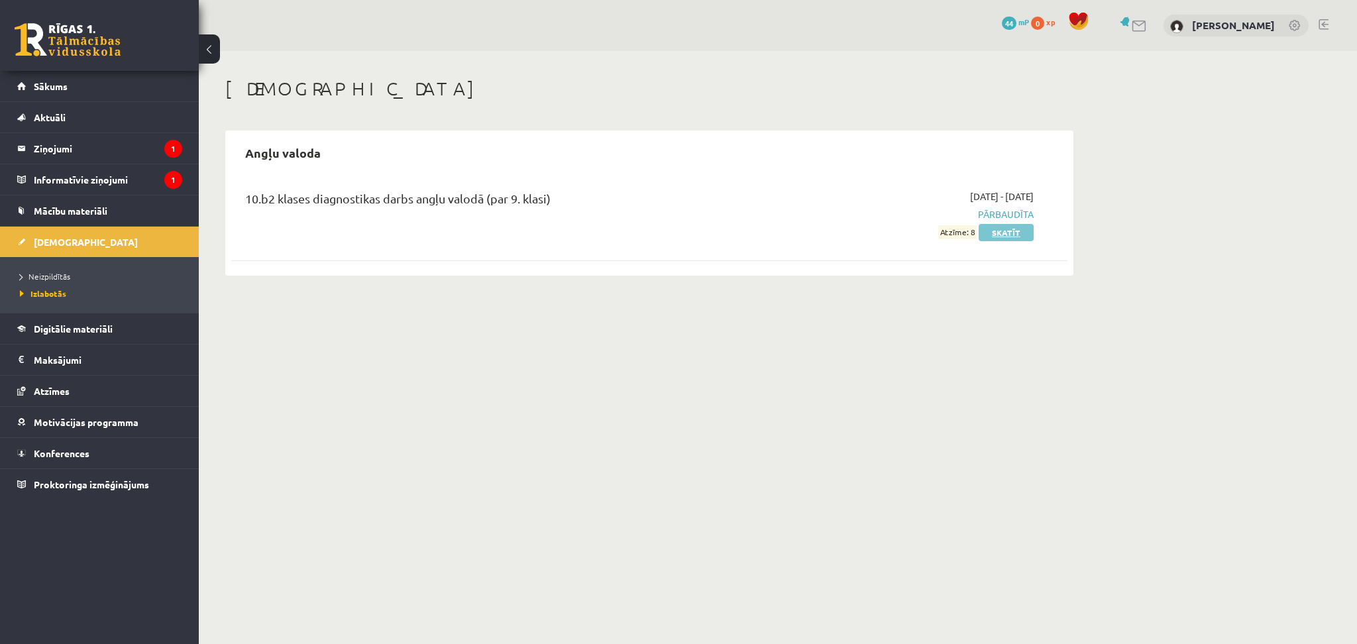
click at [995, 239] on link "Skatīt" at bounding box center [1006, 232] width 55 height 17
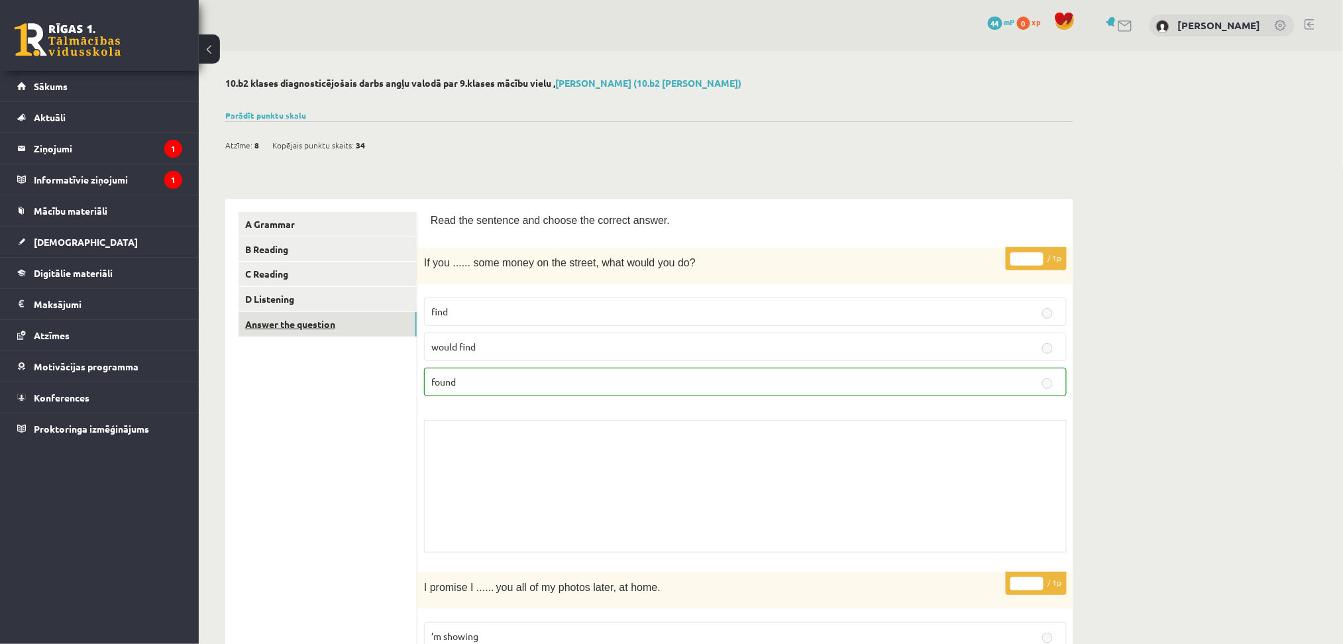
click at [327, 328] on link "Answer the question" at bounding box center [328, 324] width 178 height 25
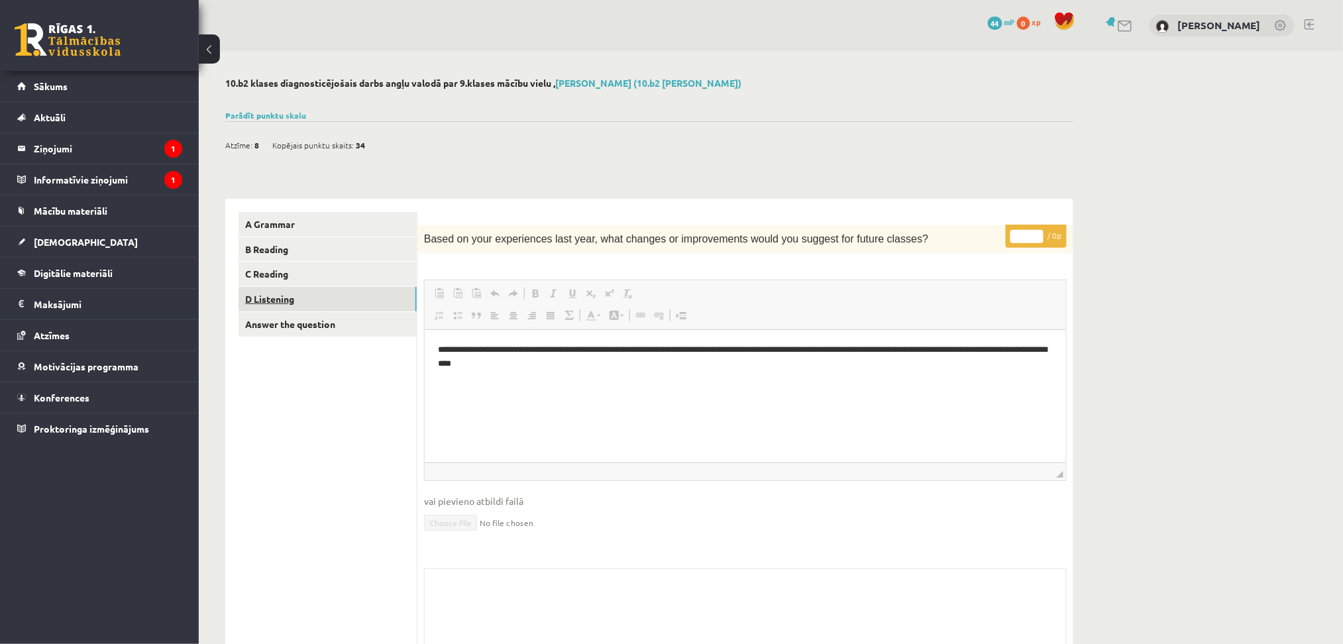
click at [319, 303] on link "D Listening" at bounding box center [328, 299] width 178 height 25
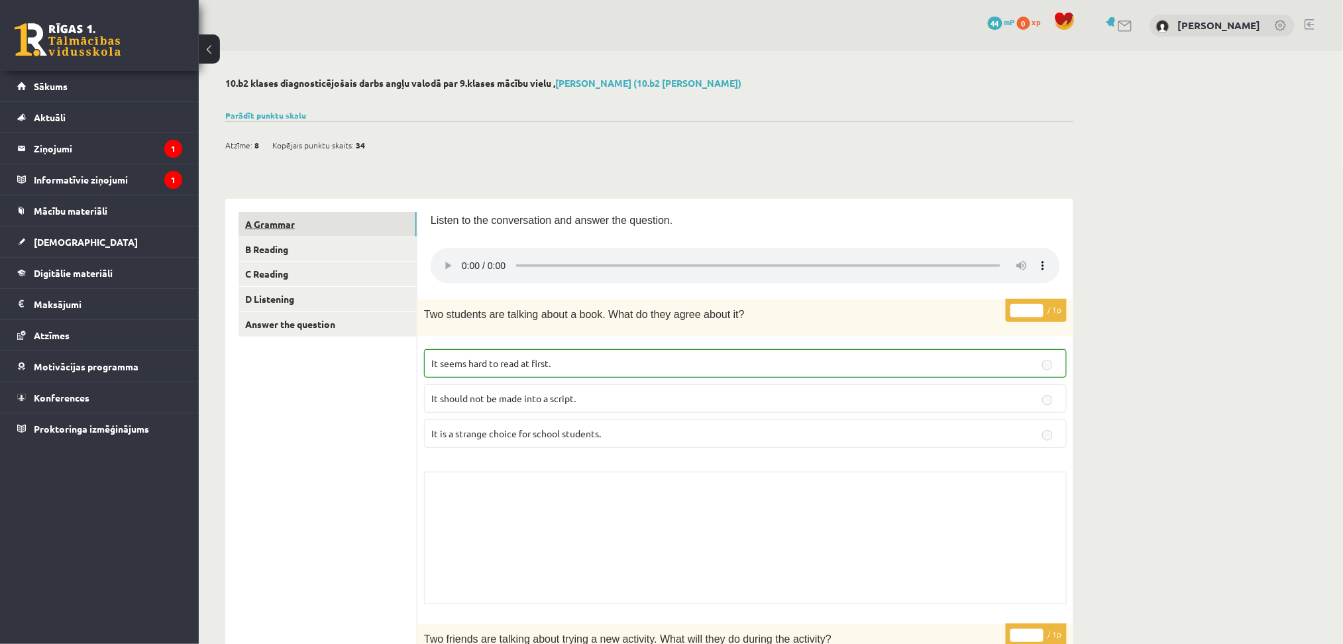
click at [341, 227] on link "A Grammar" at bounding box center [328, 224] width 178 height 25
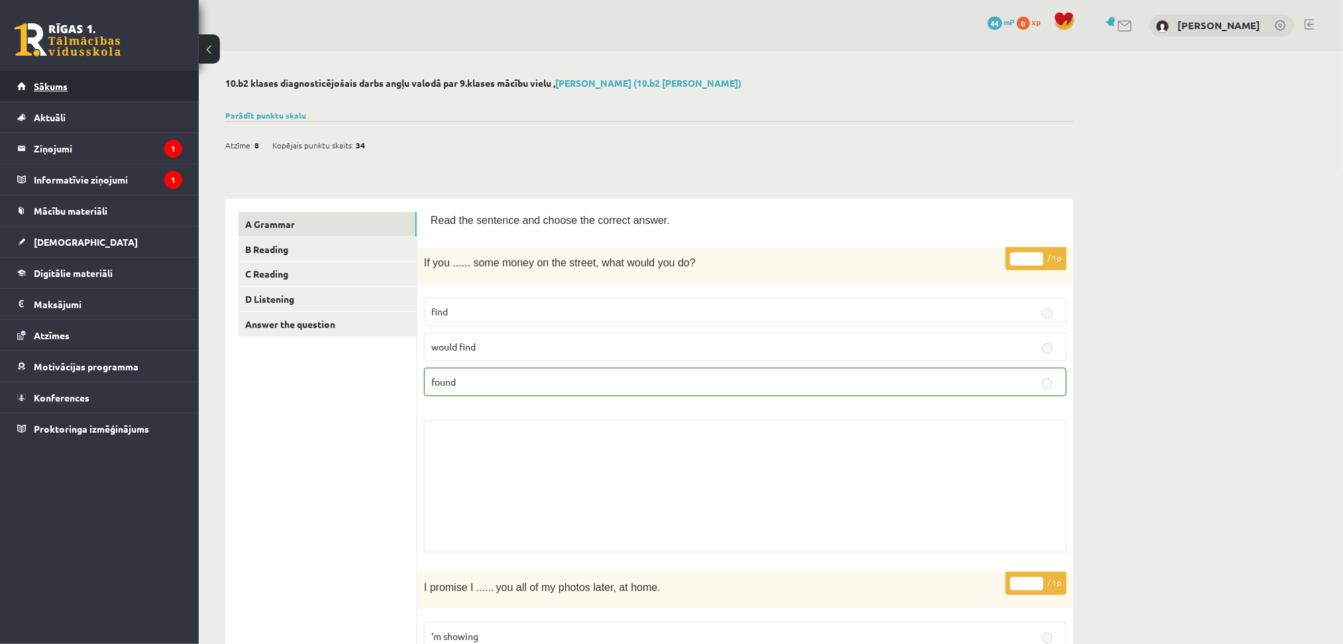
click at [138, 74] on link "Sākums" at bounding box center [99, 86] width 165 height 30
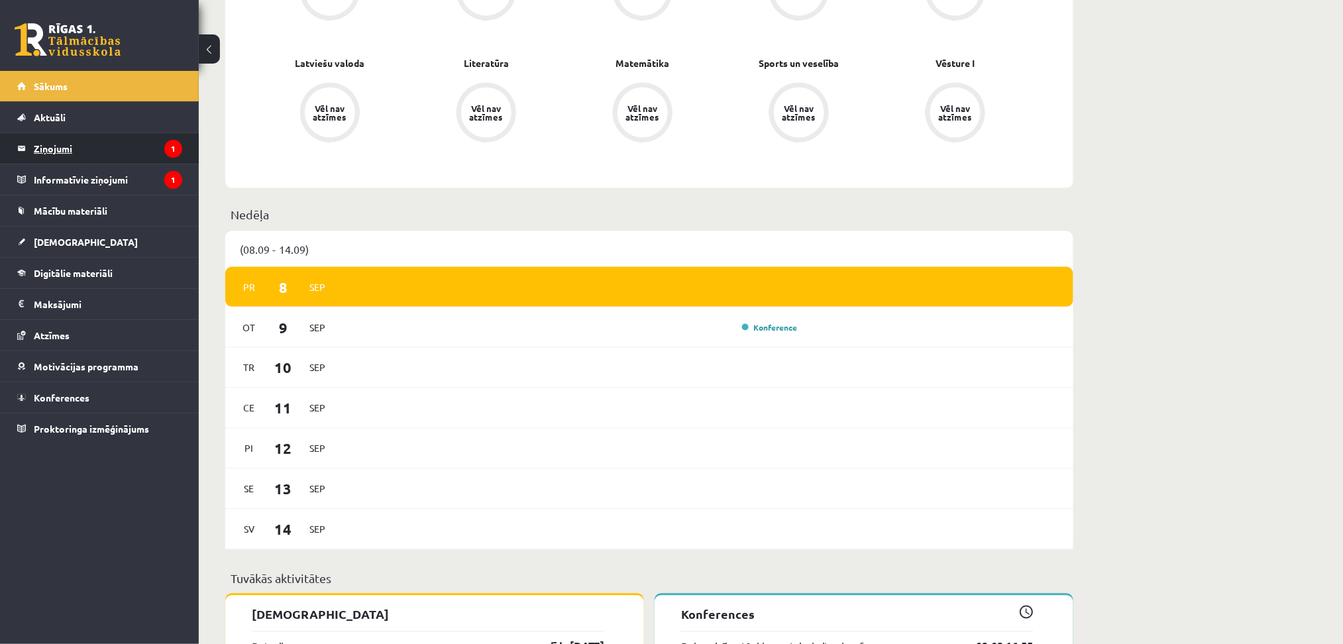
scroll to position [580, 0]
click at [75, 241] on link "[DEMOGRAPHIC_DATA]" at bounding box center [99, 242] width 165 height 30
